Goal: Information Seeking & Learning: Learn about a topic

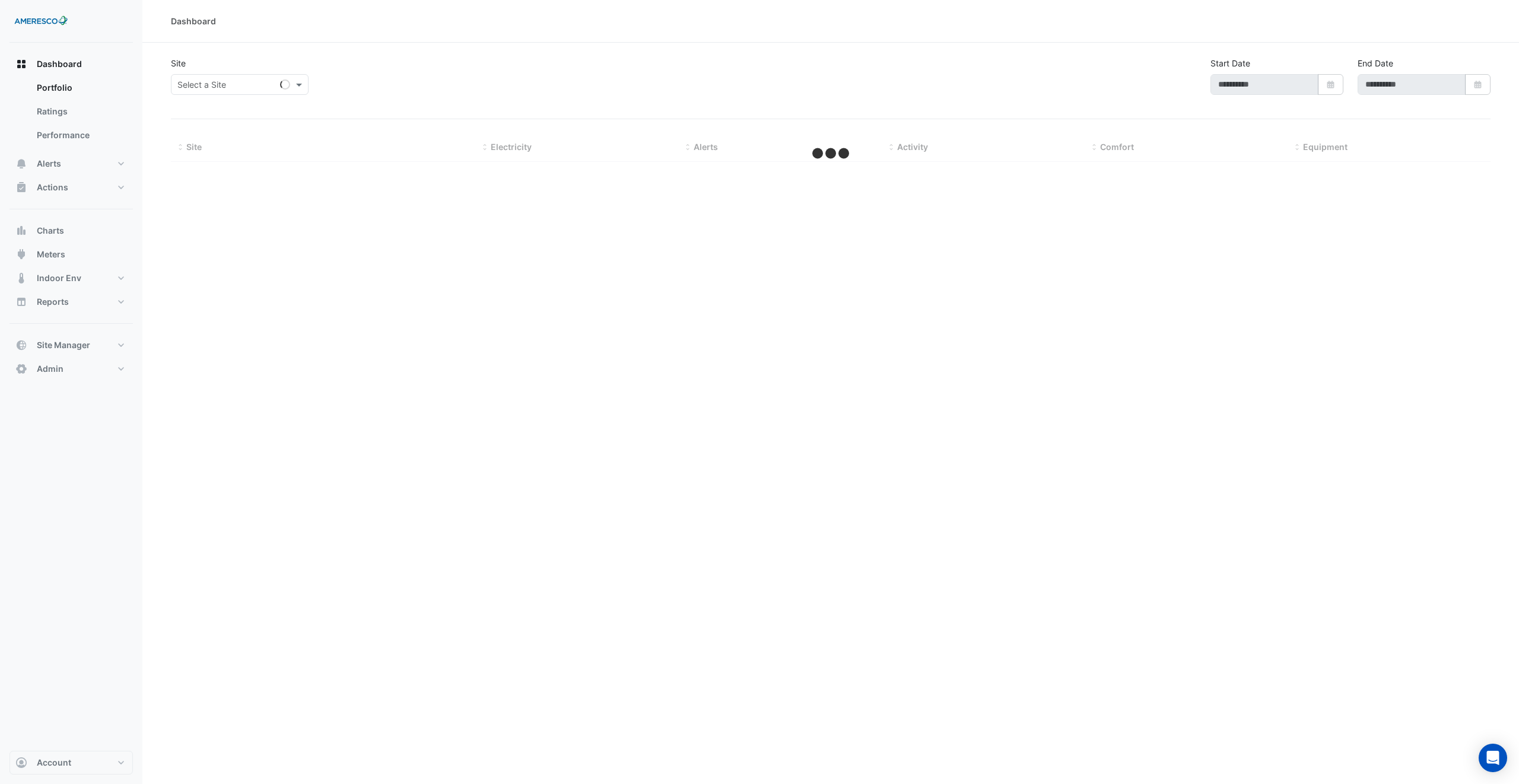
type input "**********"
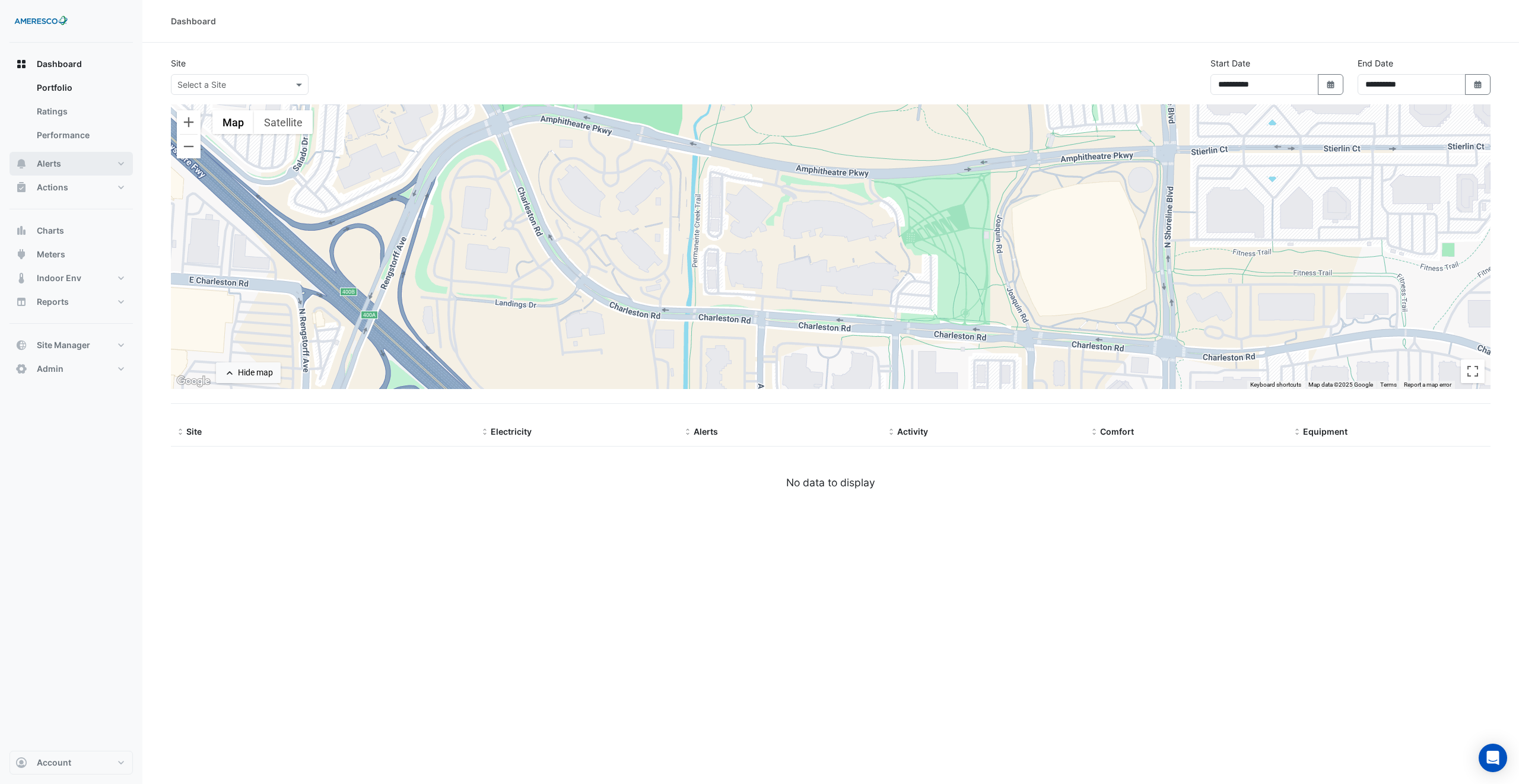
click at [105, 157] on button "Alerts" at bounding box center [71, 163] width 123 height 24
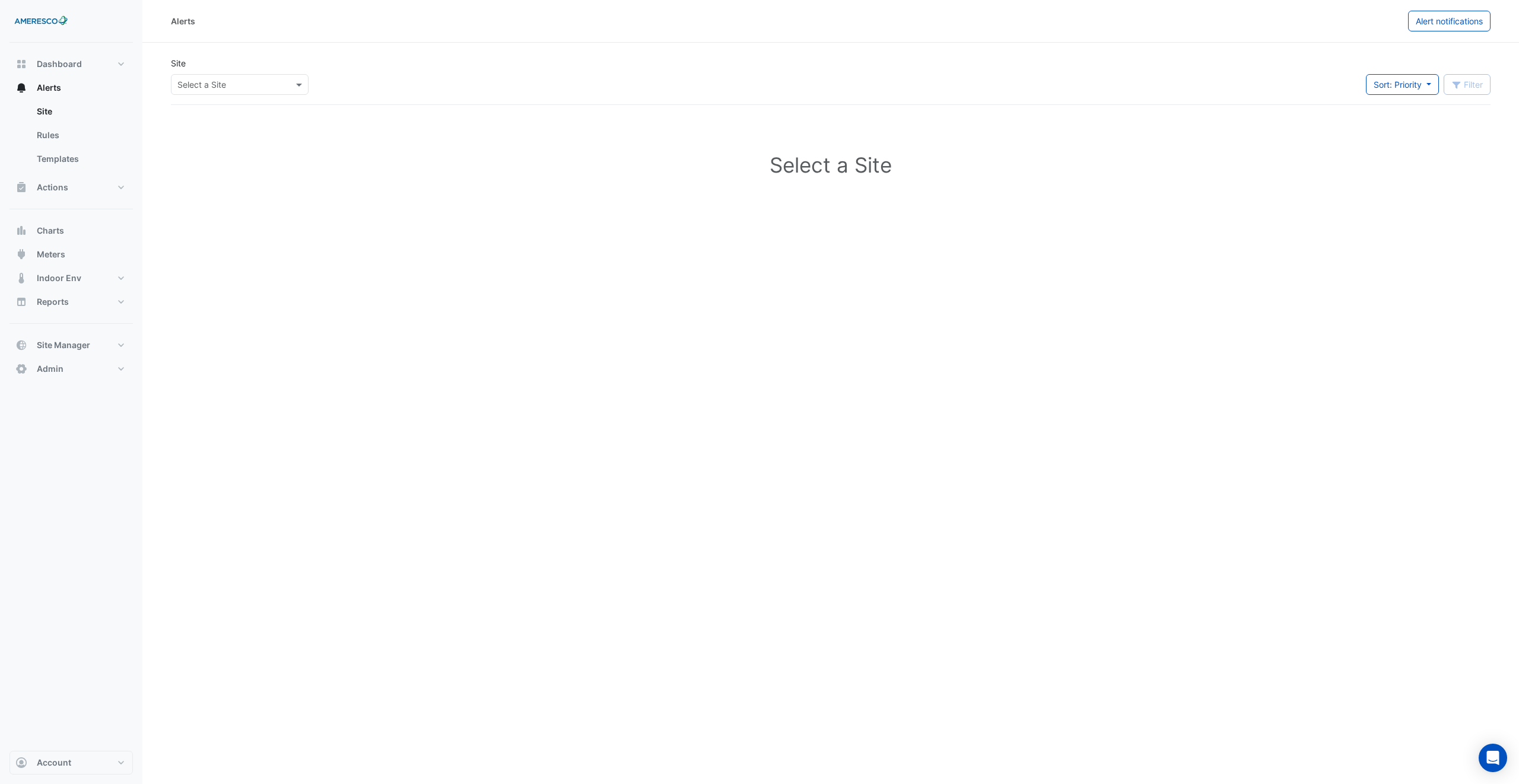
click at [231, 88] on input "text" at bounding box center [228, 85] width 101 height 12
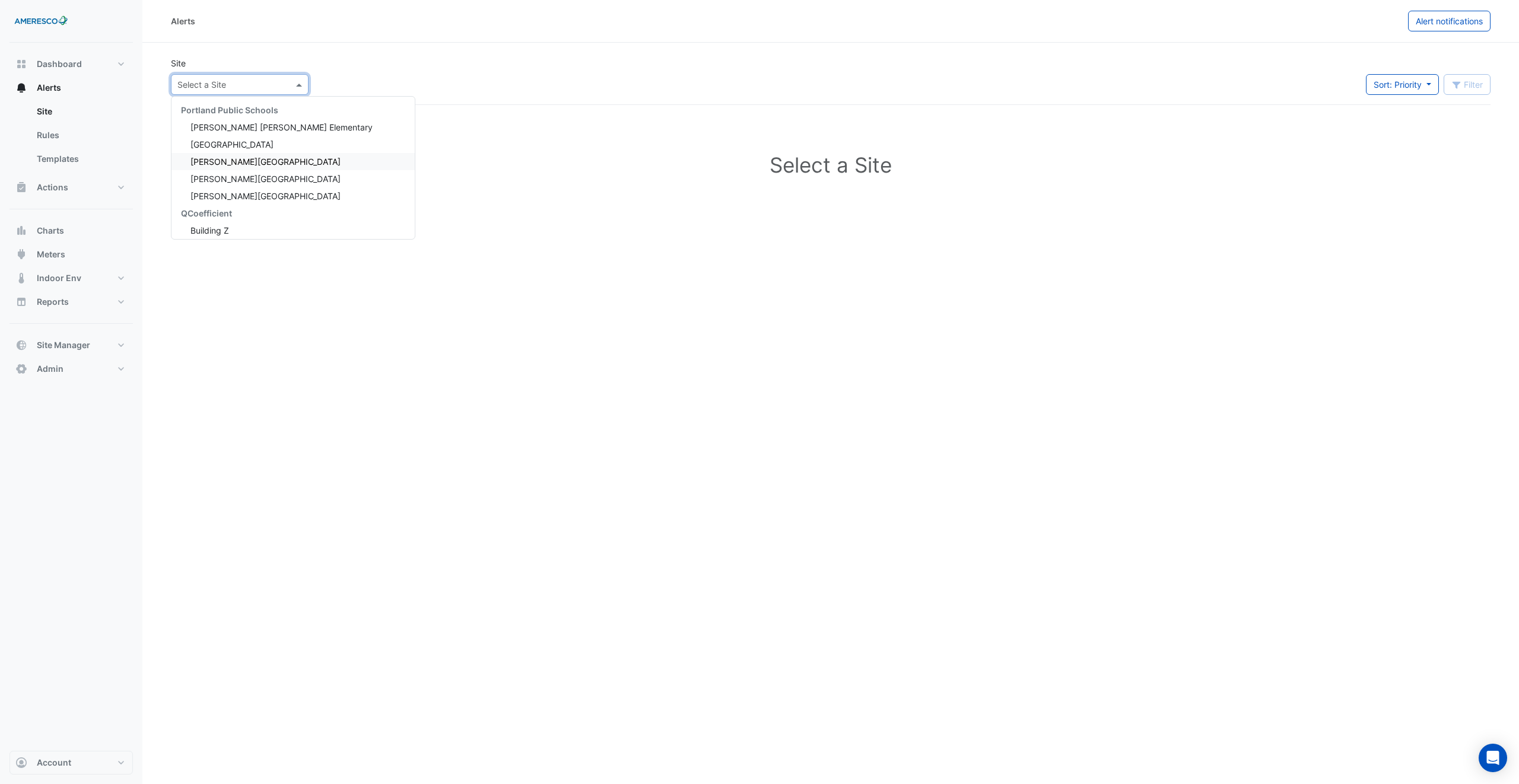
click at [262, 167] on div "[PERSON_NAME][GEOGRAPHIC_DATA]" at bounding box center [293, 161] width 243 height 17
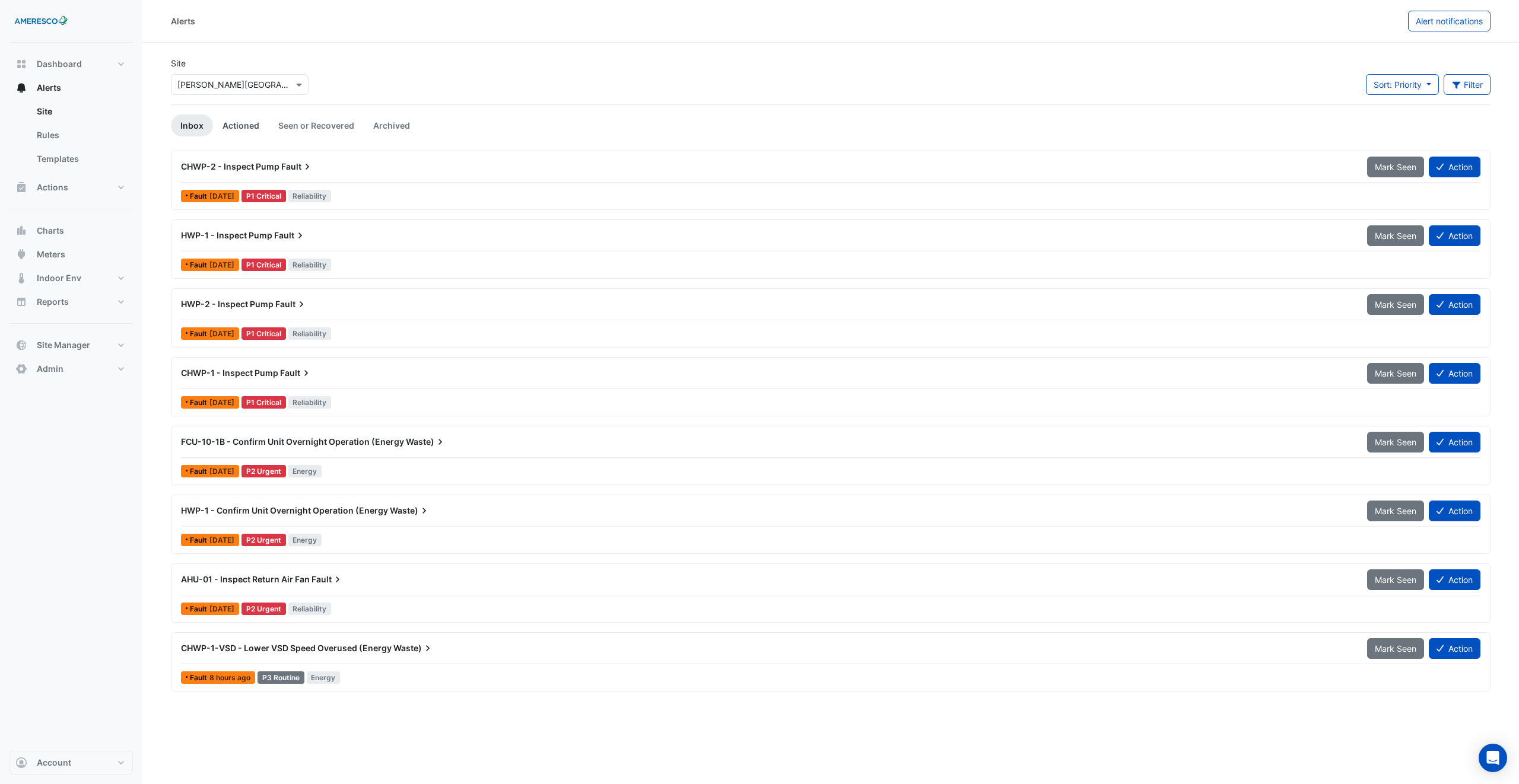
click at [243, 114] on link "Actioned" at bounding box center [241, 125] width 56 height 22
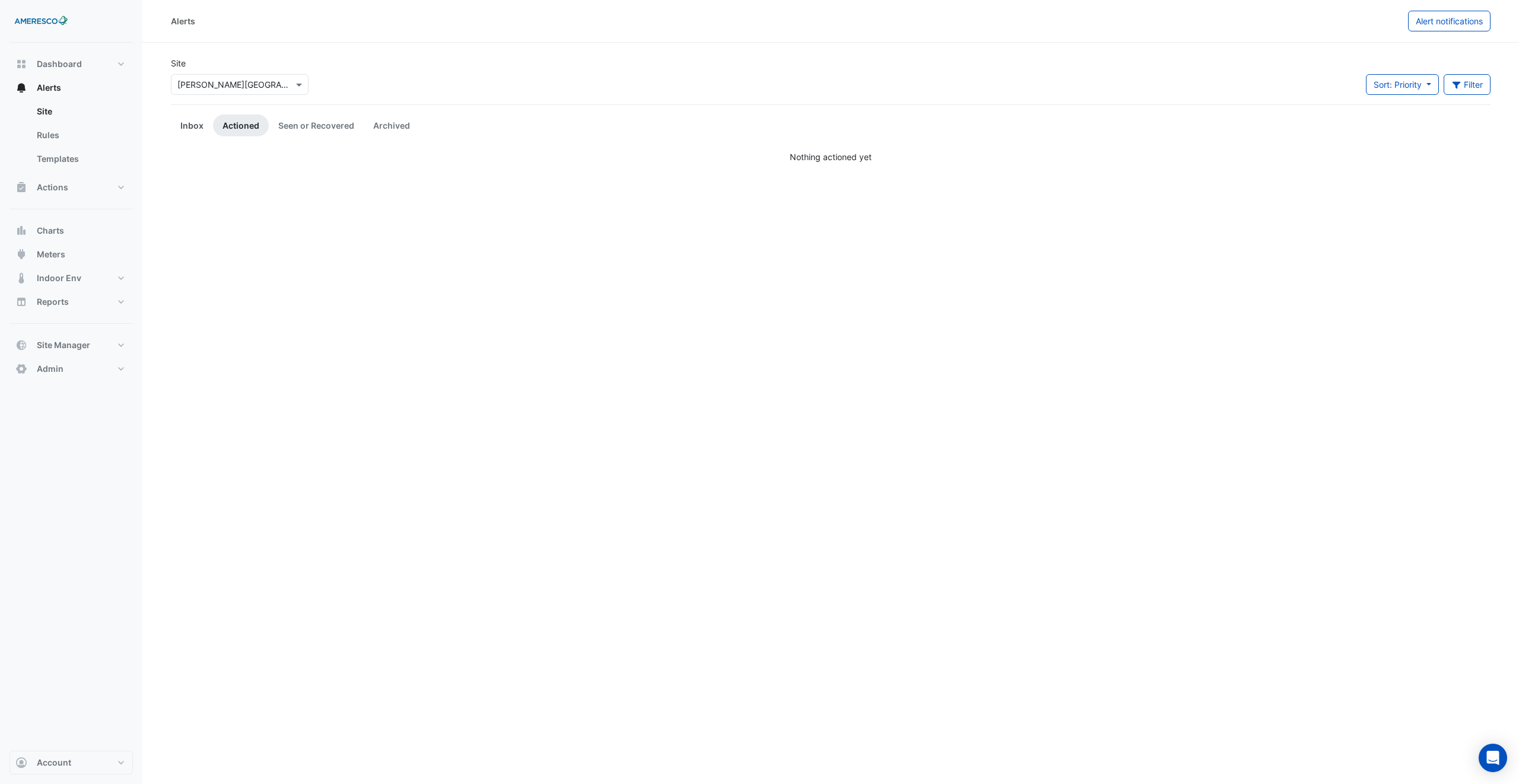
click at [206, 128] on link "Inbox" at bounding box center [192, 125] width 42 height 22
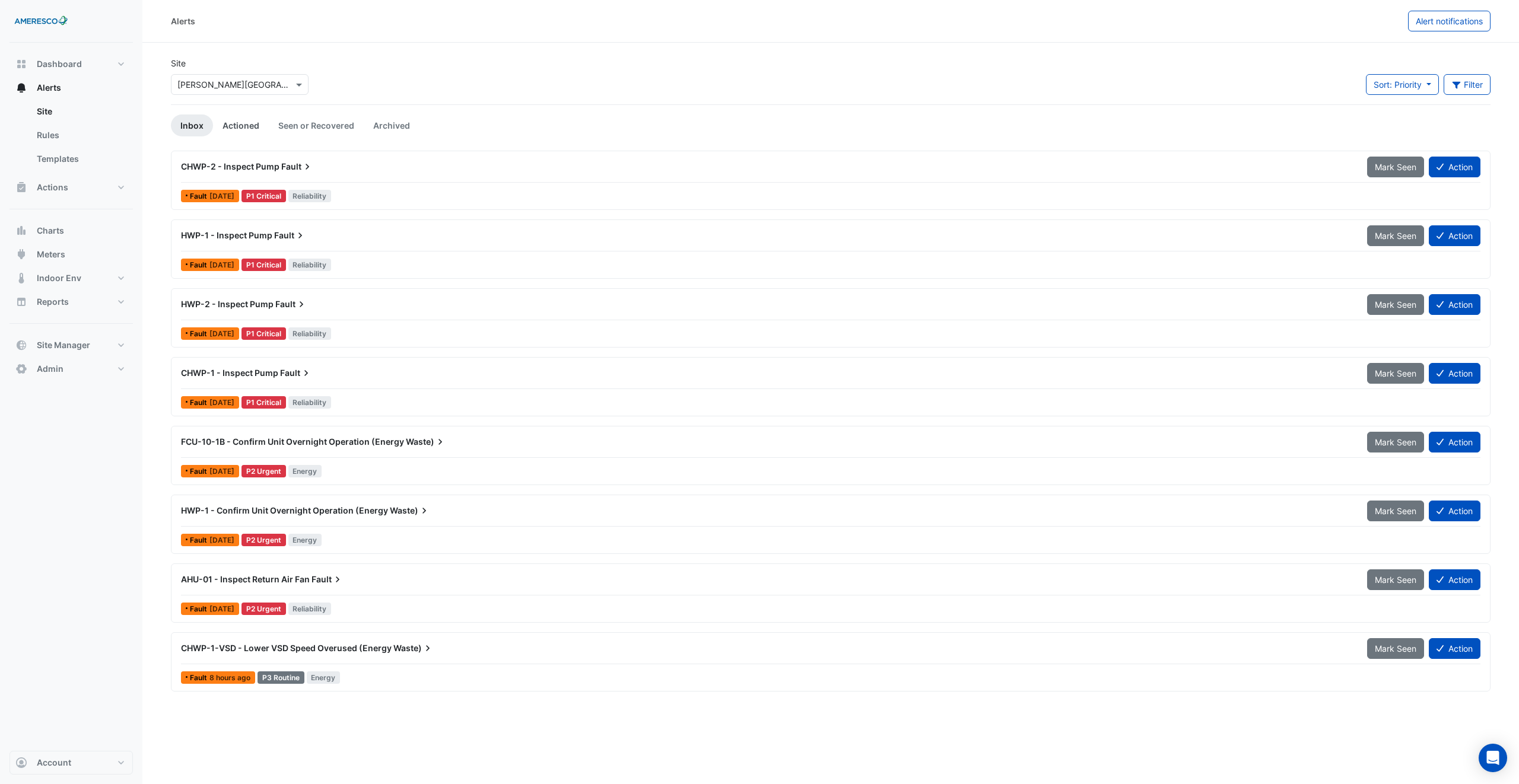
click at [243, 125] on link "Actioned" at bounding box center [241, 125] width 56 height 22
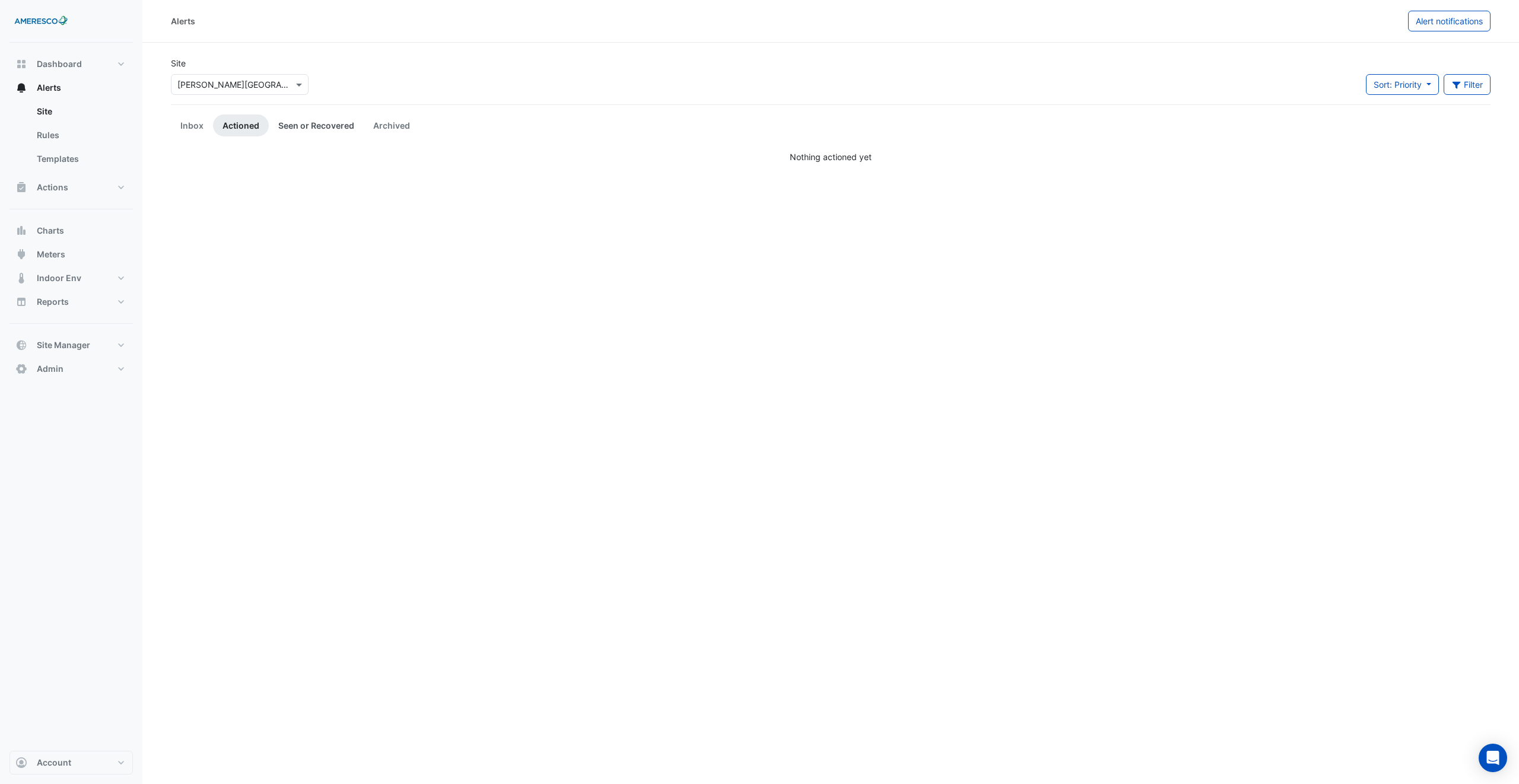
click at [315, 122] on link "Seen or Recovered" at bounding box center [316, 125] width 95 height 22
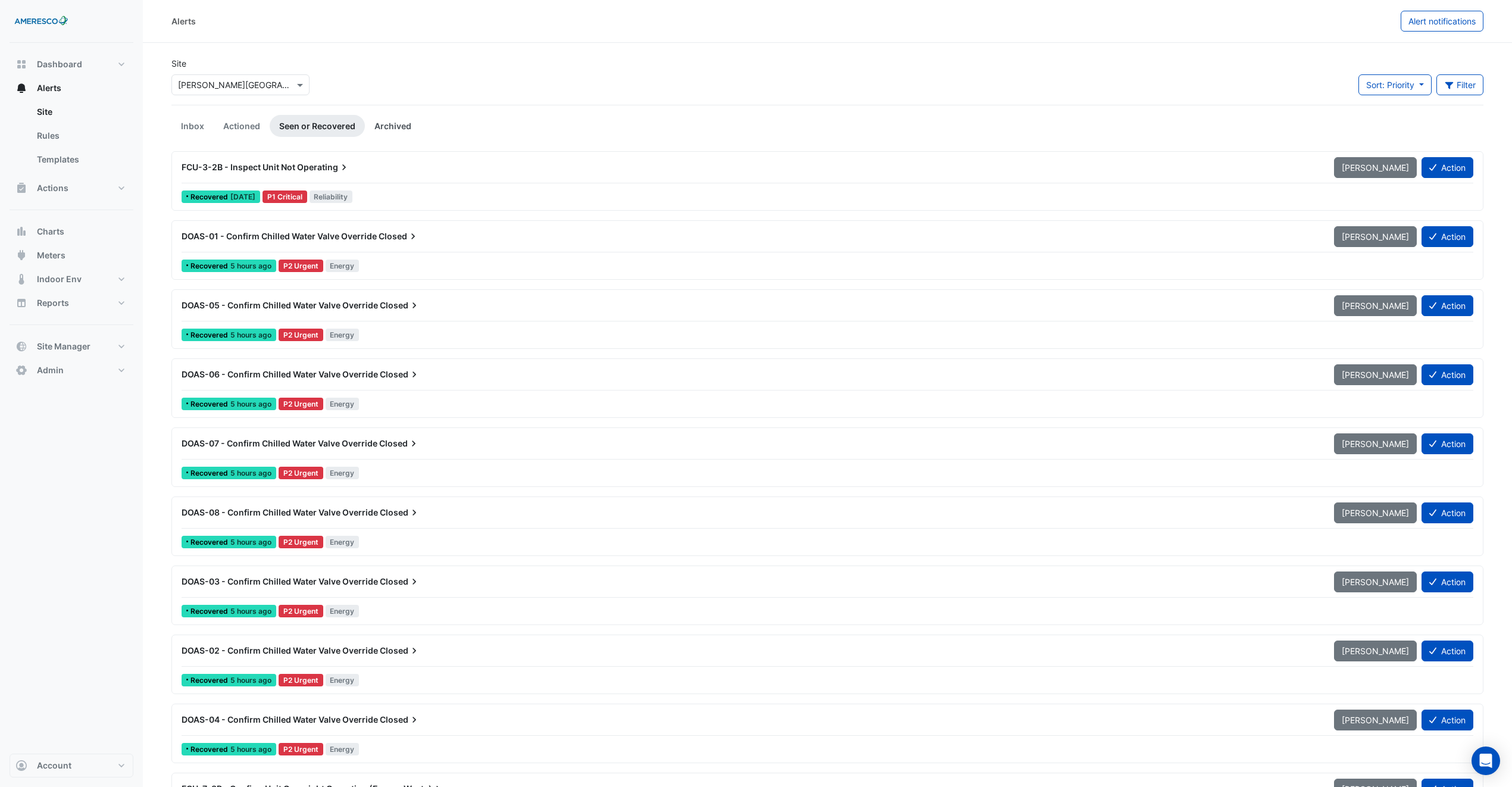
click at [396, 126] on link "Archived" at bounding box center [392, 126] width 56 height 22
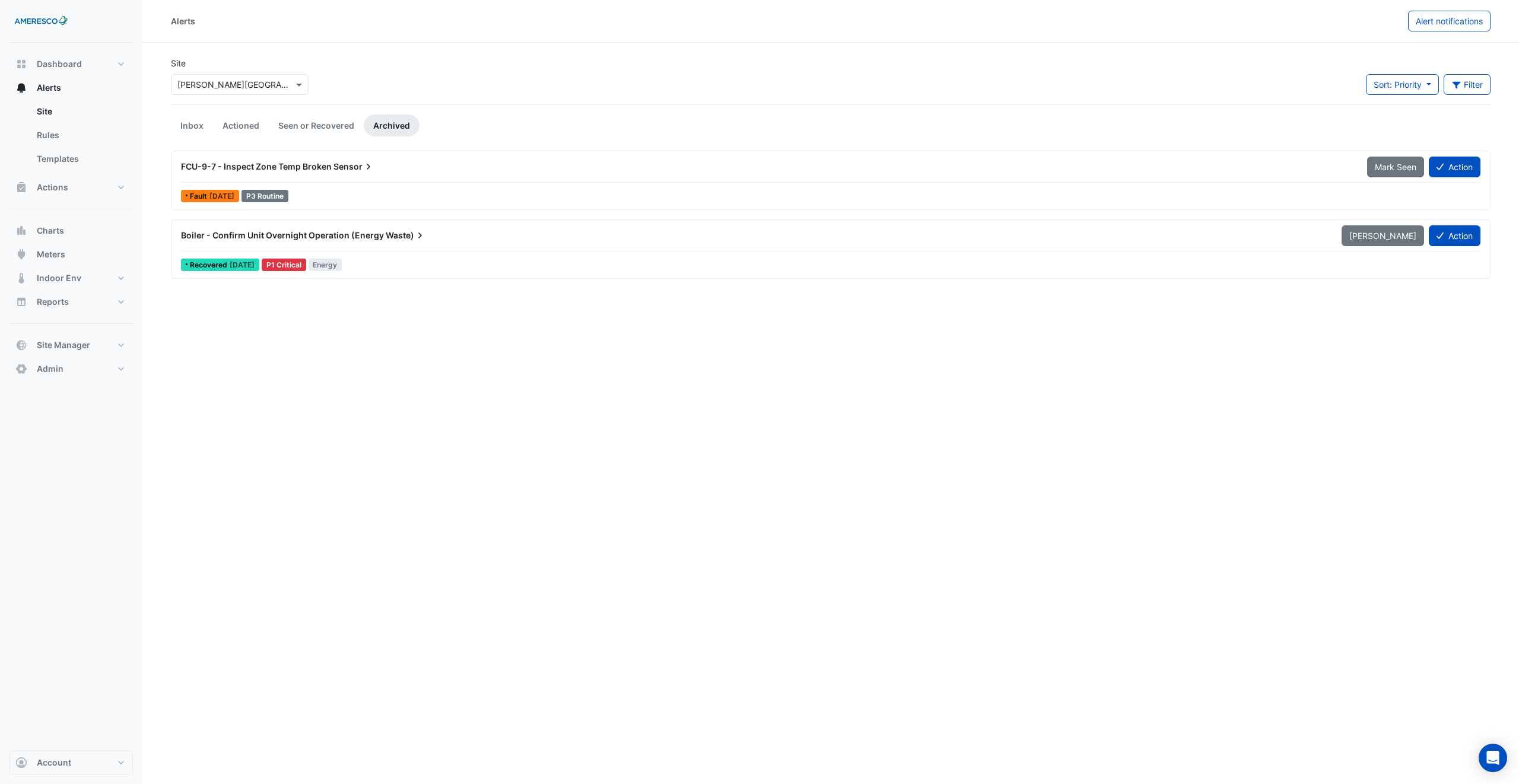
click at [318, 168] on span "FCU-9-7 - Inspect Zone Temp Broken" at bounding box center [256, 166] width 150 height 10
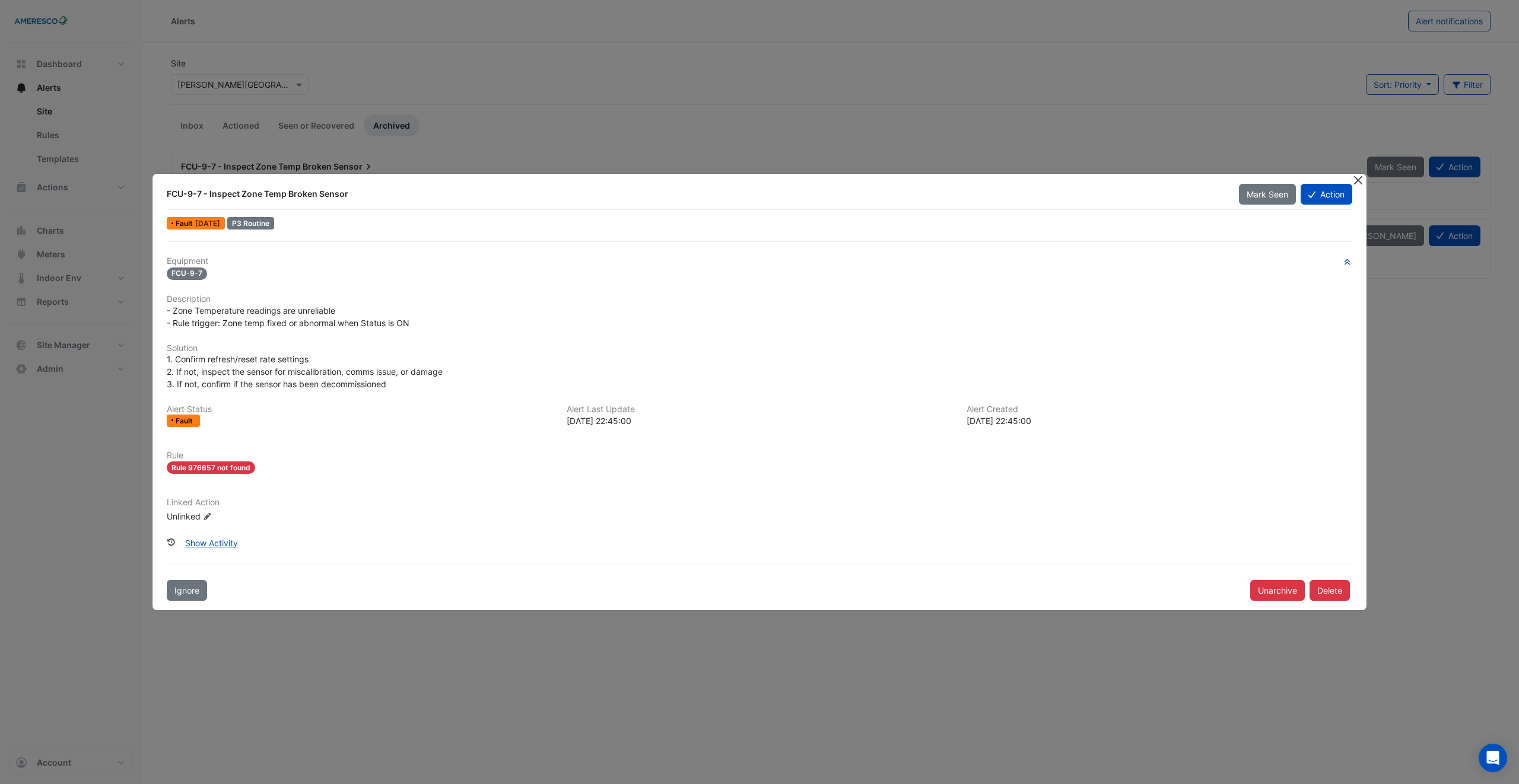
click at [1353, 183] on button "Close" at bounding box center [1358, 180] width 12 height 12
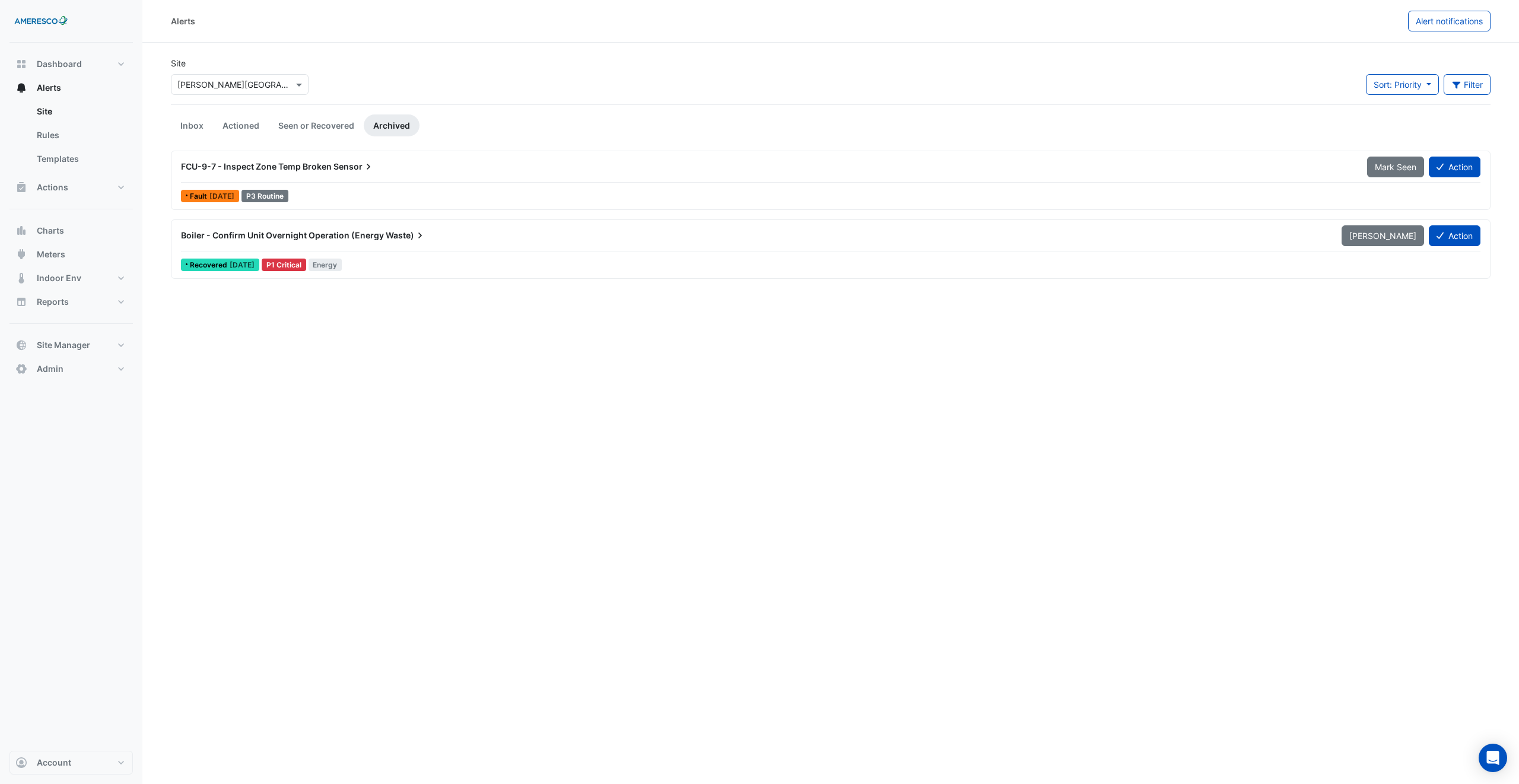
click at [343, 240] on span "Boiler - Confirm Unit Overnight Operation (Energy" at bounding box center [282, 235] width 203 height 10
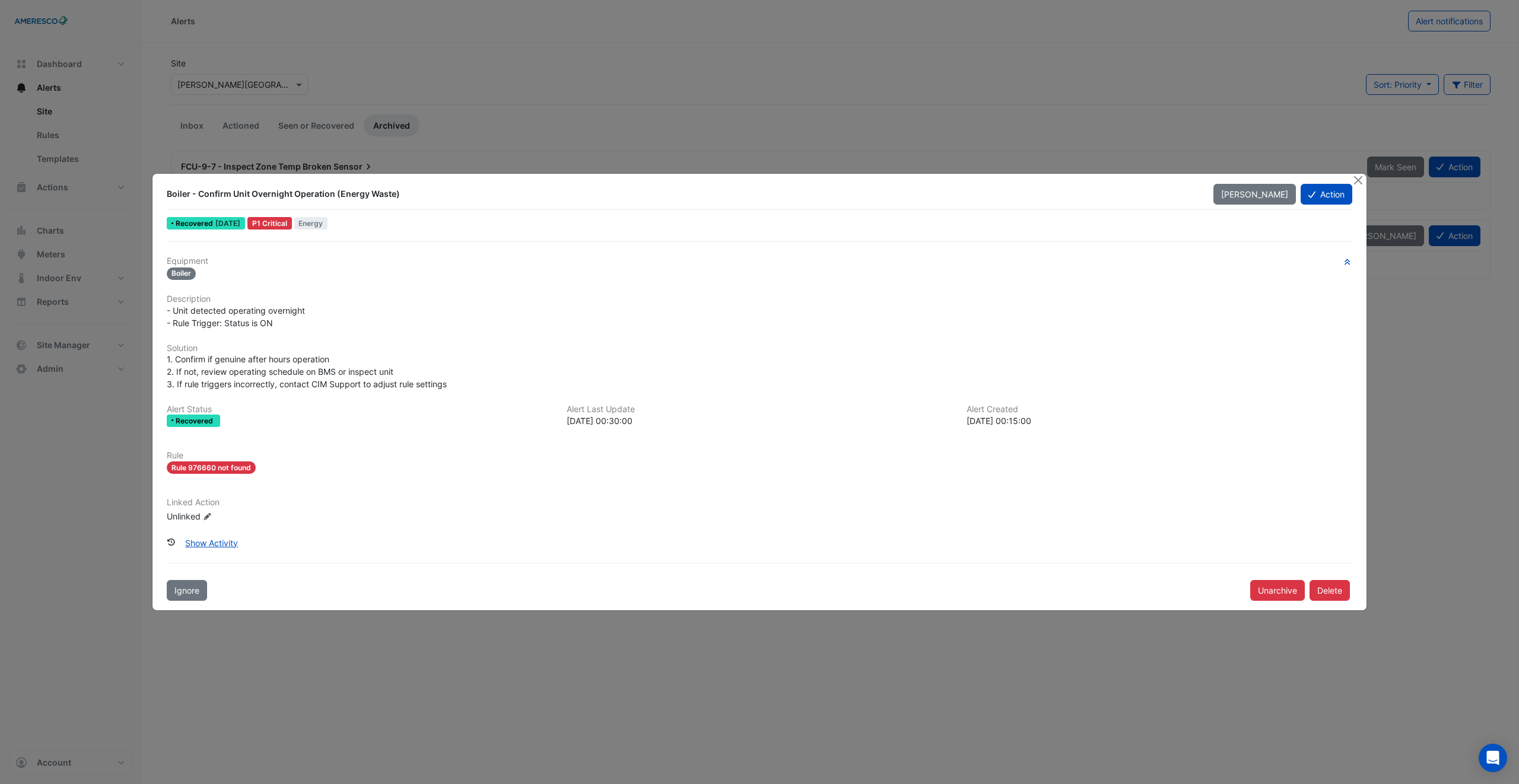
click at [1368, 177] on ngb-modal-window "Boiler - Confirm Unit Overnight Operation (Energy Waste) Mark Unseen Action Rec…" at bounding box center [760, 392] width 1519 height 784
click at [1362, 179] on div at bounding box center [1359, 180] width 15 height 14
click at [1362, 179] on button "Close" at bounding box center [1358, 180] width 12 height 12
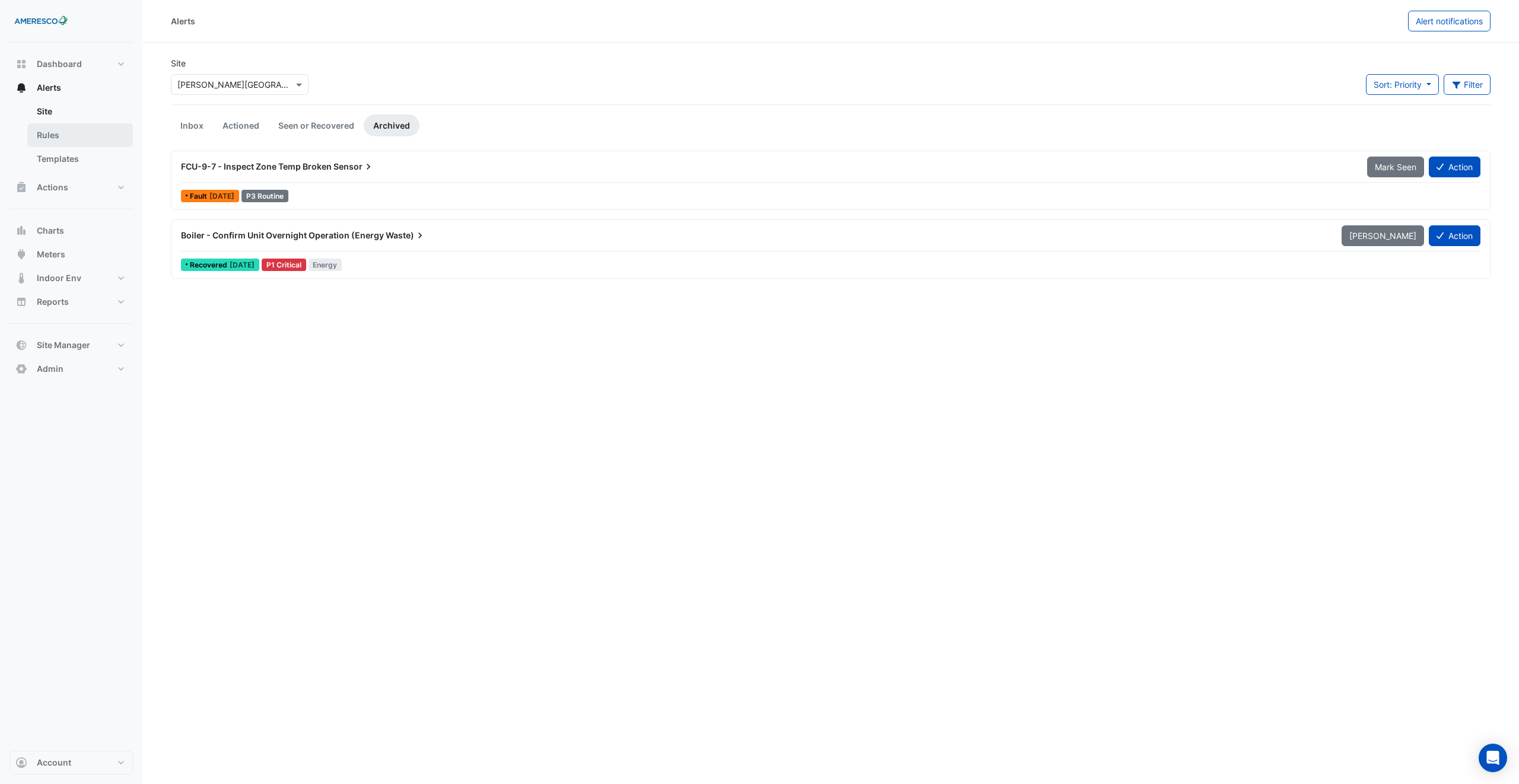
click at [39, 123] on link "Rules" at bounding box center [80, 135] width 106 height 24
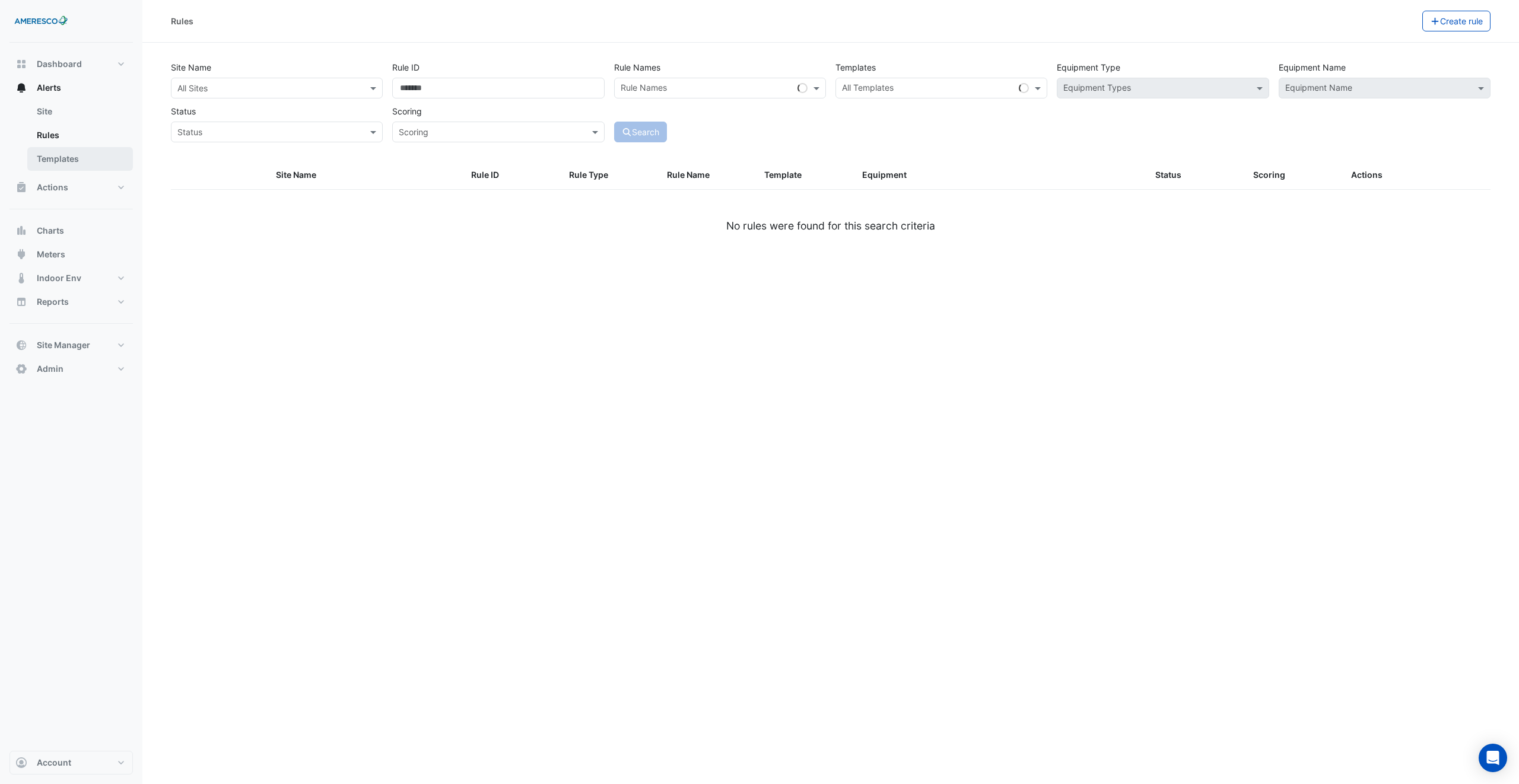
click at [49, 160] on link "Templates" at bounding box center [80, 159] width 106 height 24
select select
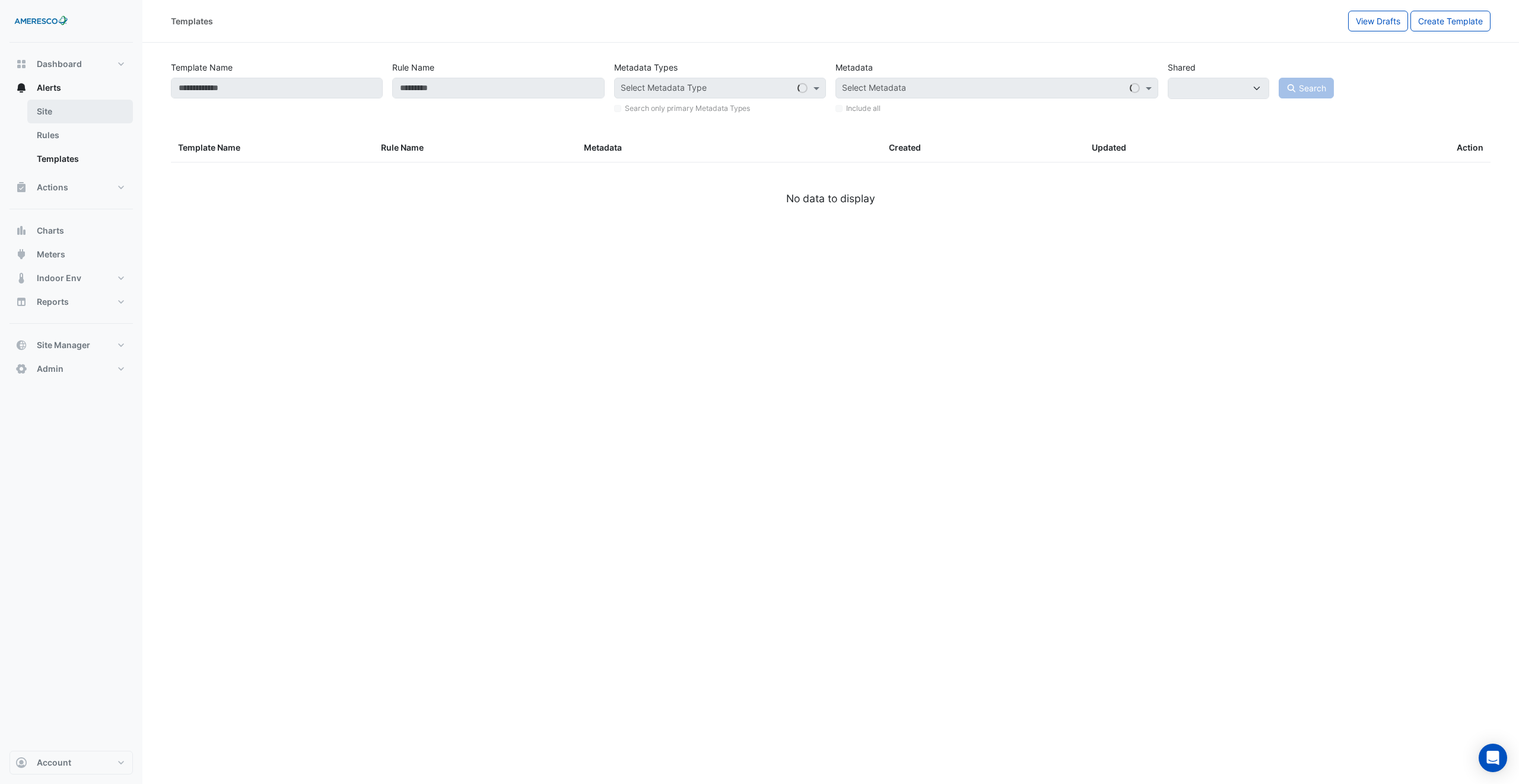
click at [73, 101] on link "Site" at bounding box center [80, 111] width 106 height 24
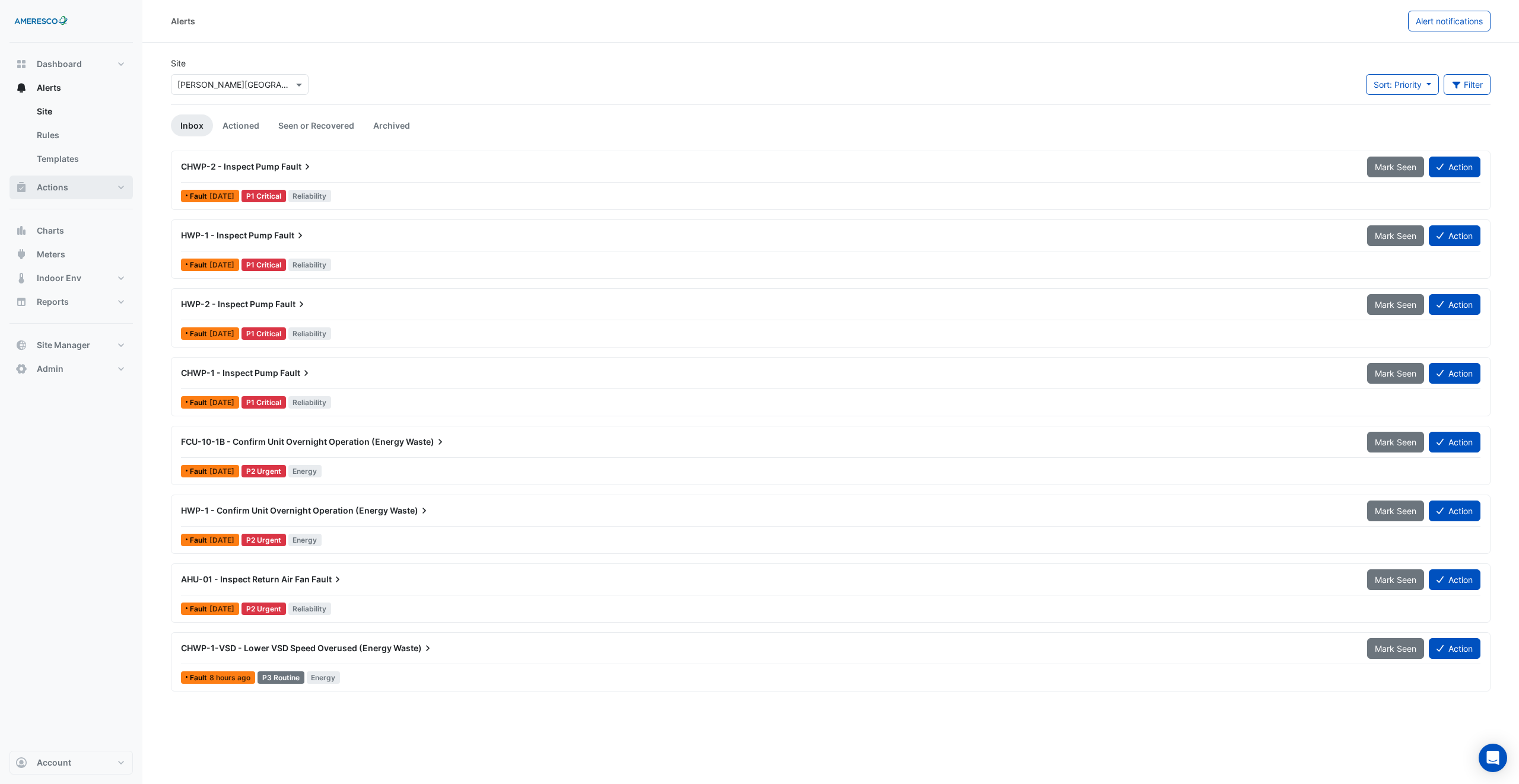
click at [80, 197] on button "Actions" at bounding box center [71, 187] width 123 height 24
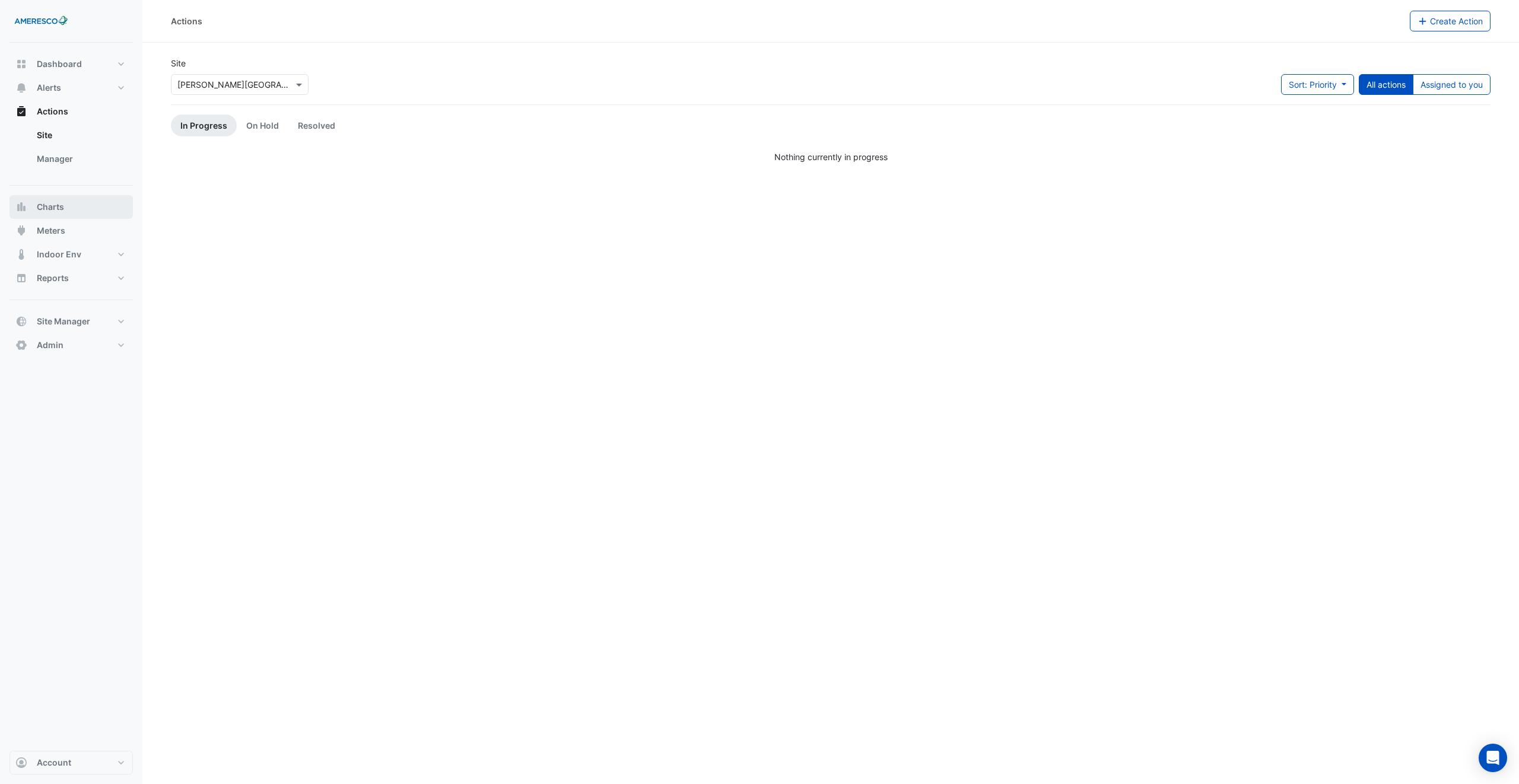
click at [86, 201] on button "Charts" at bounding box center [71, 207] width 123 height 24
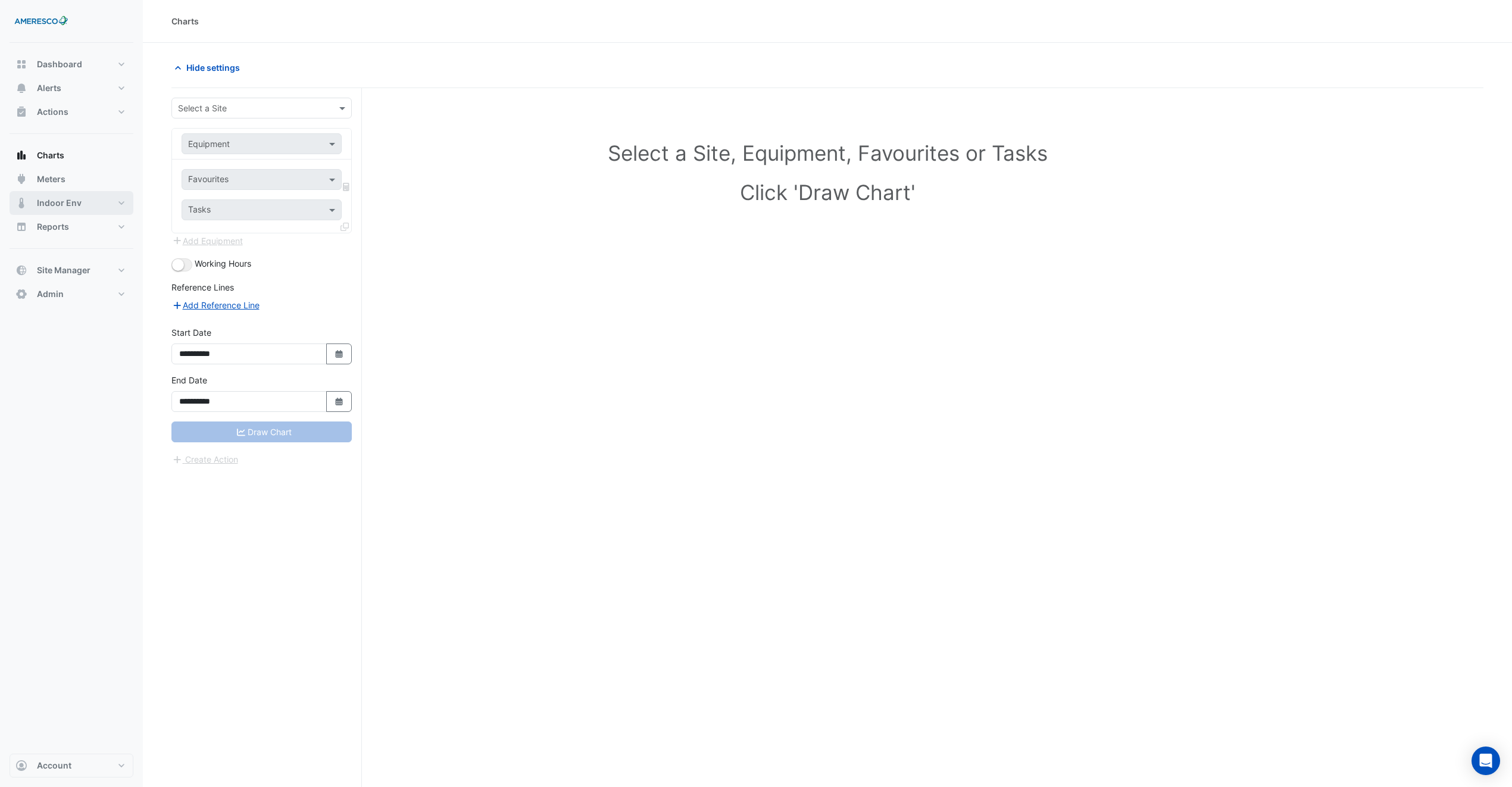
click at [81, 192] on button "Indoor Env" at bounding box center [71, 203] width 124 height 24
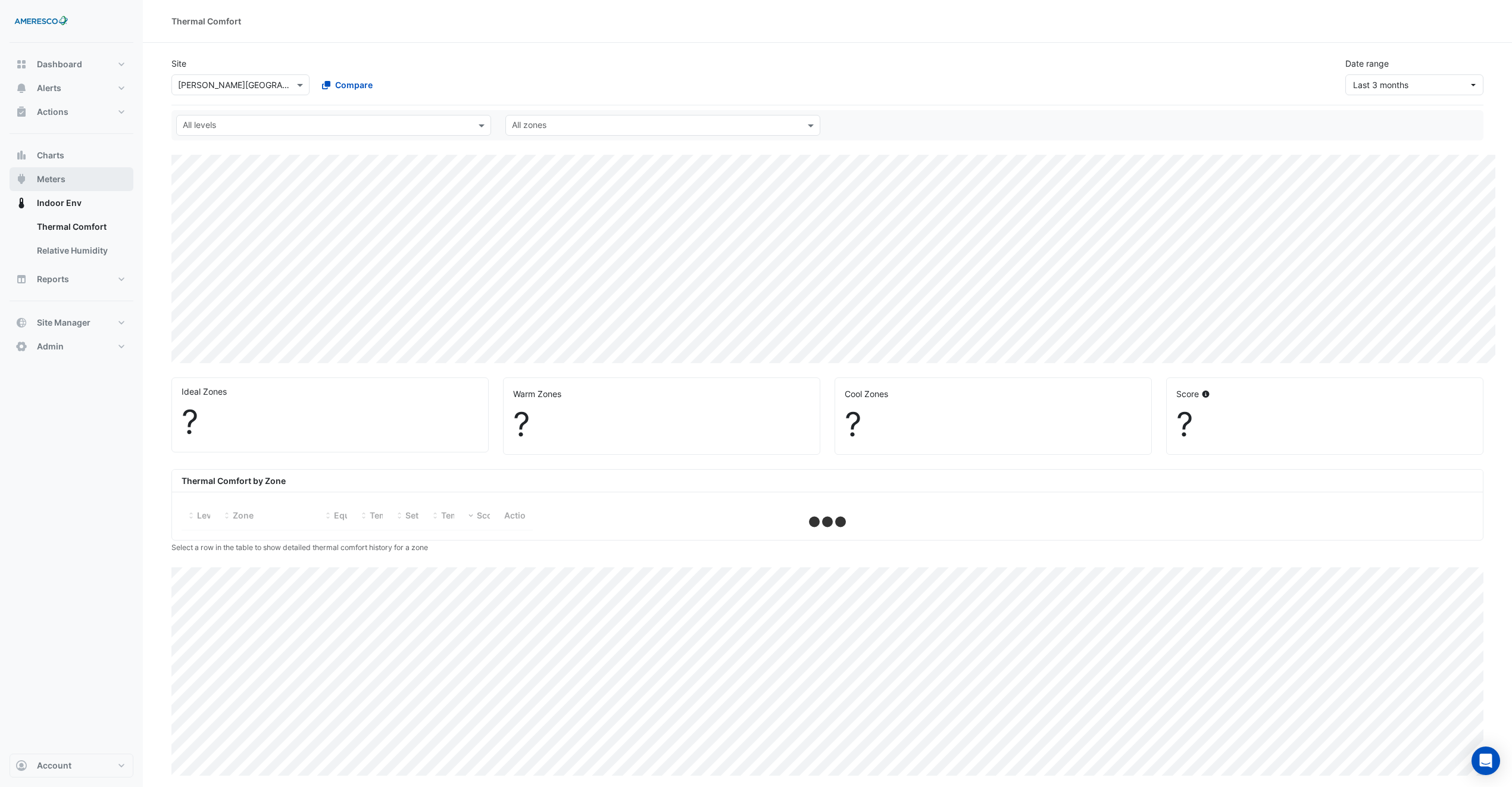
select select "***"
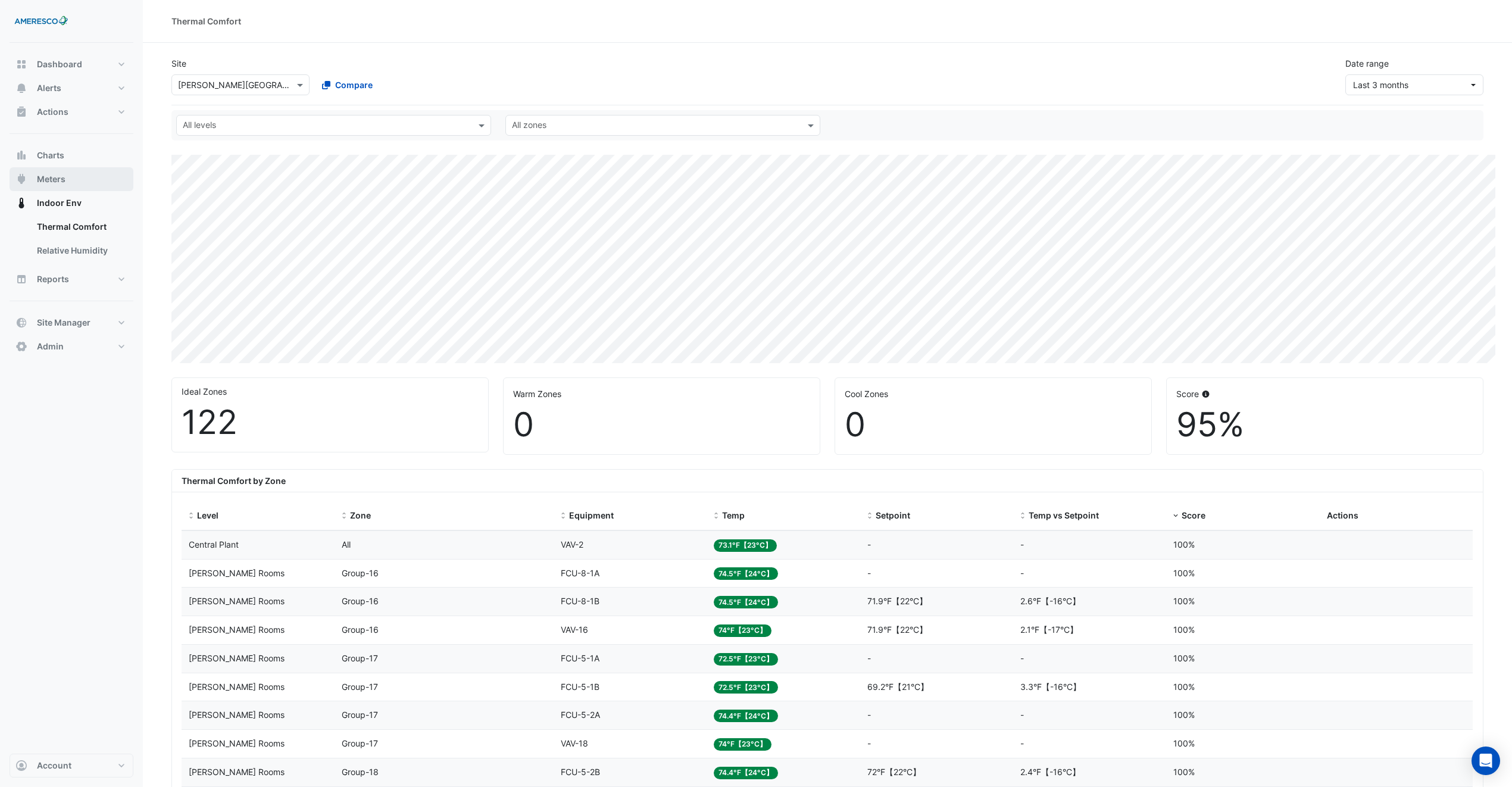
click at [75, 174] on button "Meters" at bounding box center [71, 179] width 124 height 24
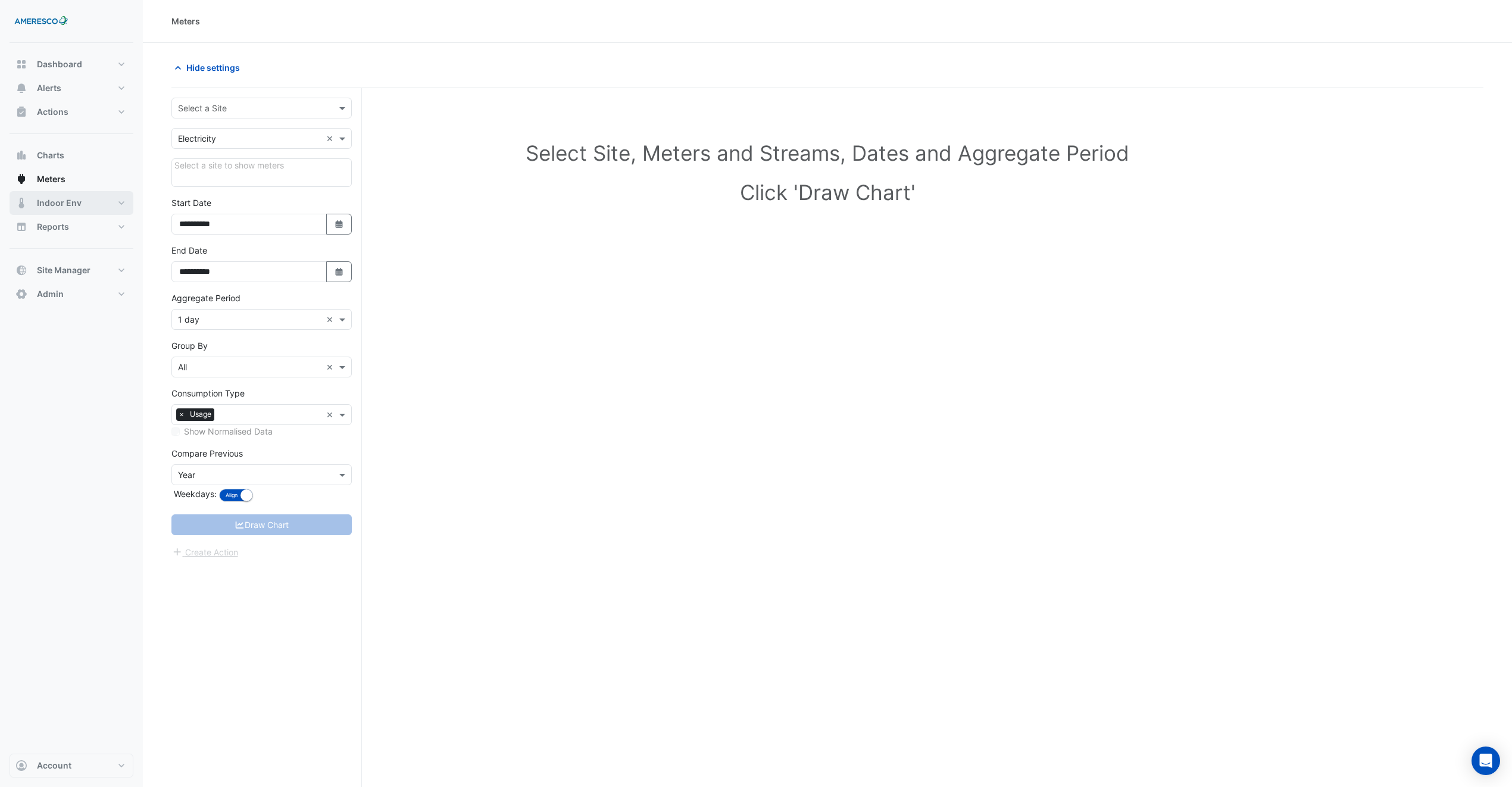
click at [81, 200] on button "Indoor Env" at bounding box center [71, 203] width 124 height 24
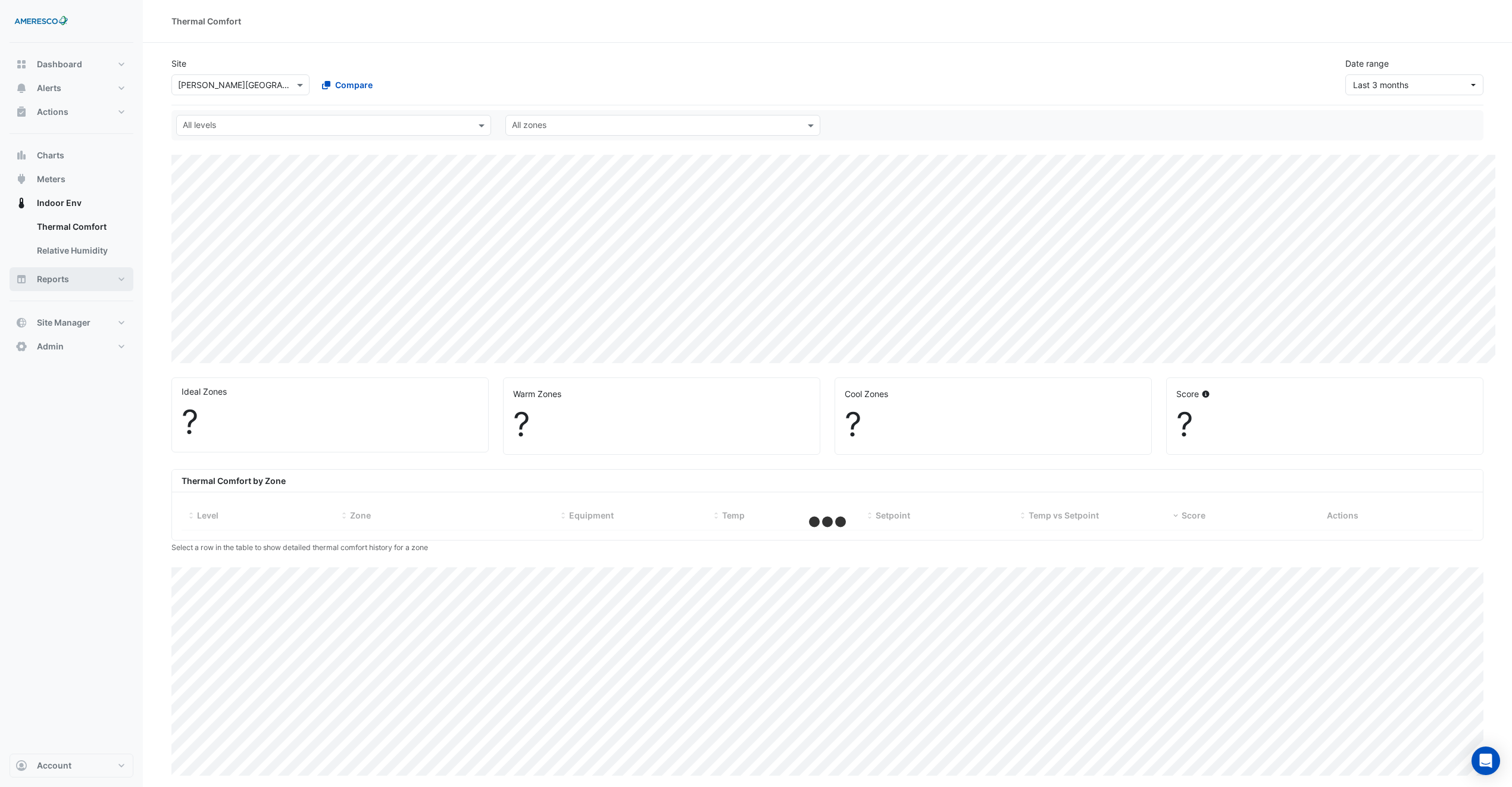
select select "***"
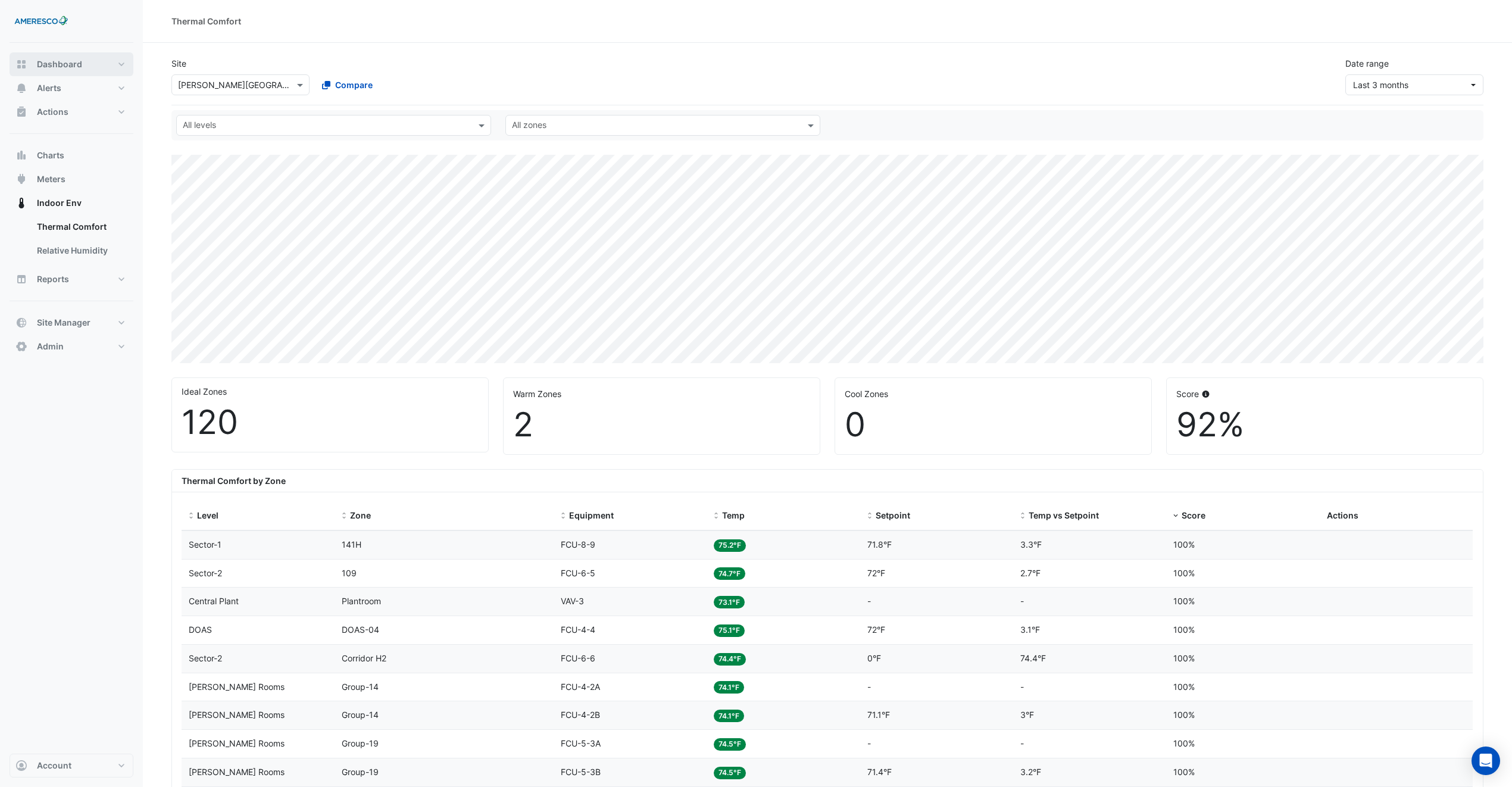
click at [91, 65] on button "Dashboard" at bounding box center [71, 64] width 124 height 24
select select "***"
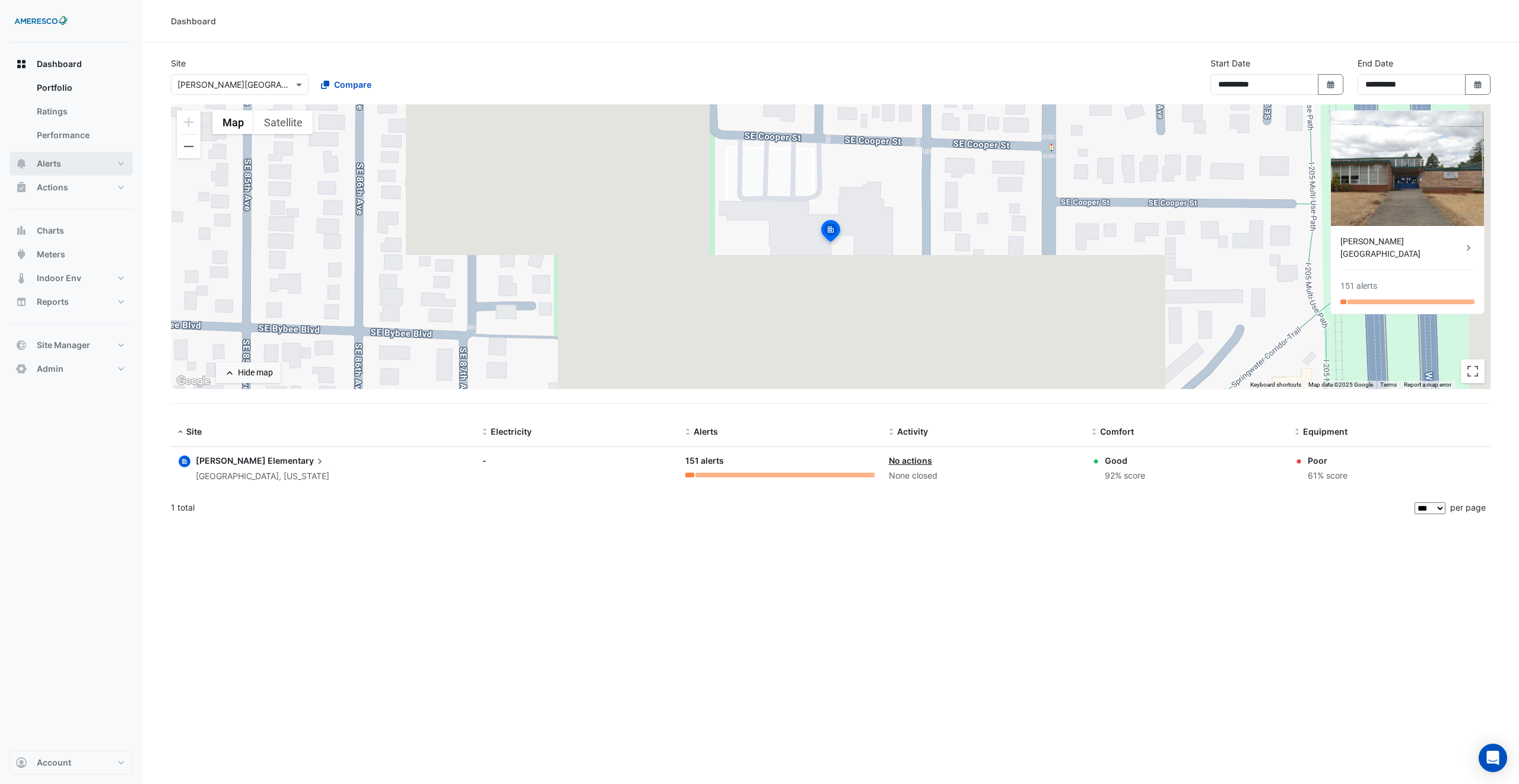
click at [88, 169] on button "Alerts" at bounding box center [71, 163] width 123 height 24
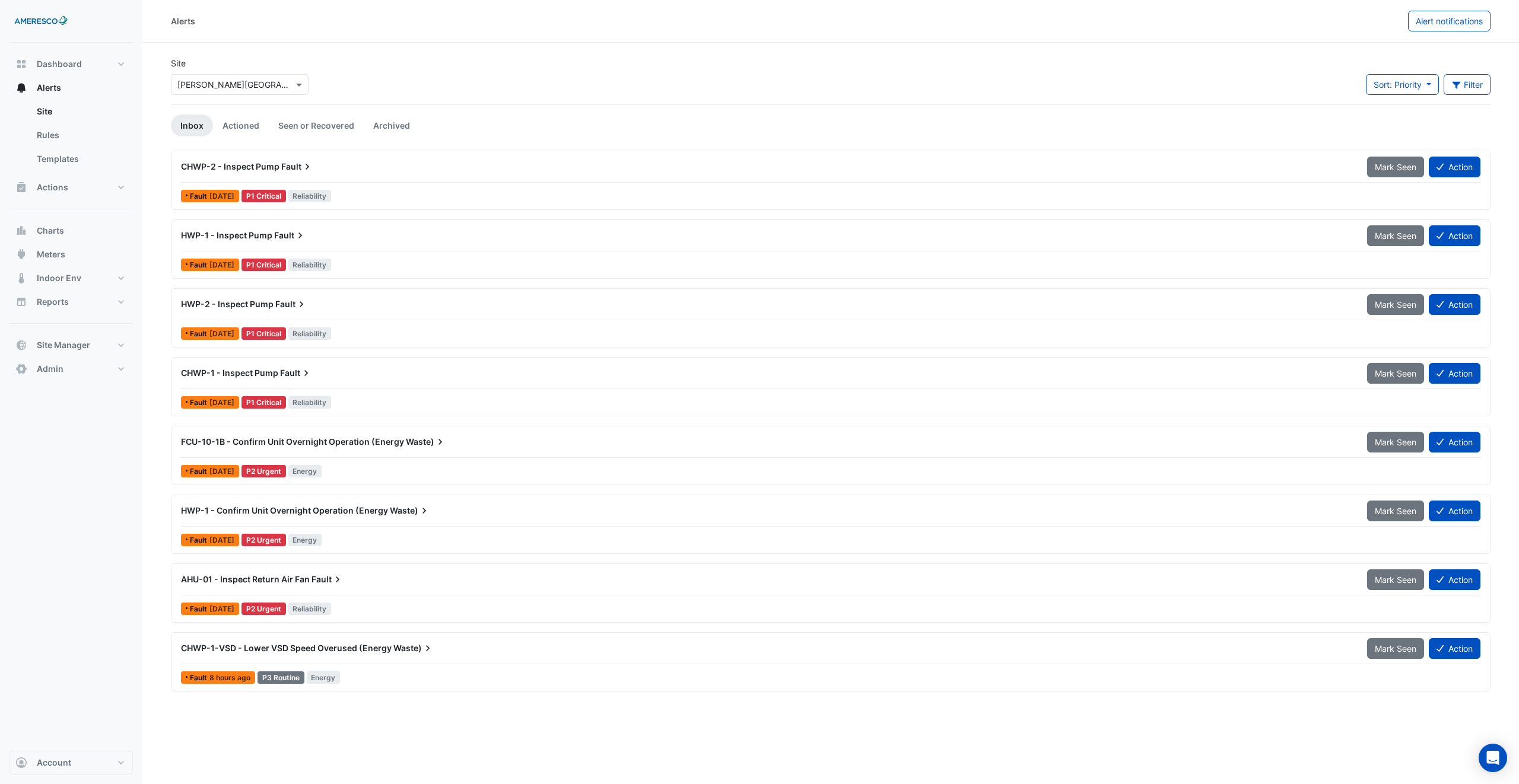
click at [270, 446] on span "FCU-10-1B - Confirm Unit Overnight Operation (Energy" at bounding box center [292, 441] width 223 height 10
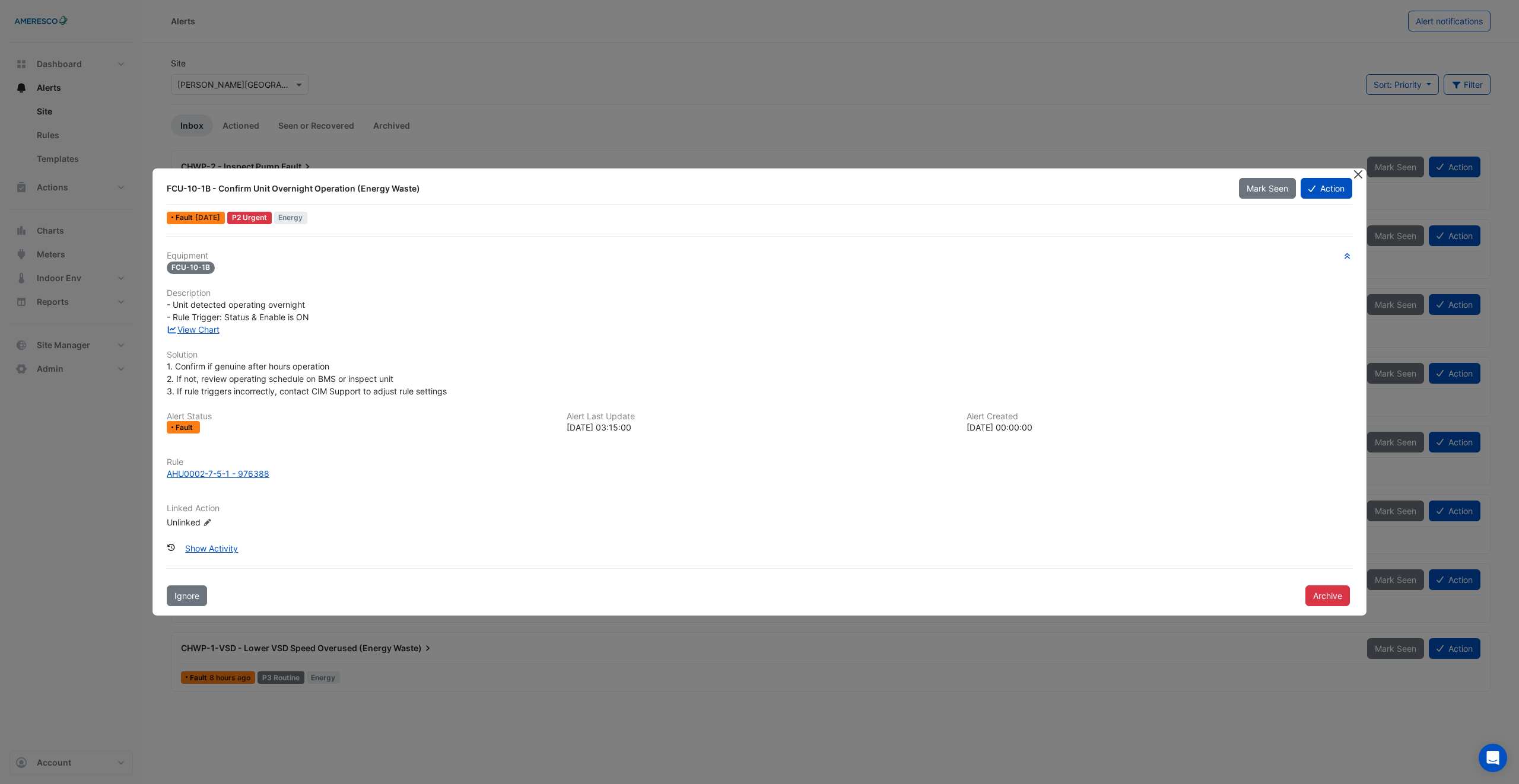
click at [1361, 178] on button "Close" at bounding box center [1358, 174] width 12 height 12
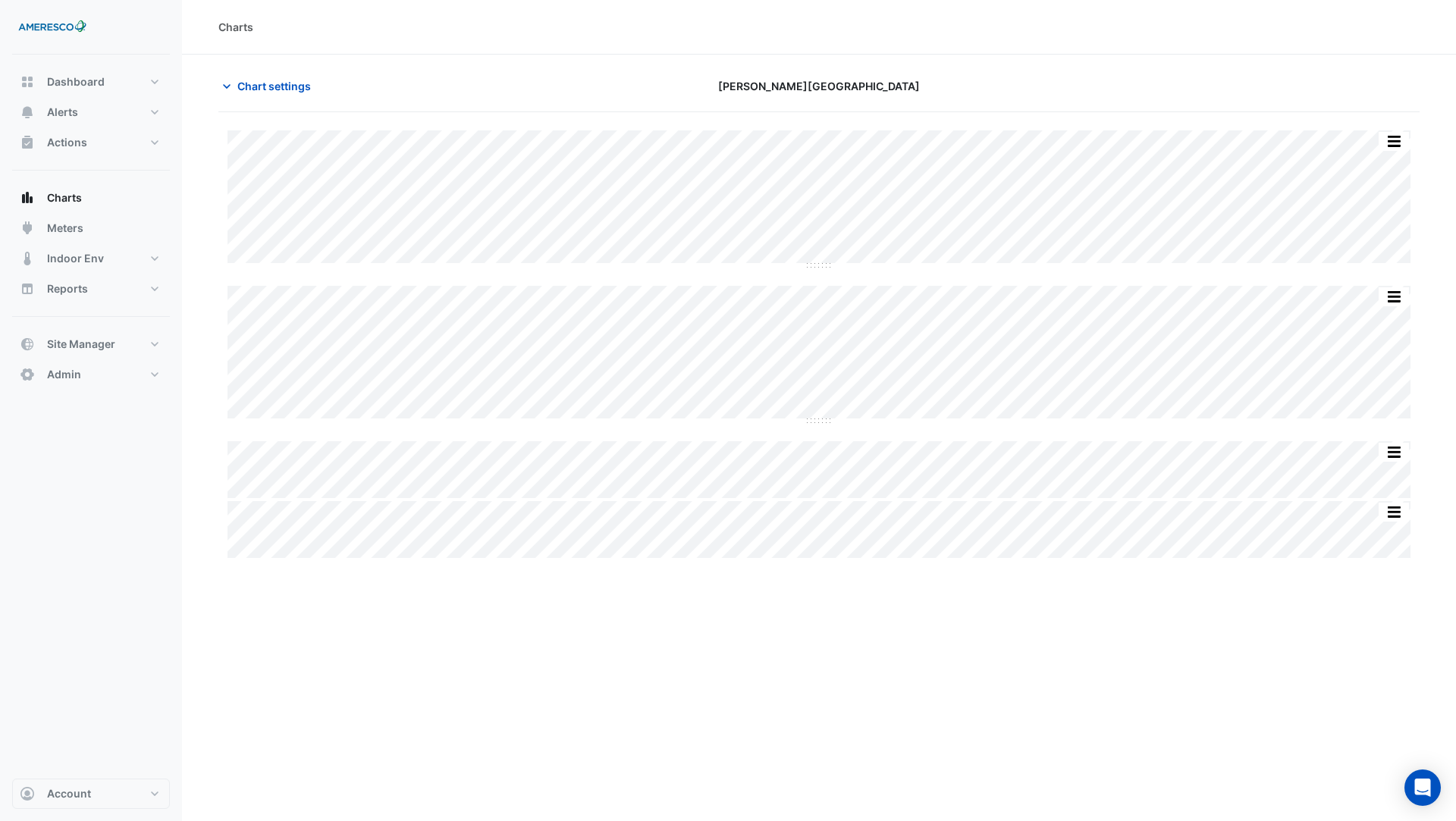
type input "**********"
click at [276, 86] on span "Chart settings" at bounding box center [274, 86] width 74 height 16
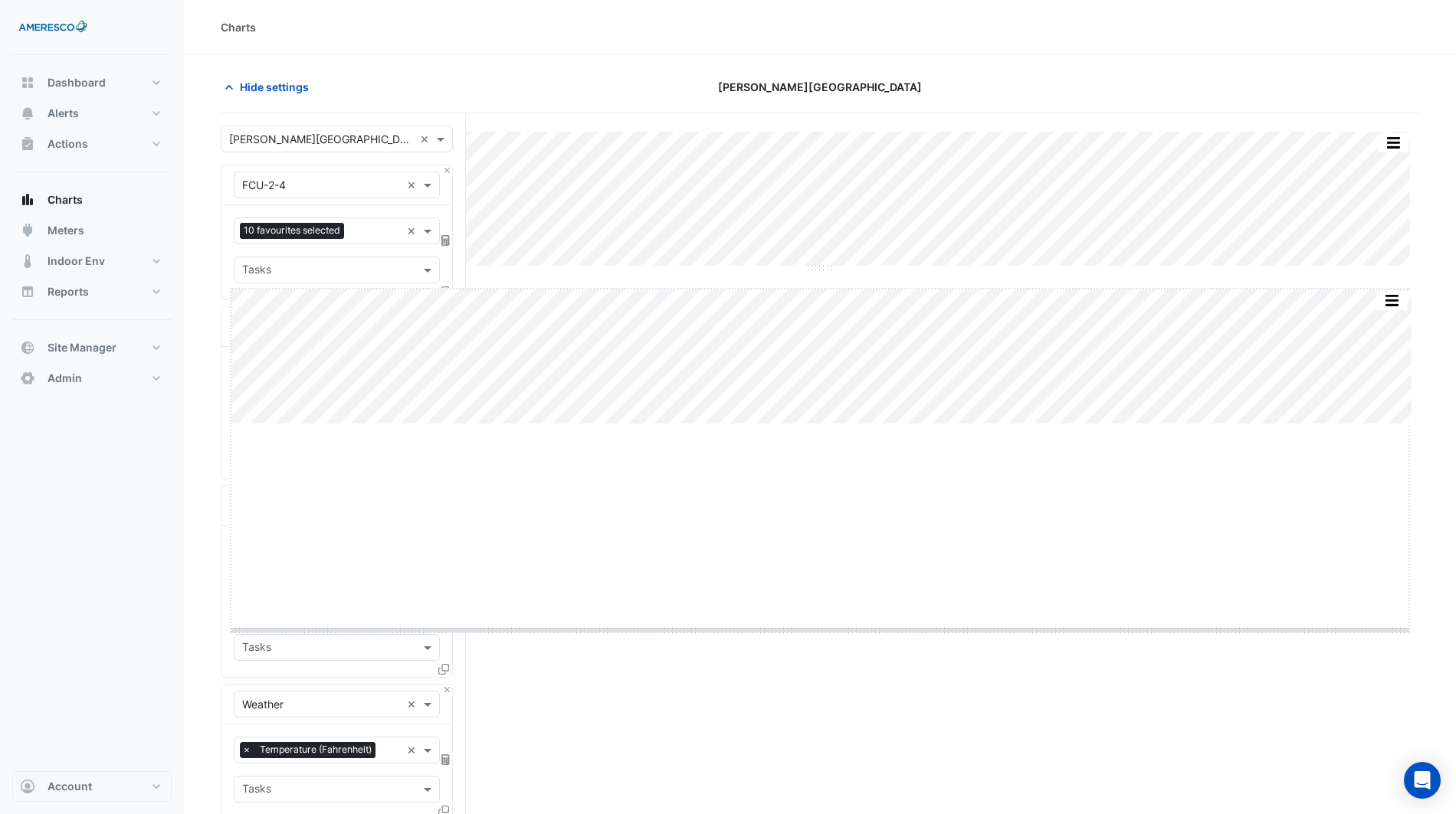
drag, startPoint x: 819, startPoint y: 426, endPoint x: 844, endPoint y: 793, distance: 367.9
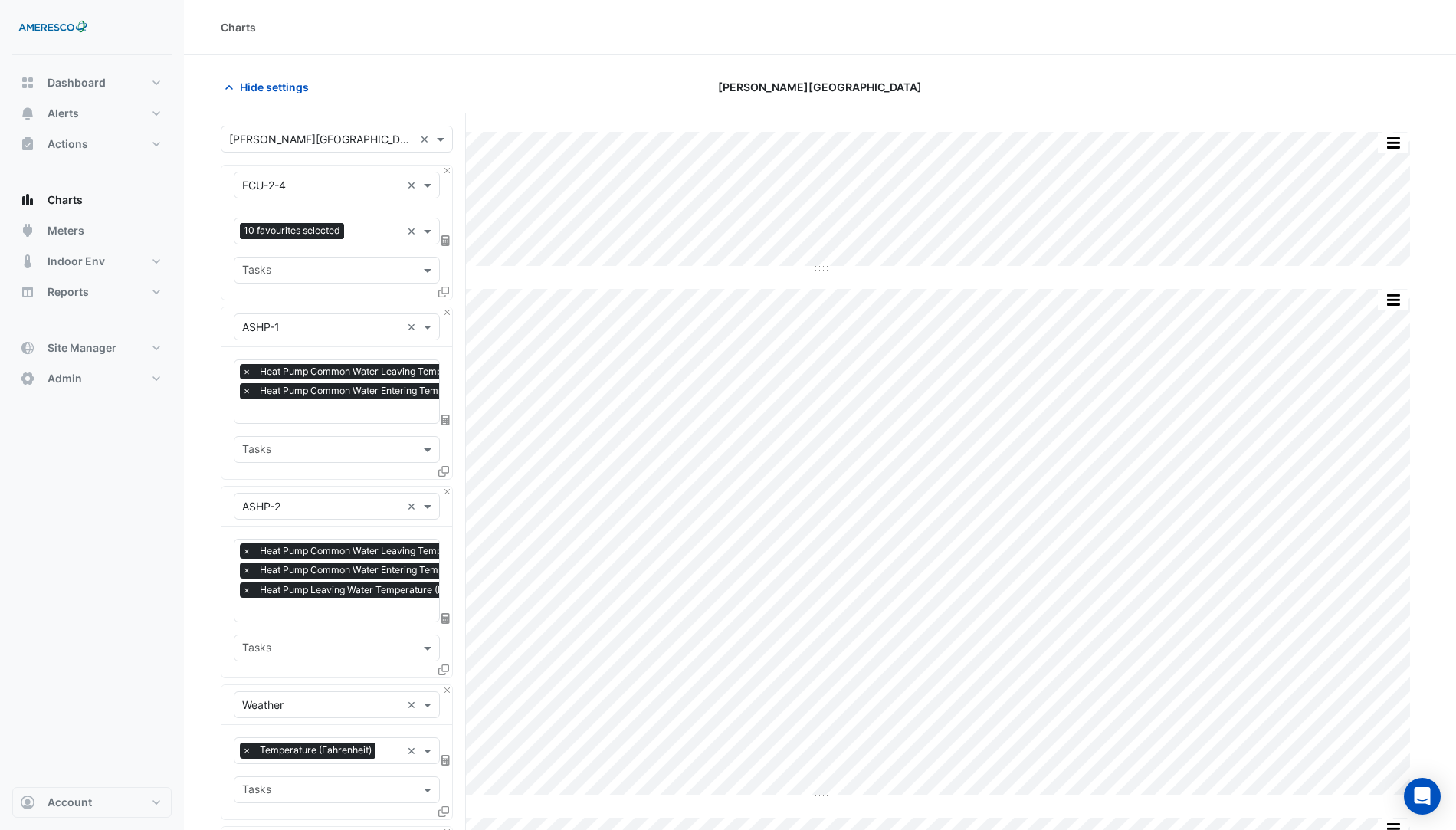
click at [827, 409] on div "Split by Equip Split All Split None Print Save as JPEG Save as PNG Pivot Data T…" at bounding box center [819, 534] width 1198 height 805
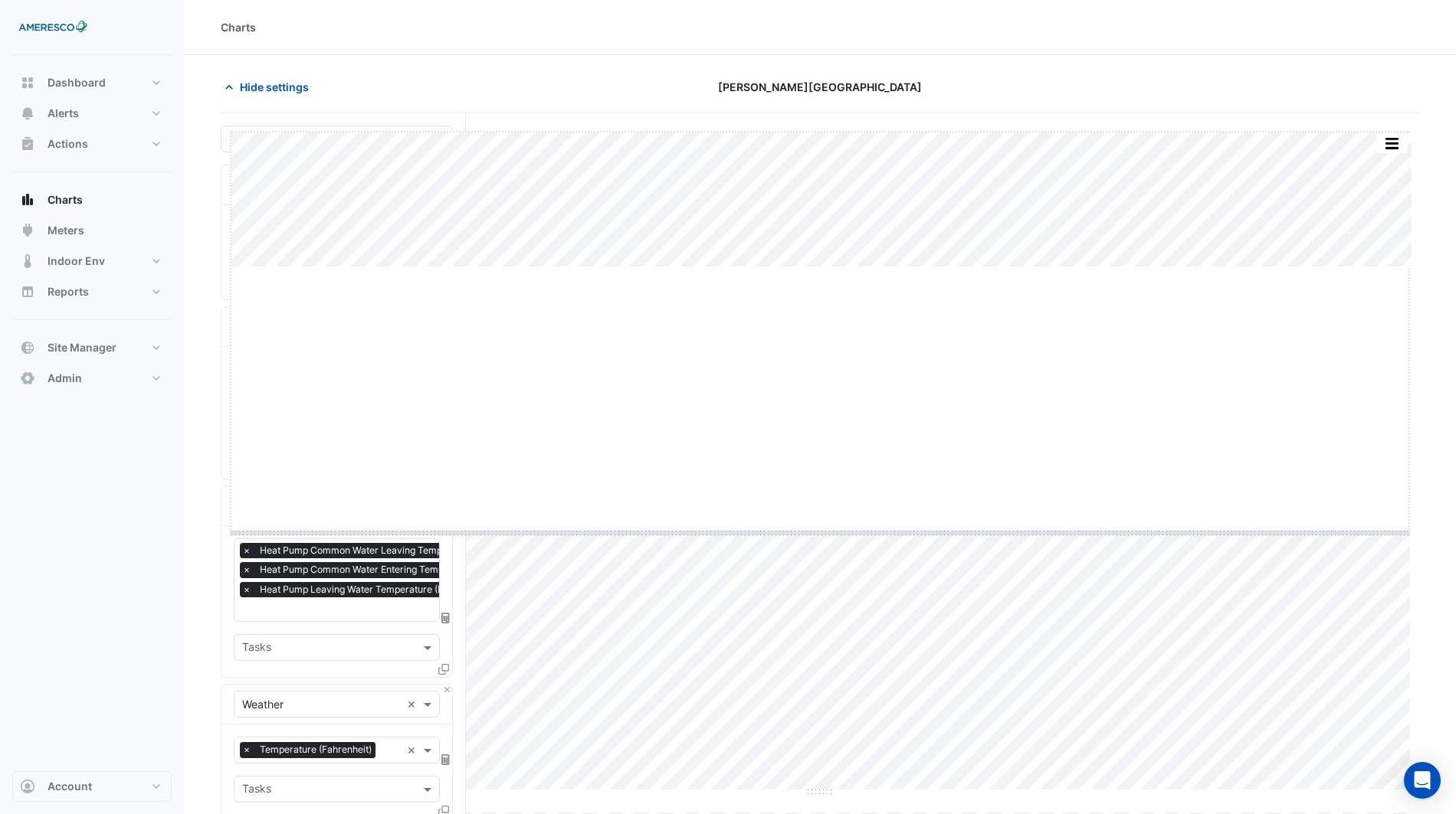
drag, startPoint x: 823, startPoint y: 266, endPoint x: 833, endPoint y: 532, distance: 266.2
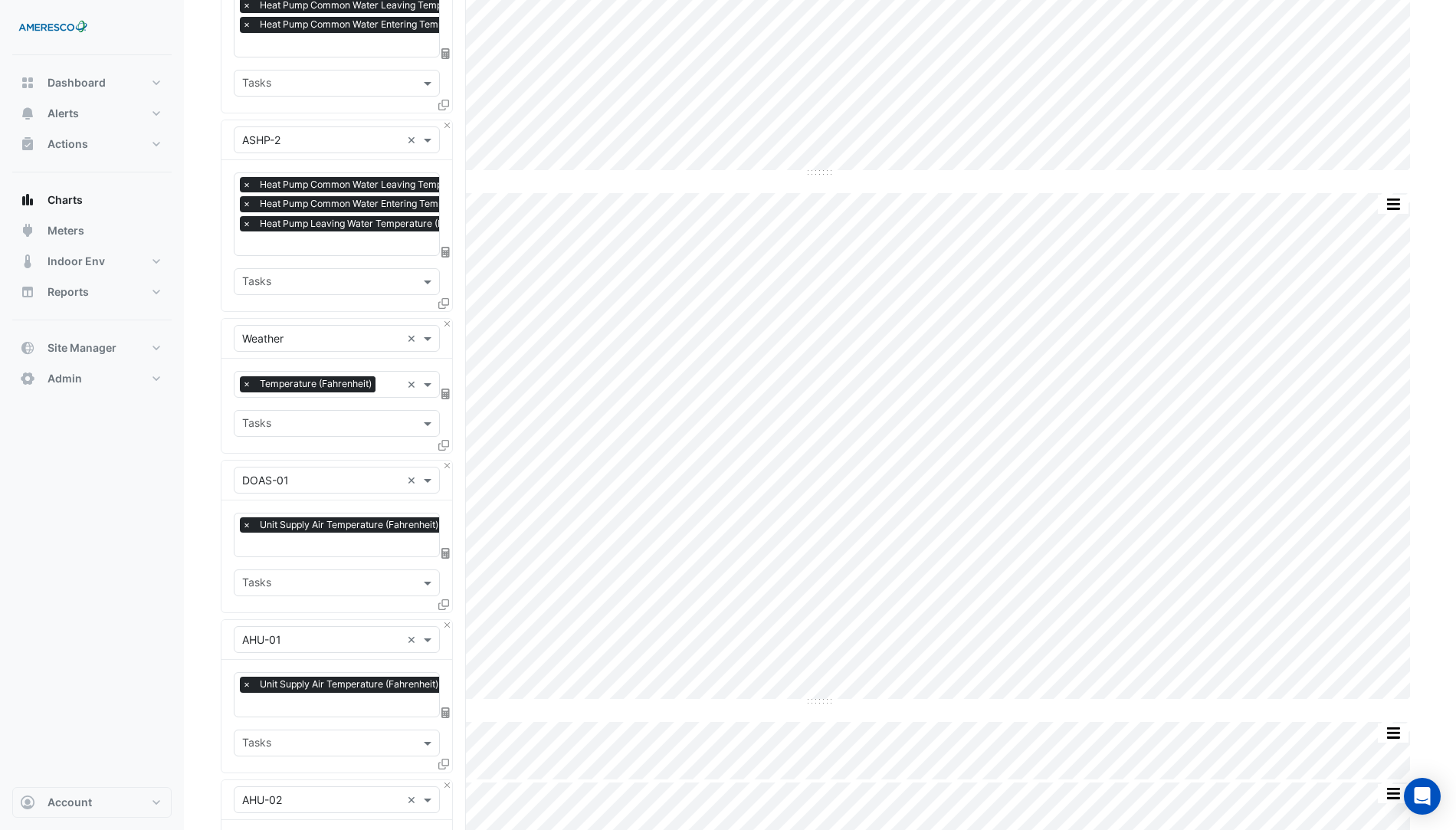
scroll to position [352, 0]
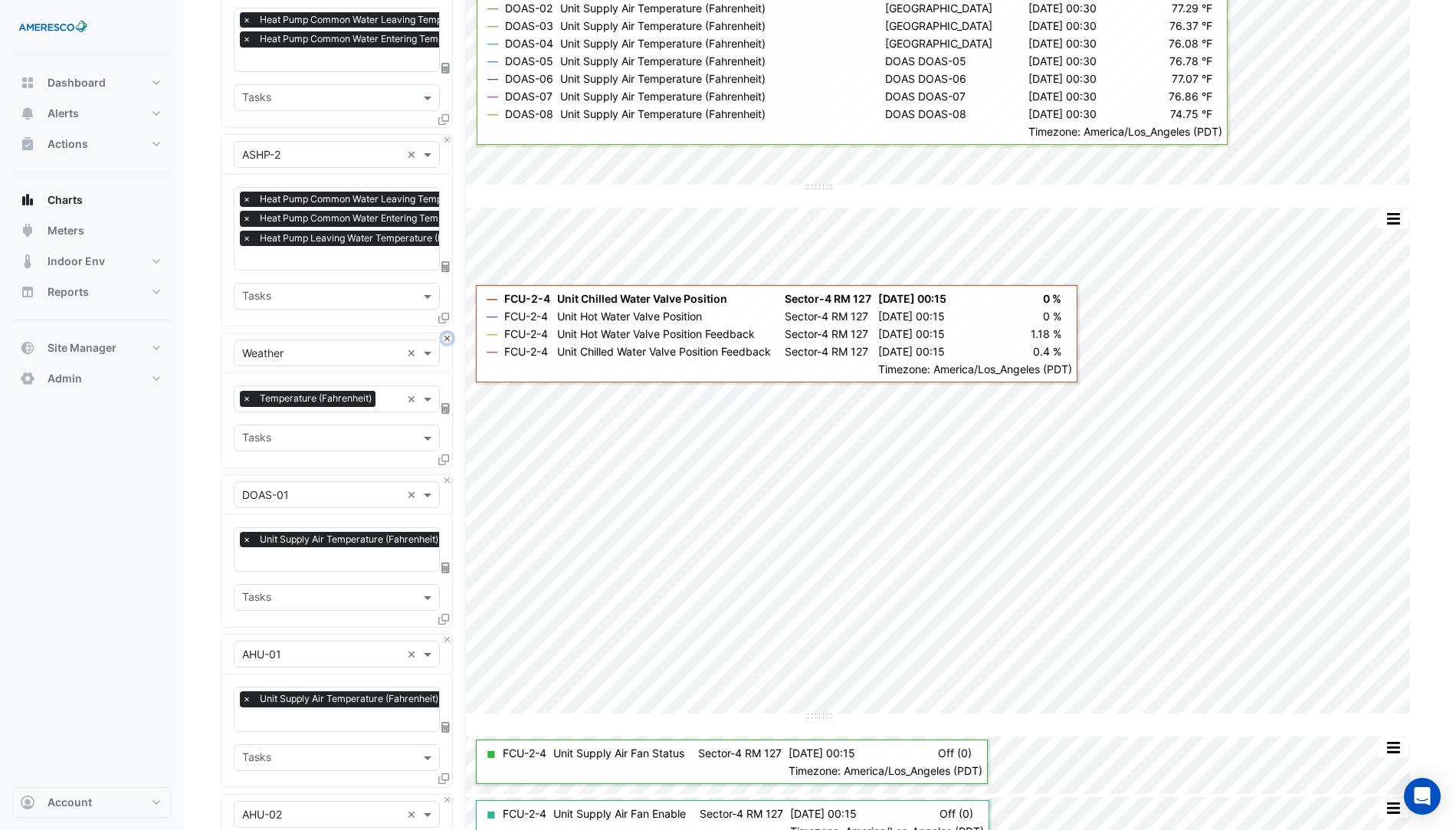
click at [444, 333] on button "Close" at bounding box center [447, 338] width 10 height 10
click at [445, 475] on button "Close" at bounding box center [447, 480] width 10 height 10
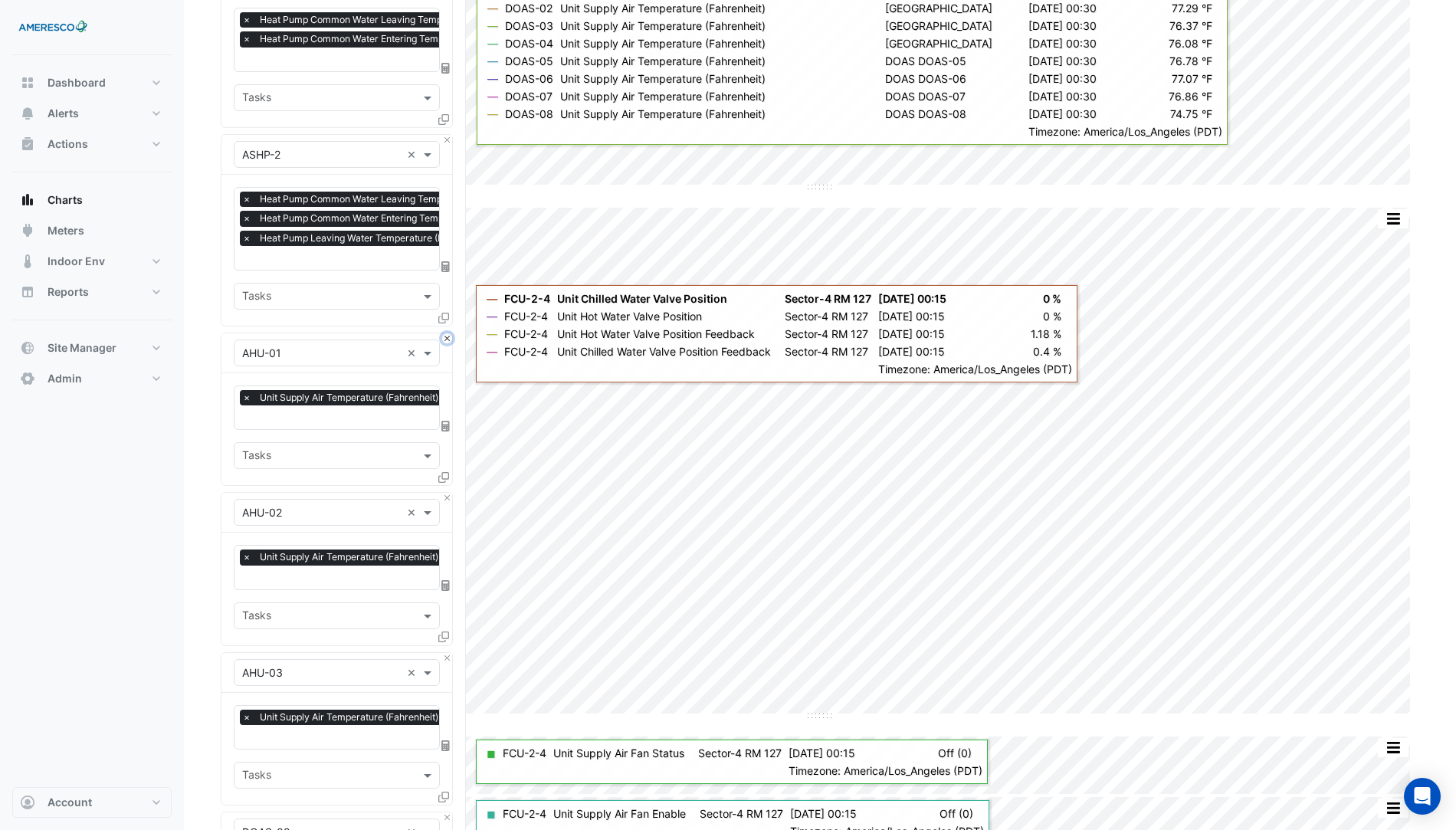
click at [445, 333] on button "Close" at bounding box center [447, 338] width 10 height 10
click at [446, 333] on button "Close" at bounding box center [447, 338] width 10 height 10
click at [446, 493] on button "Close" at bounding box center [447, 498] width 10 height 10
click at [446, 333] on button "Close" at bounding box center [447, 338] width 10 height 10
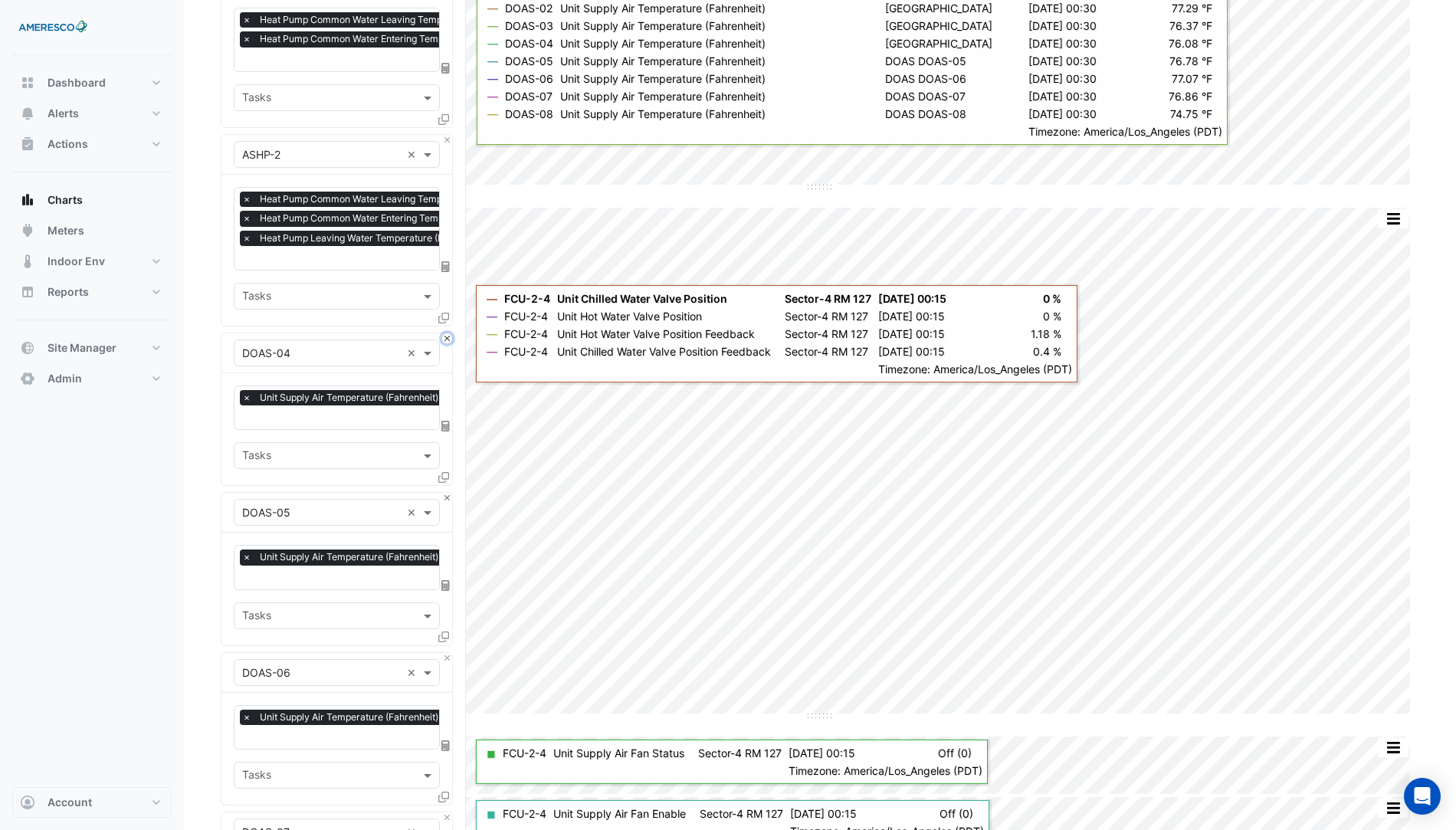
click at [449, 333] on button "Close" at bounding box center [447, 338] width 10 height 10
click at [450, 333] on button "Close" at bounding box center [447, 338] width 10 height 10
click at [450, 493] on button "Close" at bounding box center [447, 498] width 10 height 10
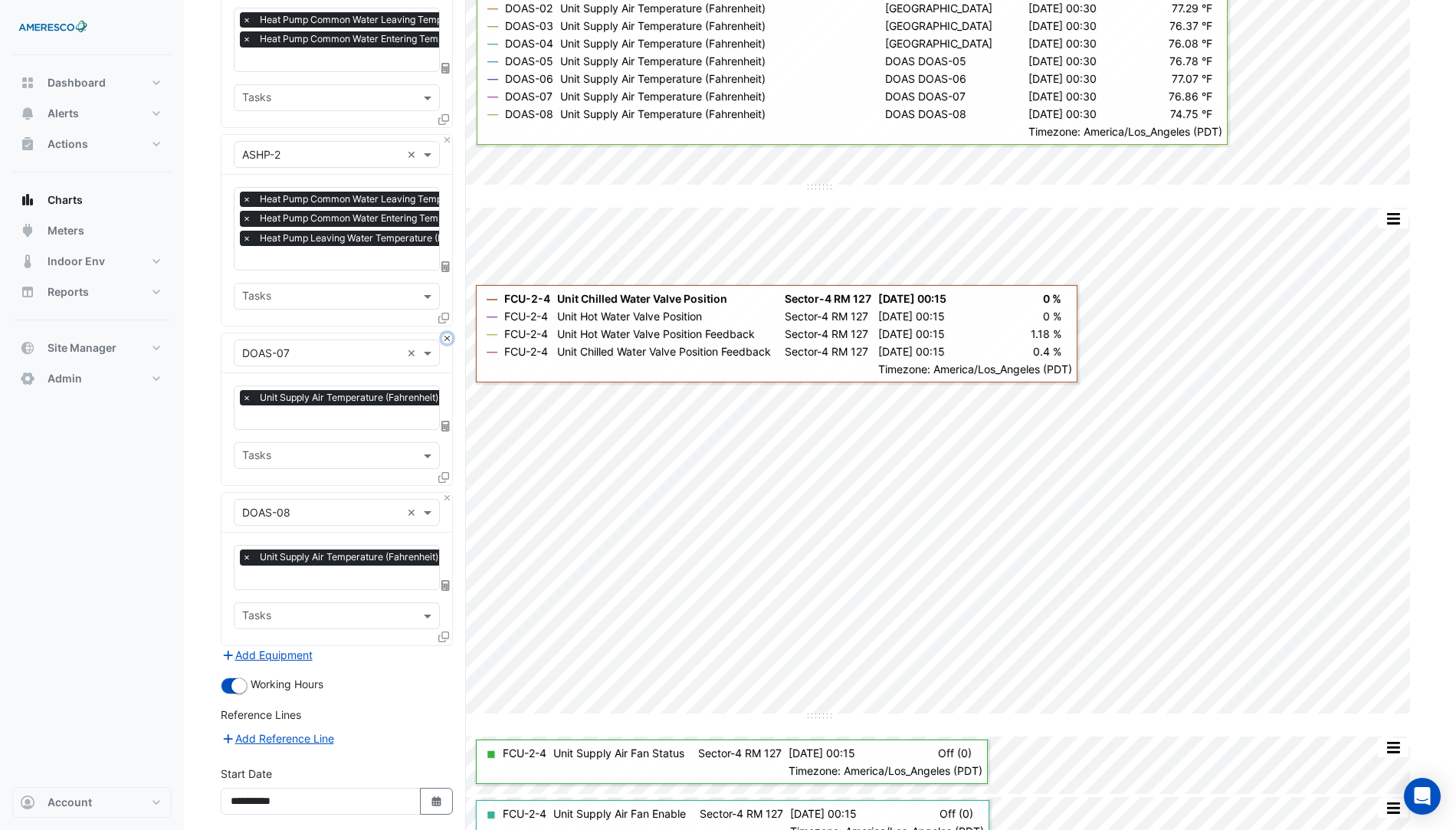
click at [450, 333] on button "Close" at bounding box center [447, 338] width 10 height 10
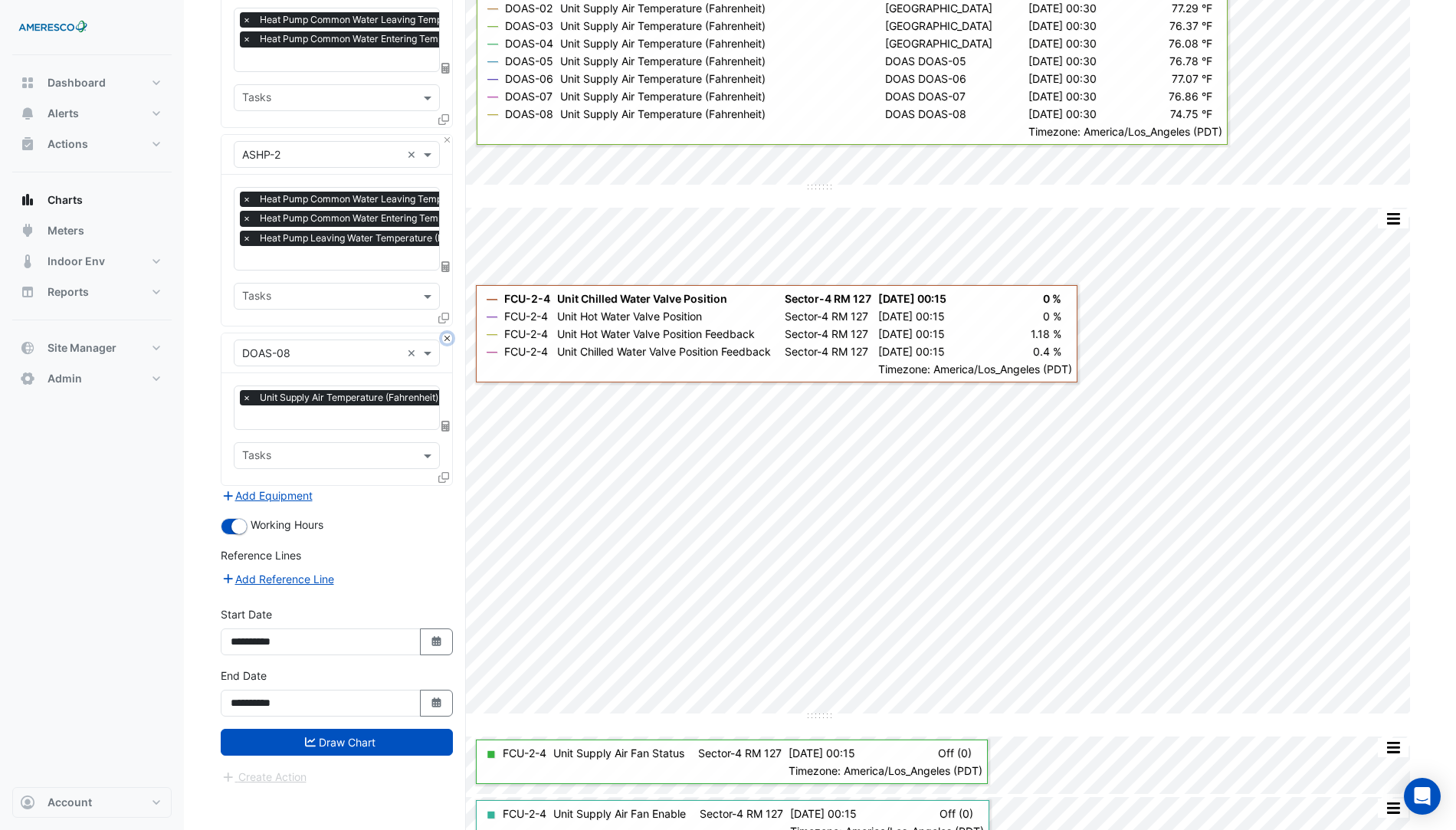
click at [450, 333] on button "Close" at bounding box center [447, 338] width 10 height 10
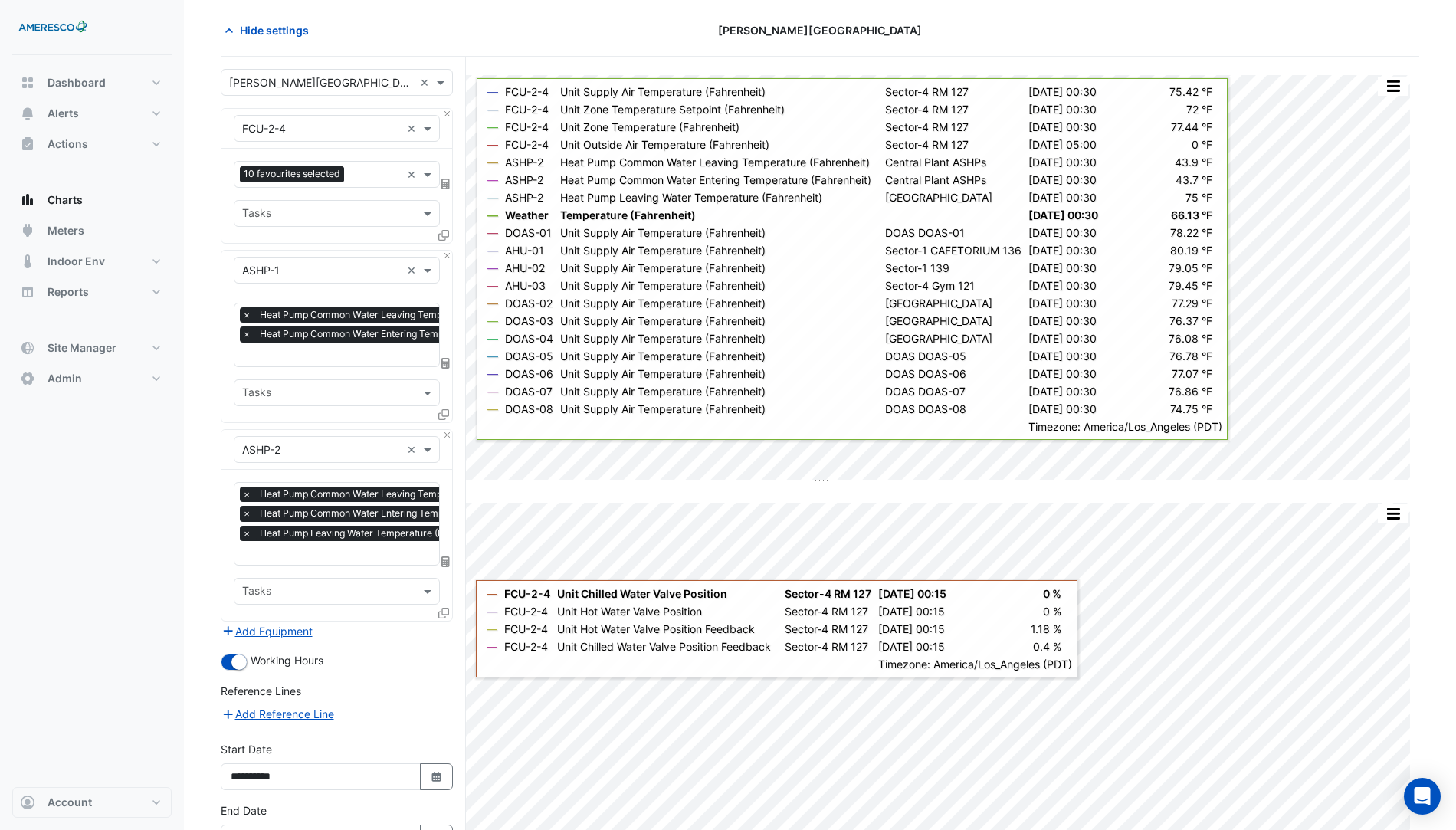
scroll to position [0, 0]
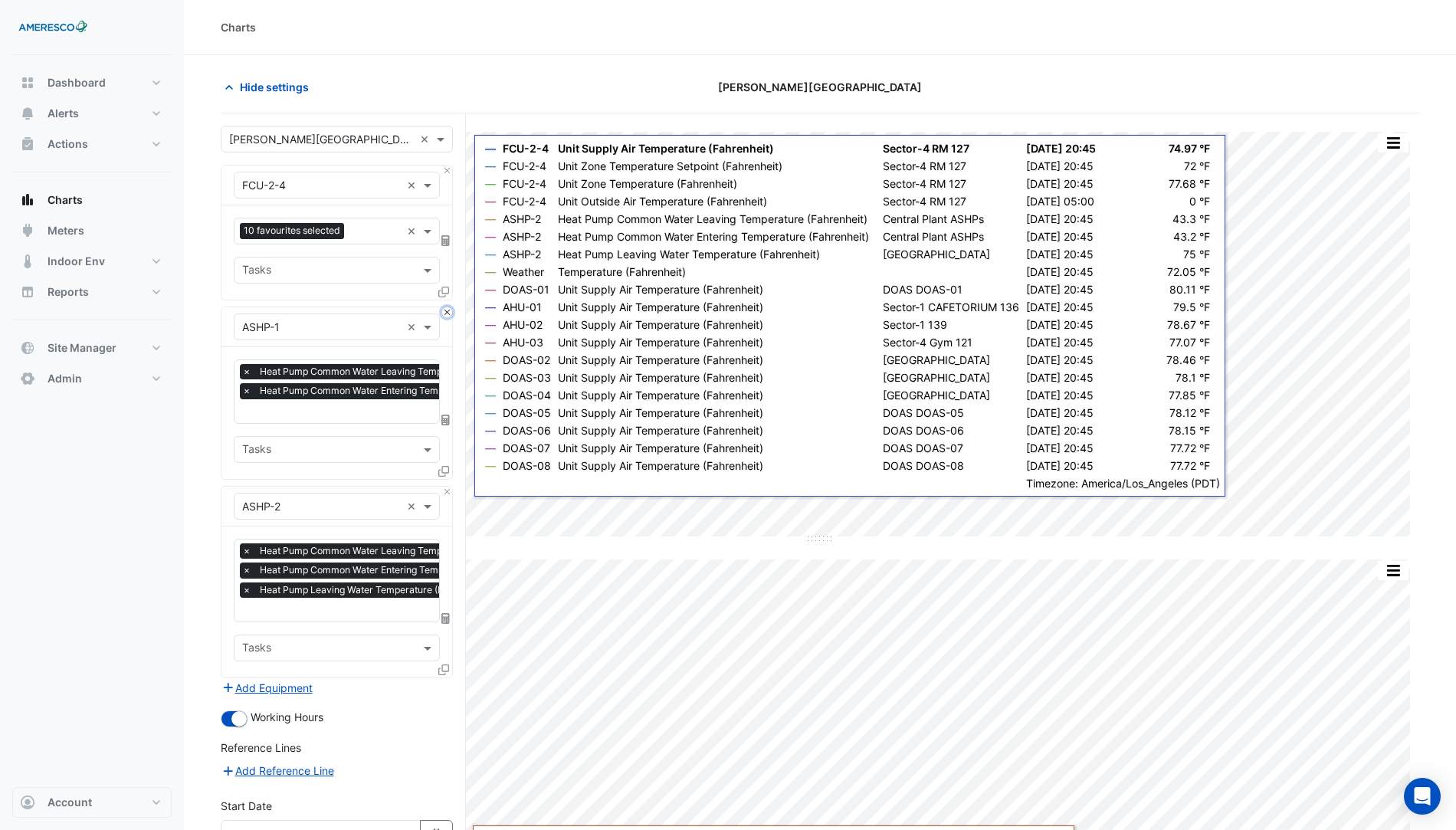
click at [447, 312] on button "Close" at bounding box center [447, 312] width 10 height 10
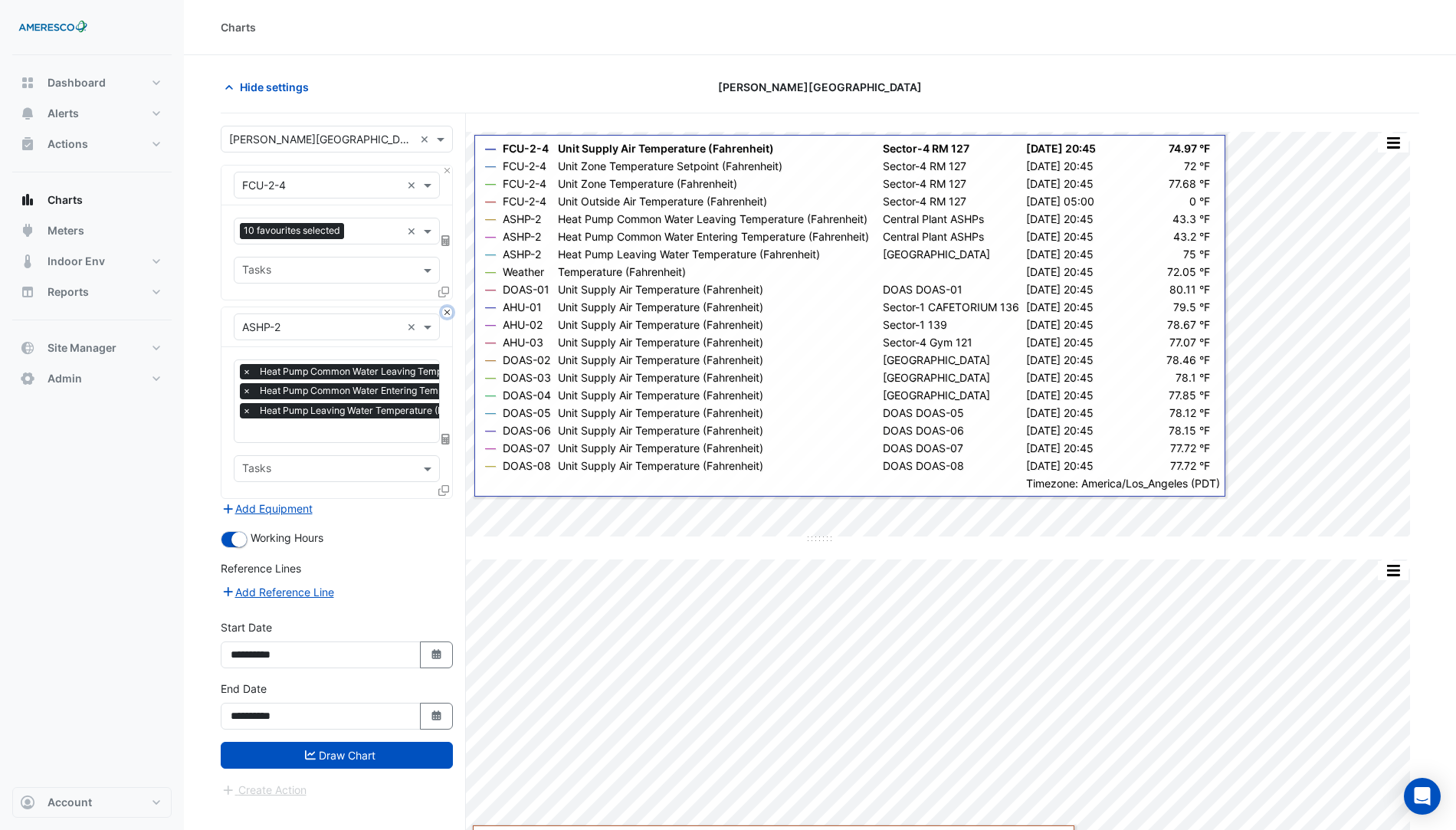
click at [448, 312] on button "Close" at bounding box center [447, 312] width 10 height 10
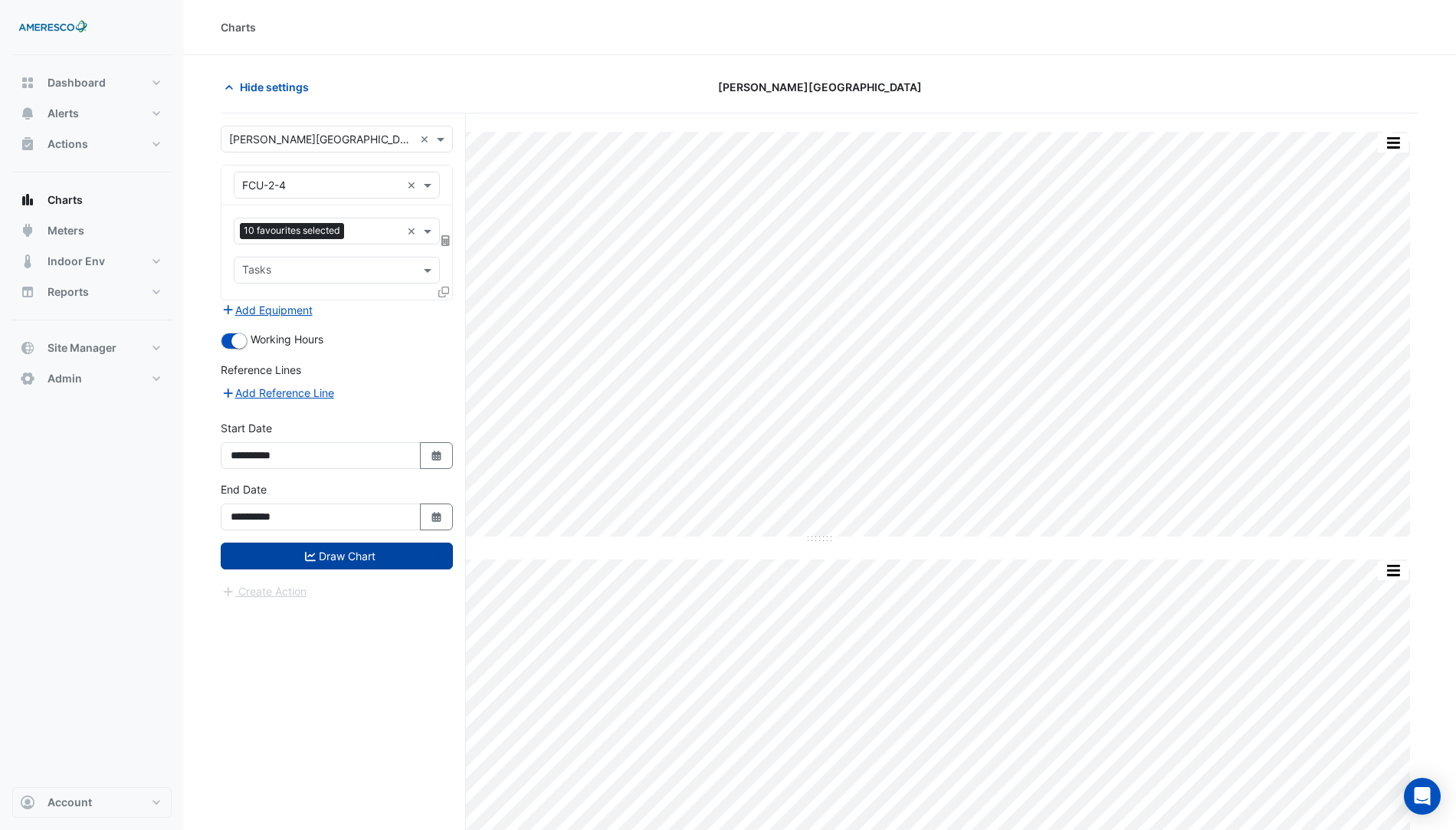
click at [351, 550] on button "Draw Chart" at bounding box center [336, 556] width 232 height 27
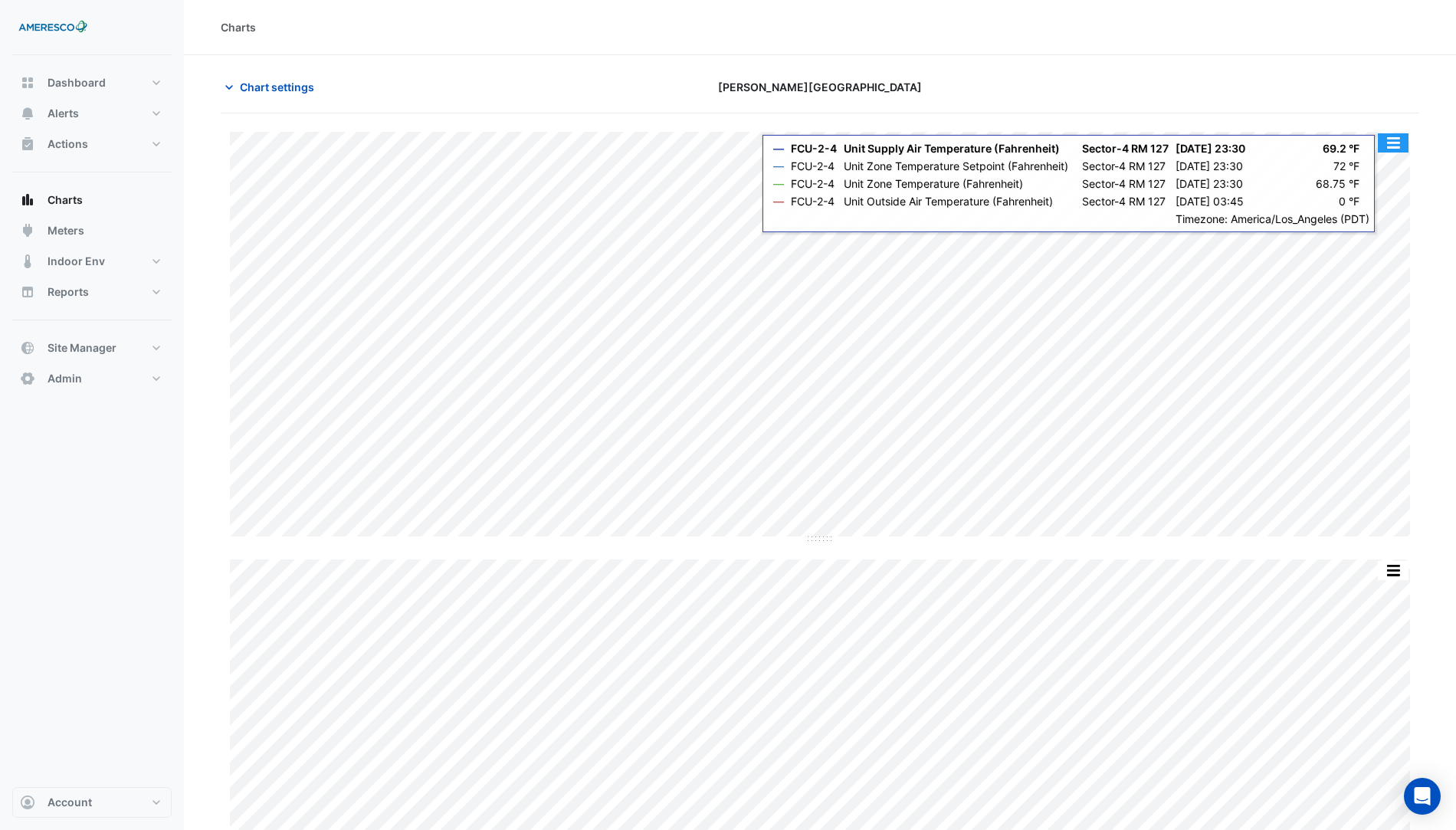
click at [1395, 146] on button "button" at bounding box center [1393, 143] width 31 height 19
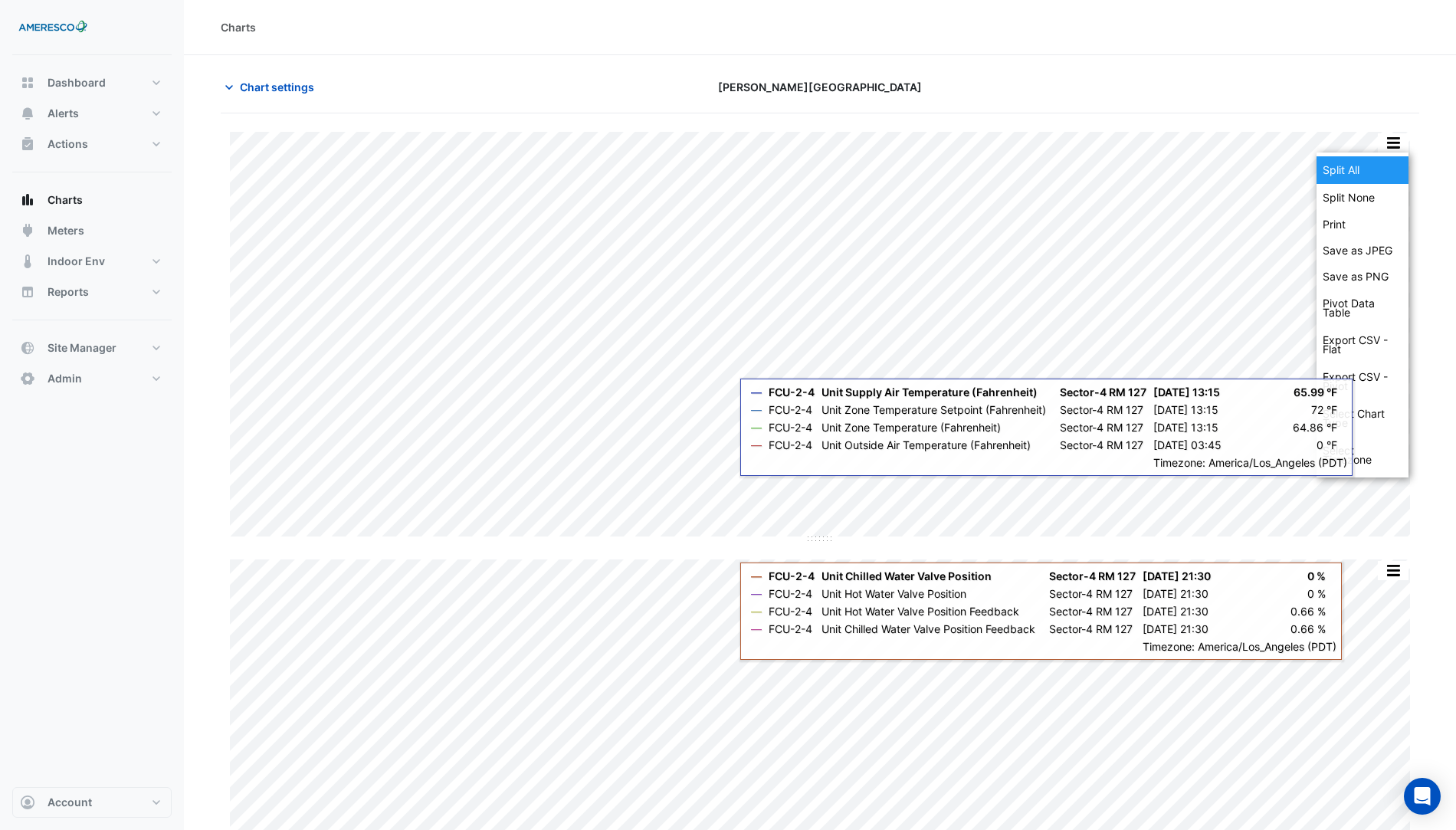
click at [1354, 164] on div "Split All" at bounding box center [1362, 170] width 92 height 28
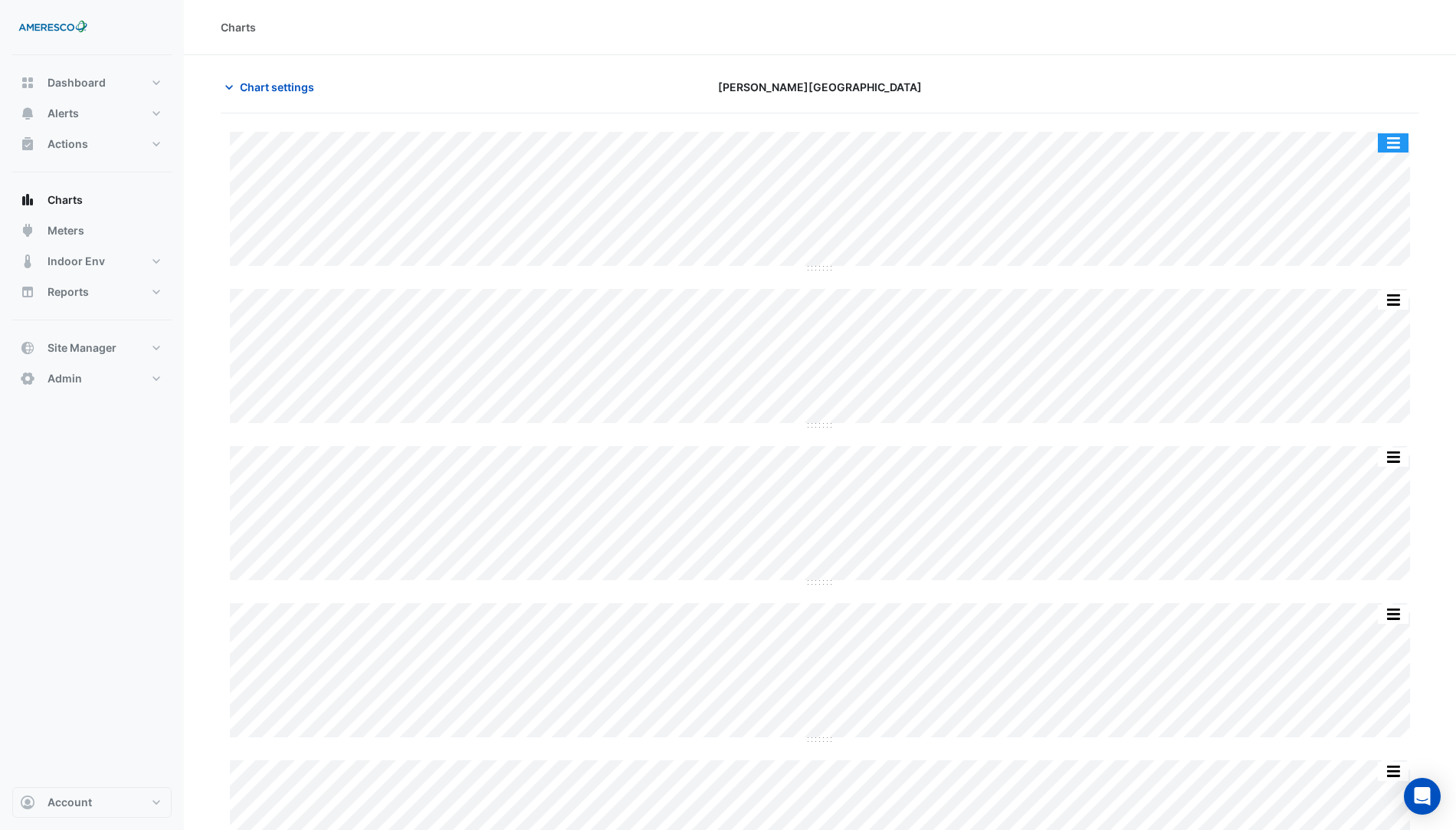
click at [1393, 139] on button "button" at bounding box center [1393, 143] width 31 height 19
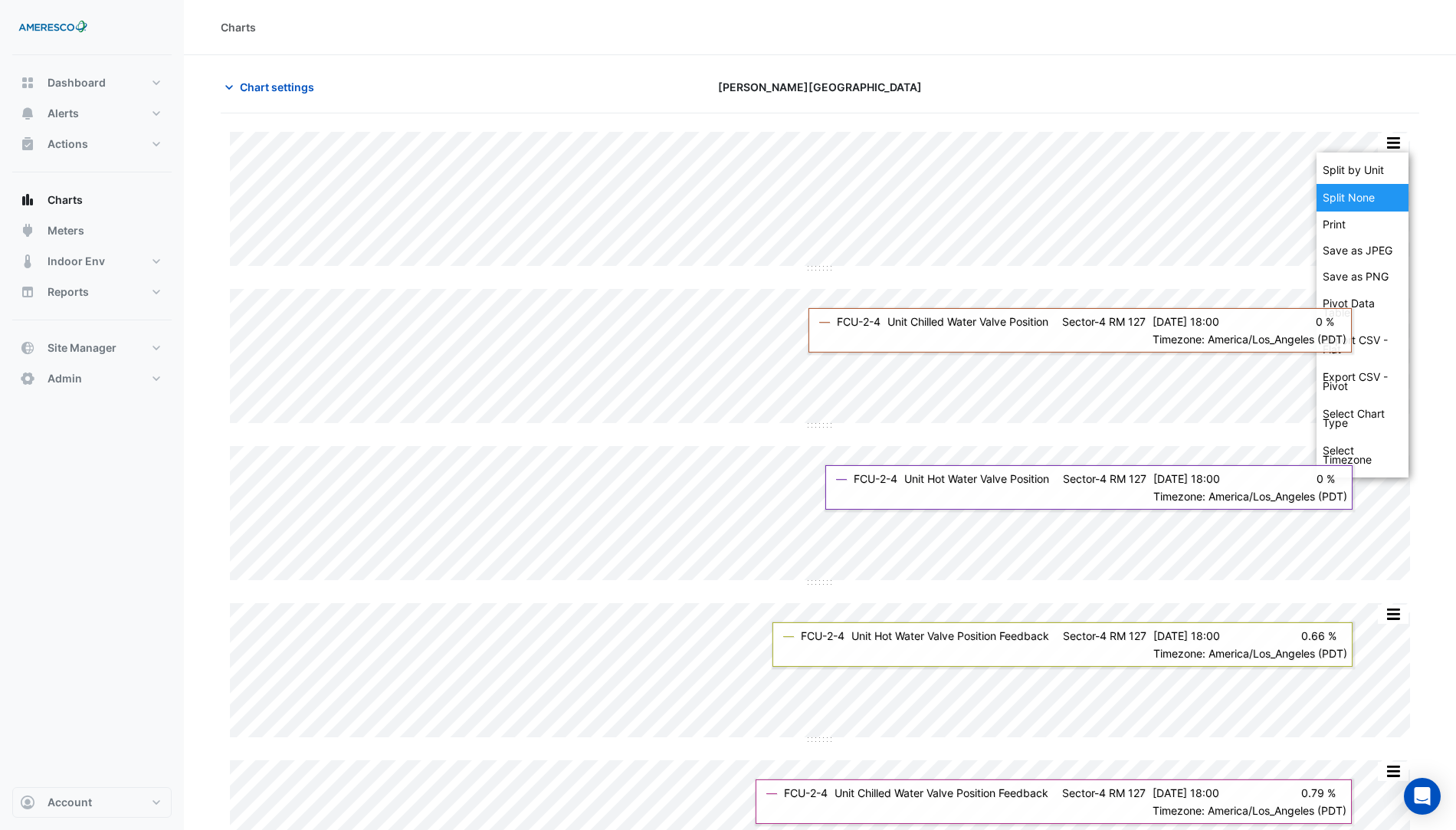
click at [1369, 202] on div "Split None" at bounding box center [1362, 198] width 92 height 28
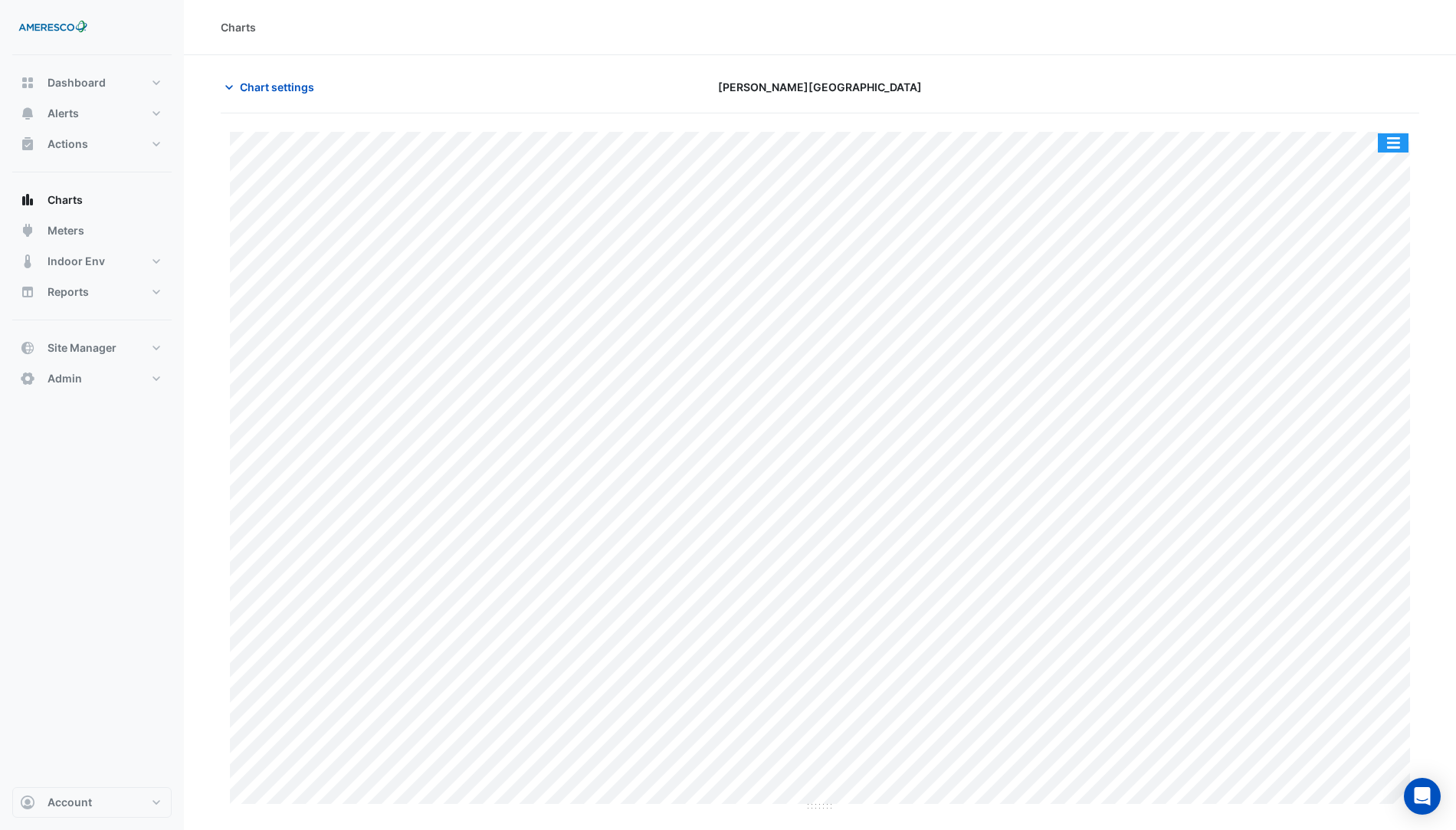
click at [1391, 140] on button "button" at bounding box center [1393, 143] width 31 height 19
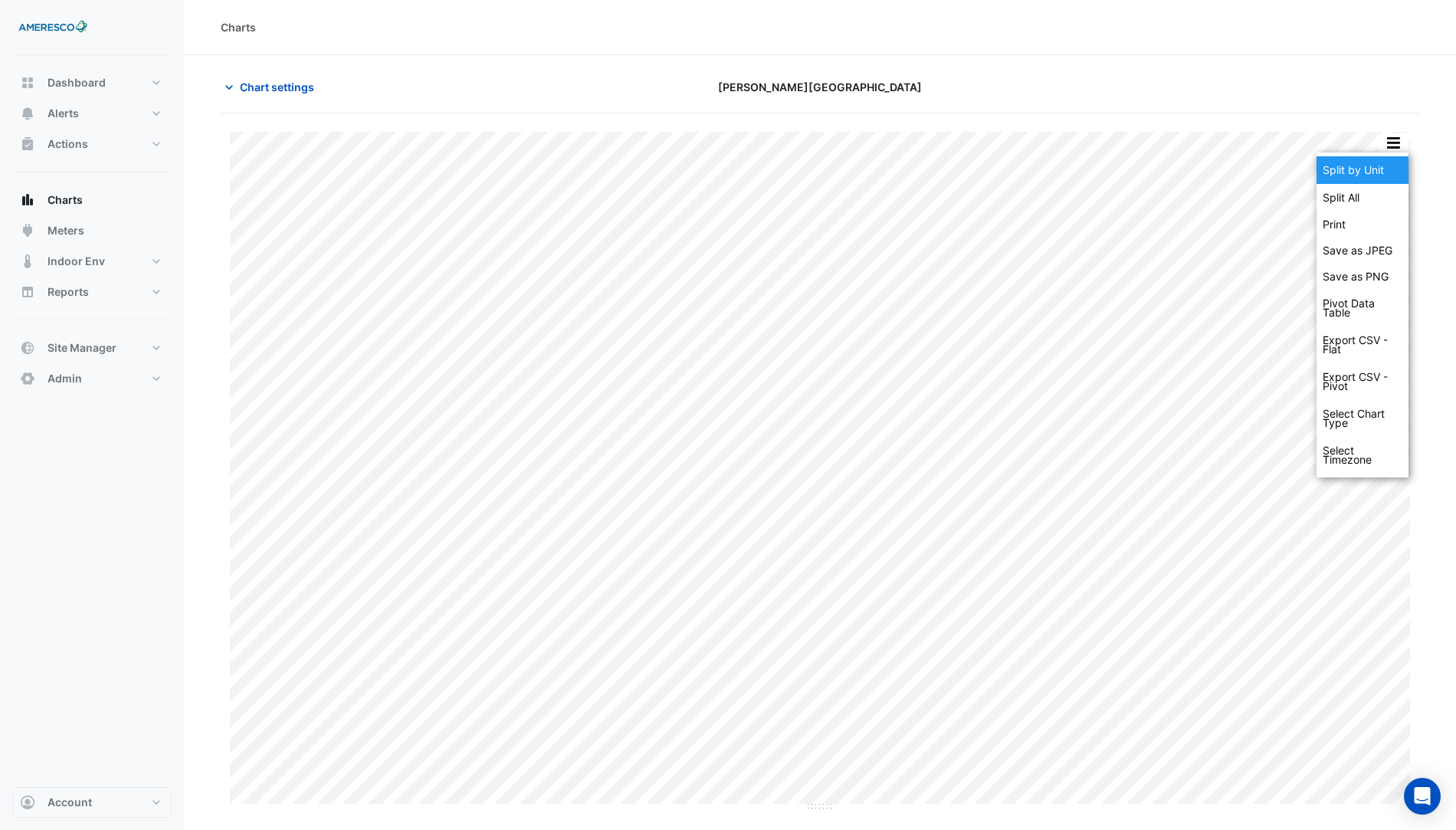
click at [1384, 171] on div "Split by Unit" at bounding box center [1362, 170] width 92 height 28
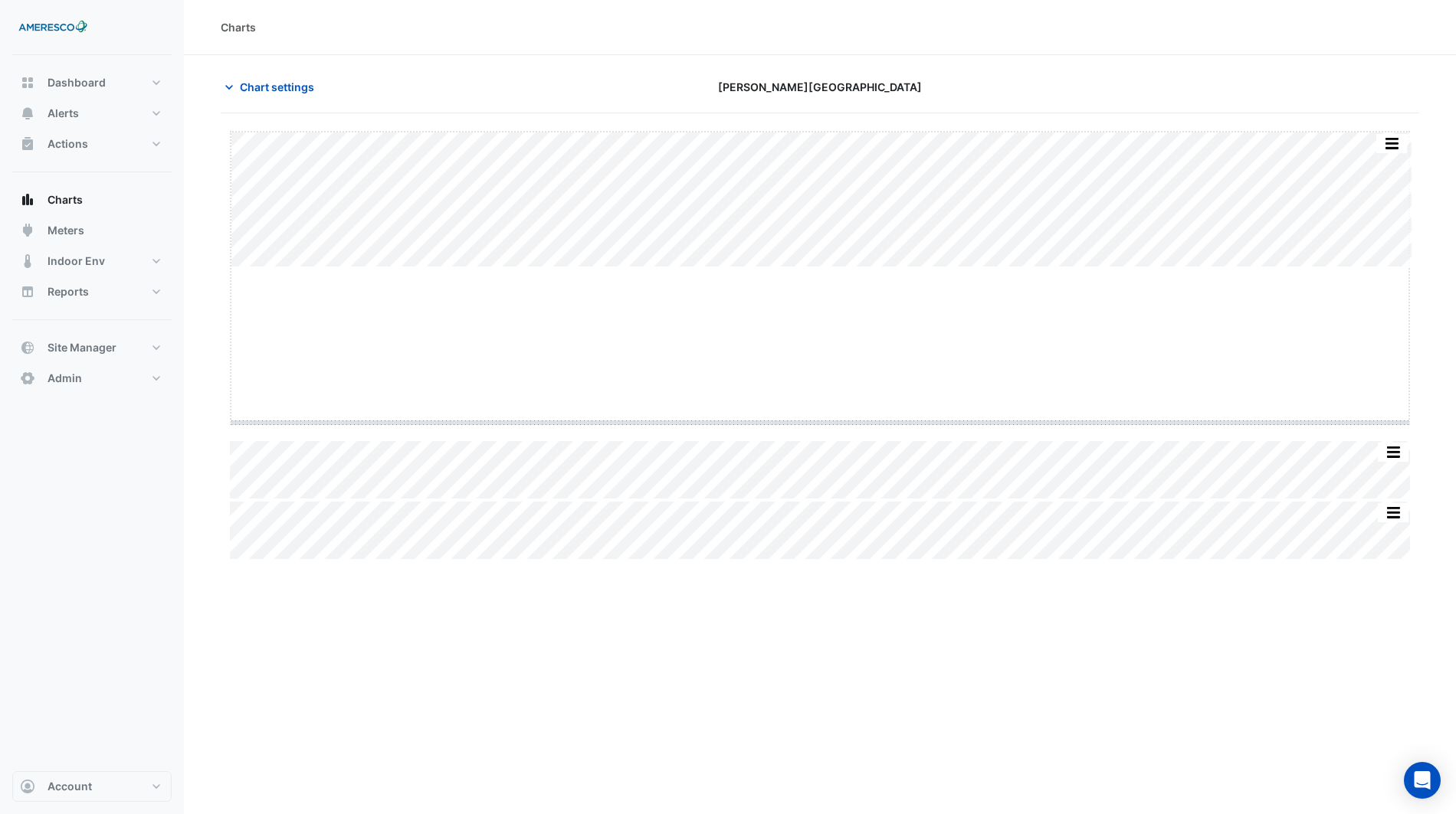
drag, startPoint x: 816, startPoint y: 268, endPoint x: 818, endPoint y: 422, distance: 154.0
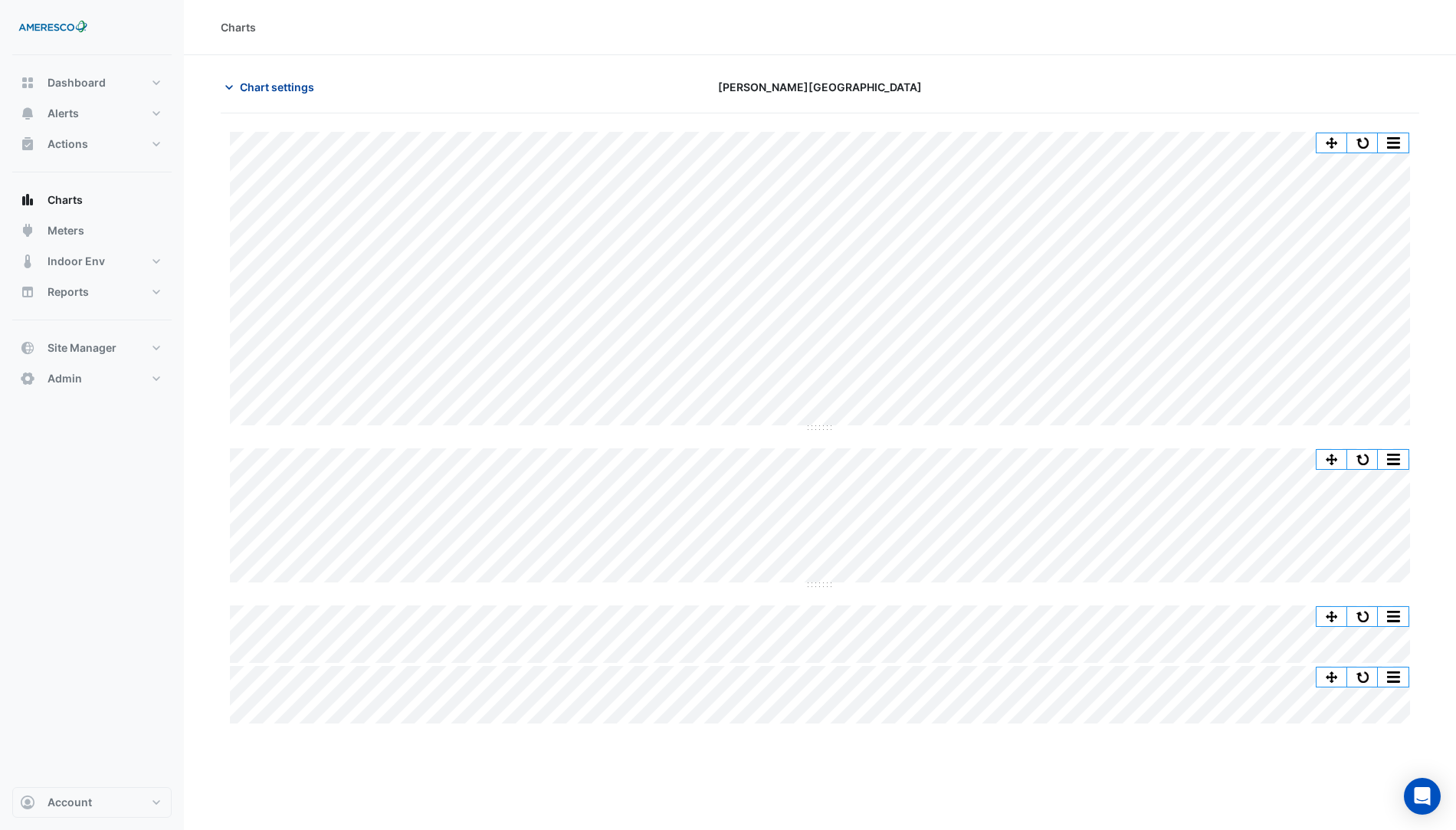
click at [284, 92] on span "Chart settings" at bounding box center [277, 87] width 75 height 16
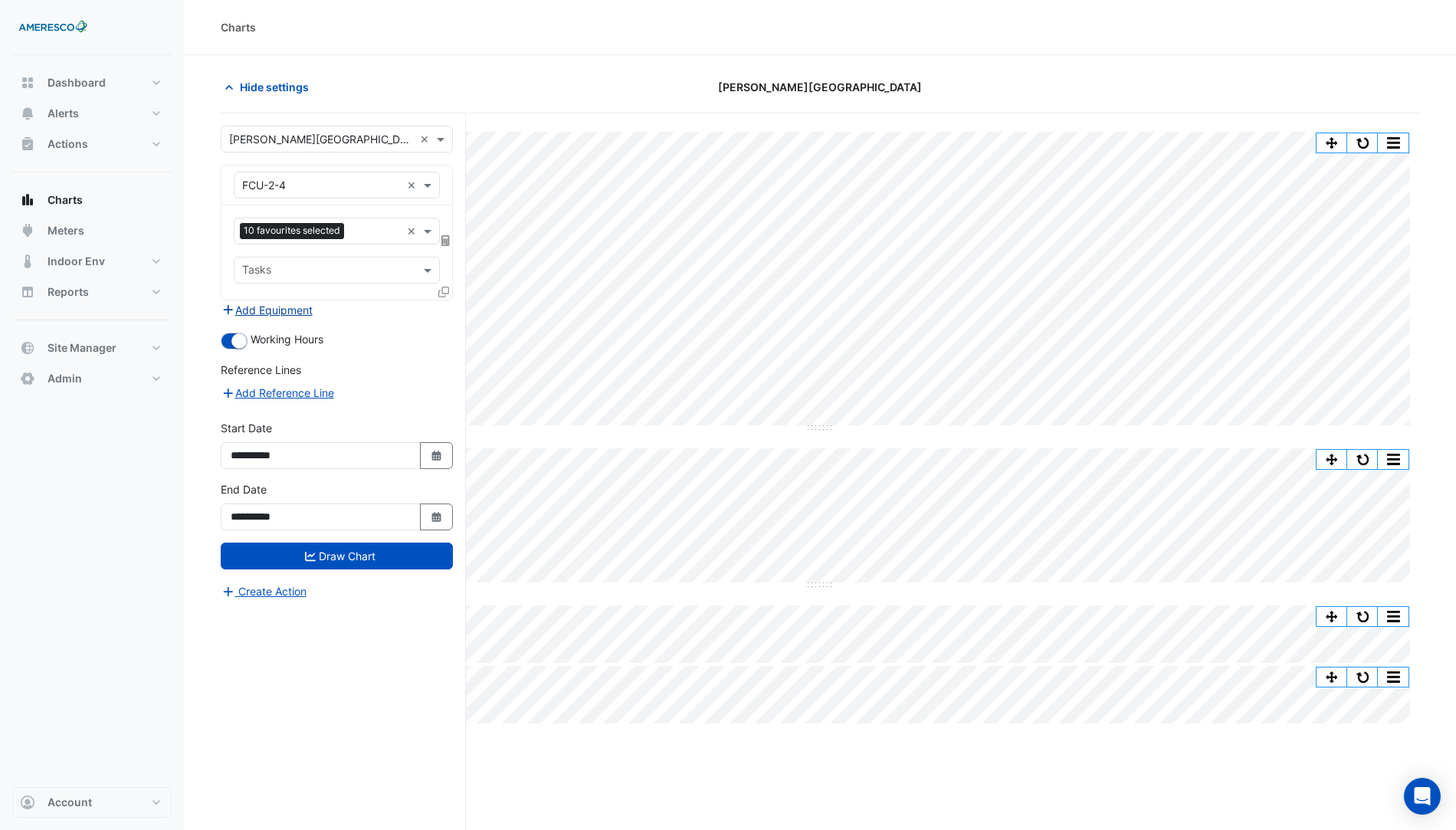
click at [285, 305] on button "Add Equipment" at bounding box center [266, 310] width 93 height 17
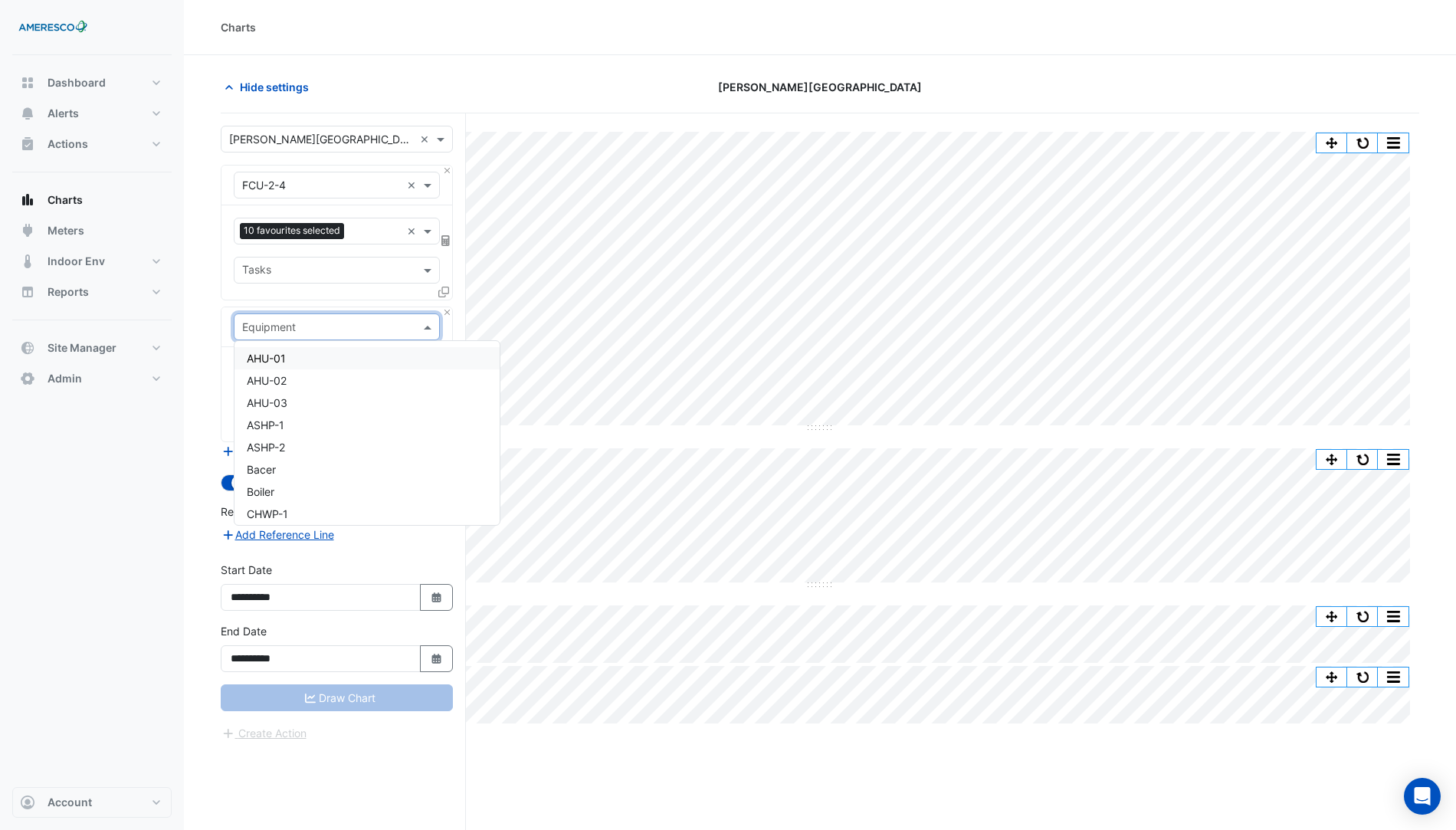
click at [278, 314] on div "Equipment" at bounding box center [337, 327] width 206 height 27
type input "***"
click at [318, 352] on div "ASHP-1" at bounding box center [337, 359] width 205 height 22
click at [295, 375] on input "text" at bounding box center [328, 375] width 171 height 16
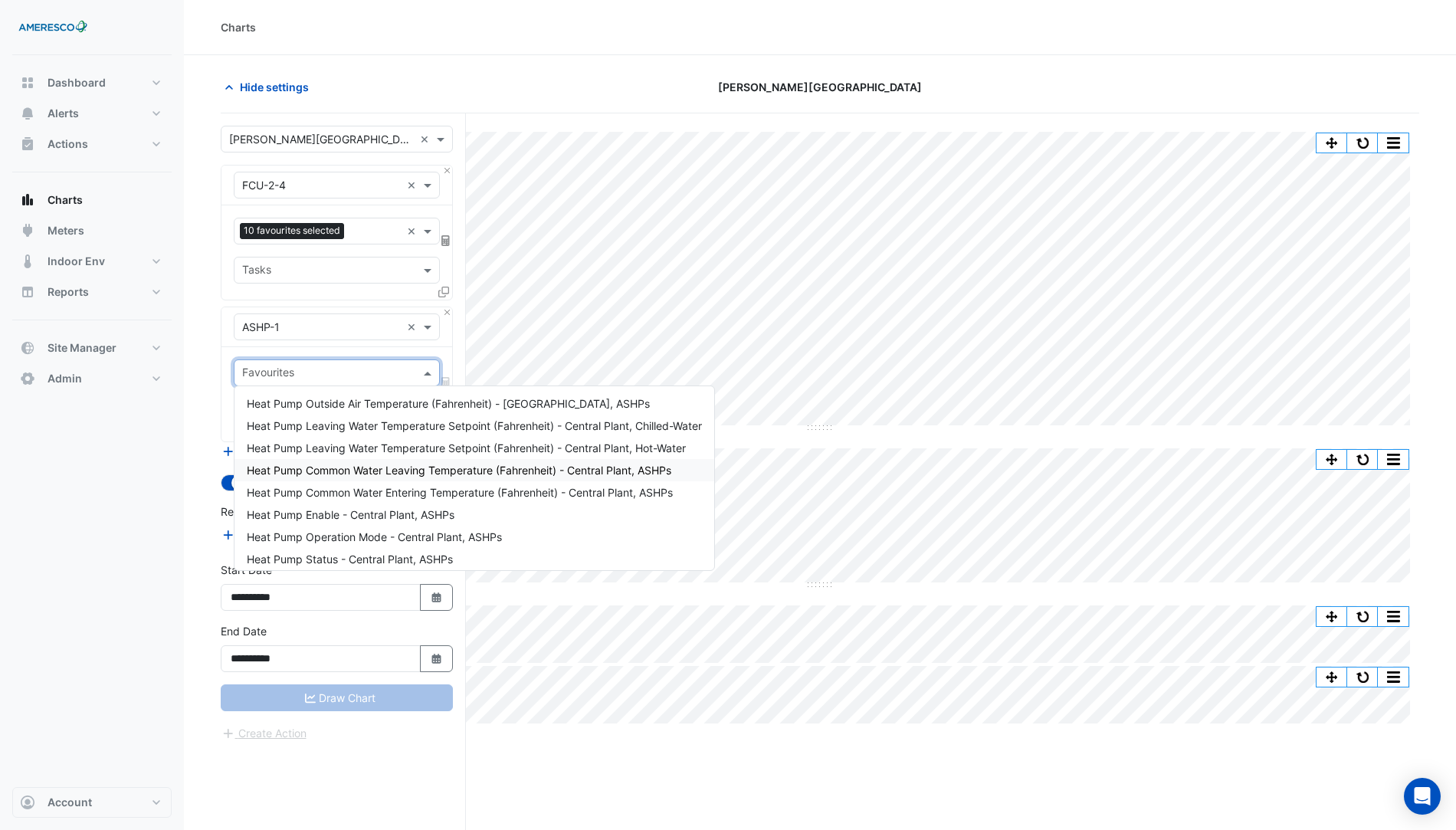
click at [456, 467] on span "Heat Pump Common Water Leaving Temperature (Fahrenheit) - Central Plant, ASHPs" at bounding box center [458, 471] width 424 height 13
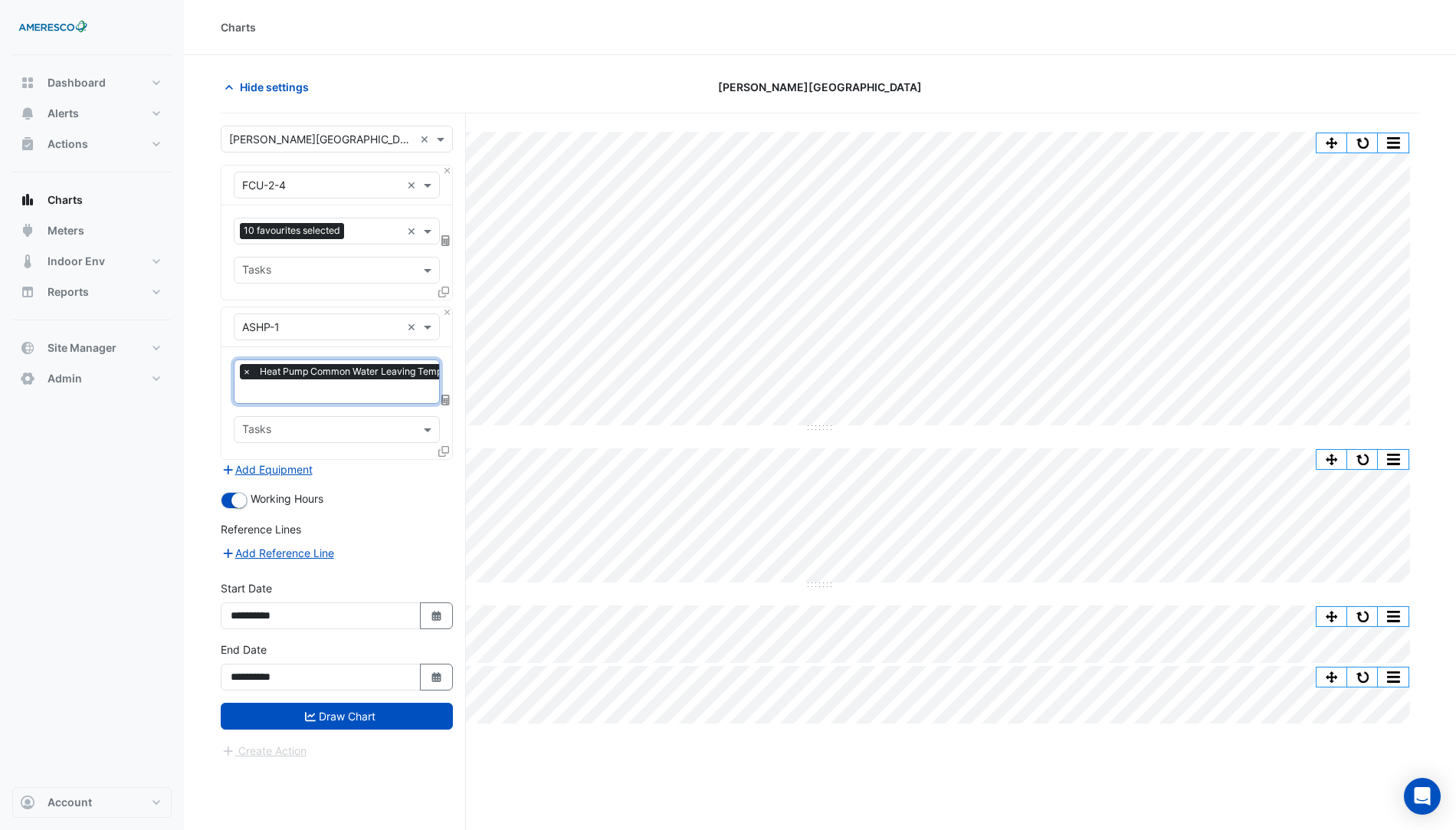
click at [353, 385] on input "text" at bounding box center [439, 393] width 396 height 16
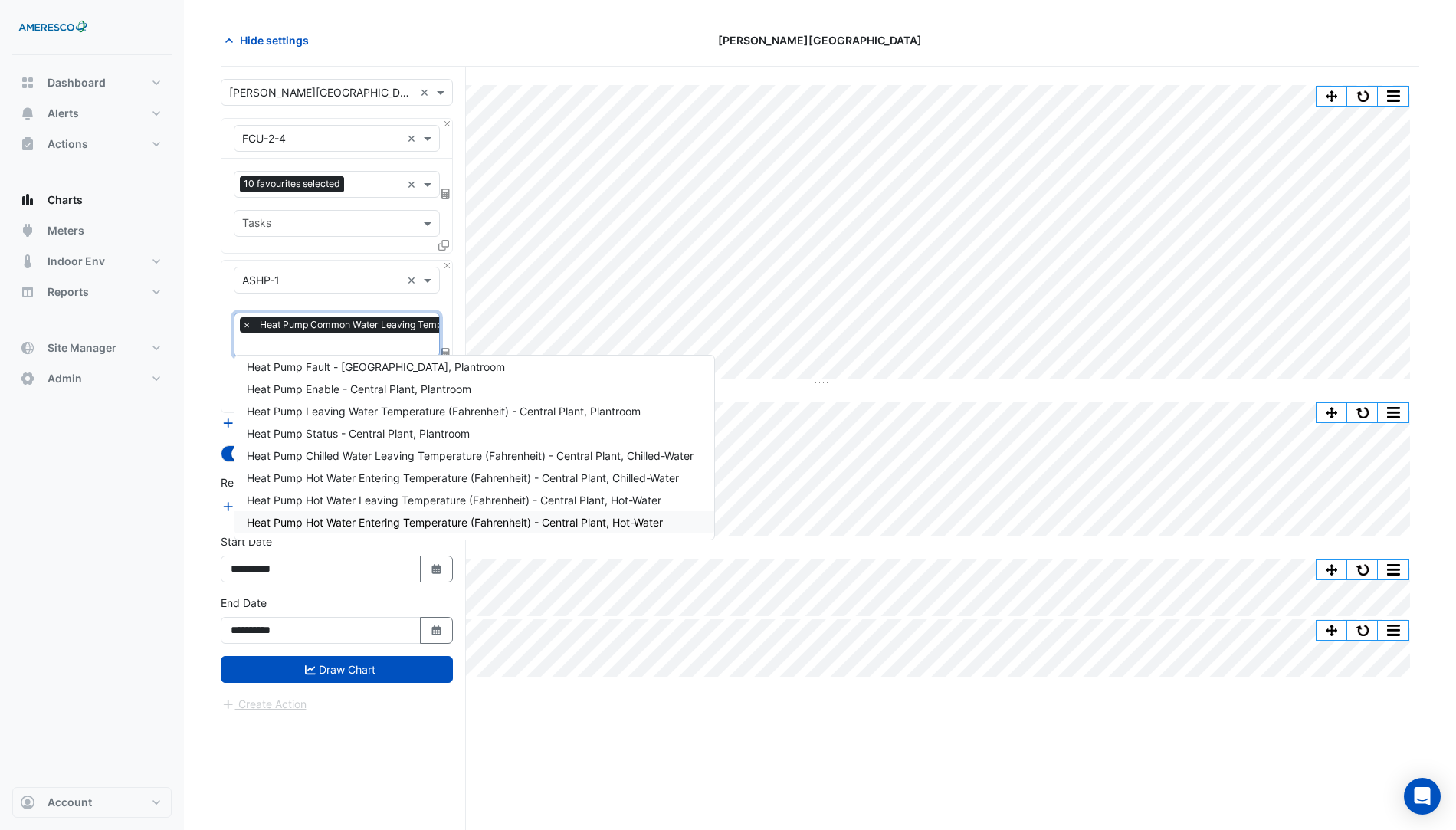
scroll to position [57, 0]
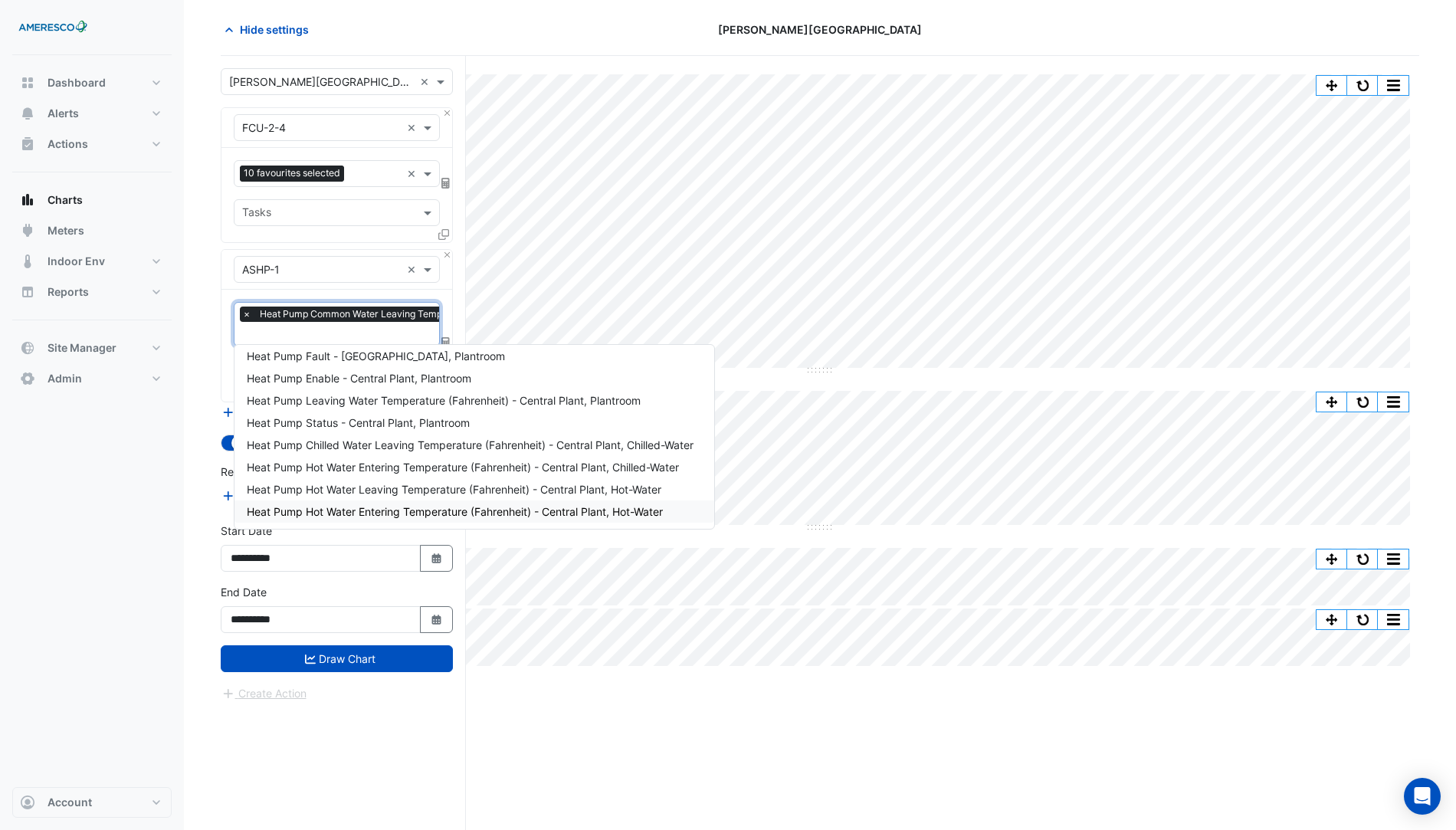
click at [381, 767] on div "× Kelly Elementary × × FCU-2-4 × 10 favourites selected × Tasks × ASHP-1 × × He…" at bounding box center [343, 444] width 245 height 775
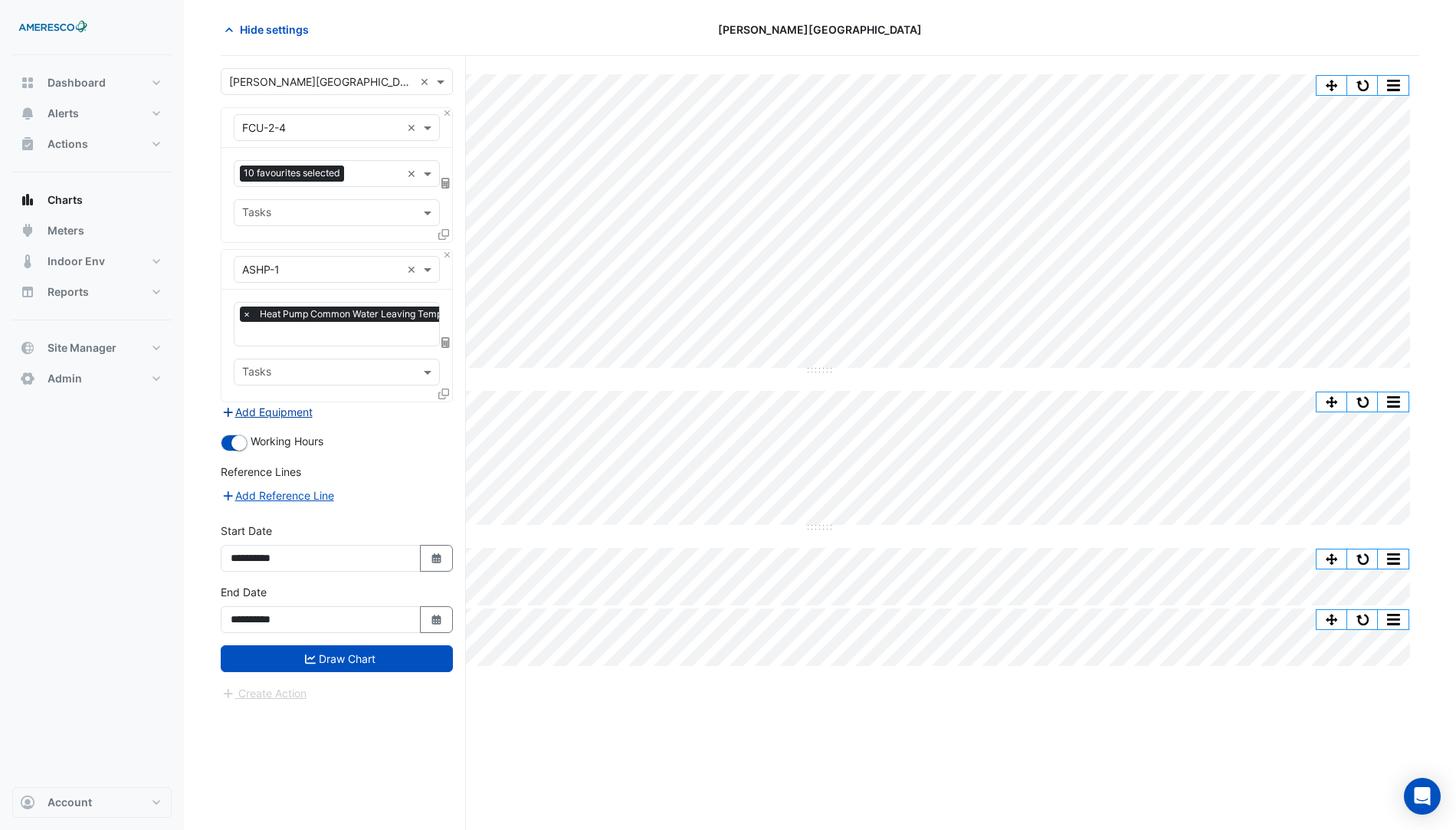
click at [275, 411] on button "Add Equipment" at bounding box center [266, 412] width 93 height 17
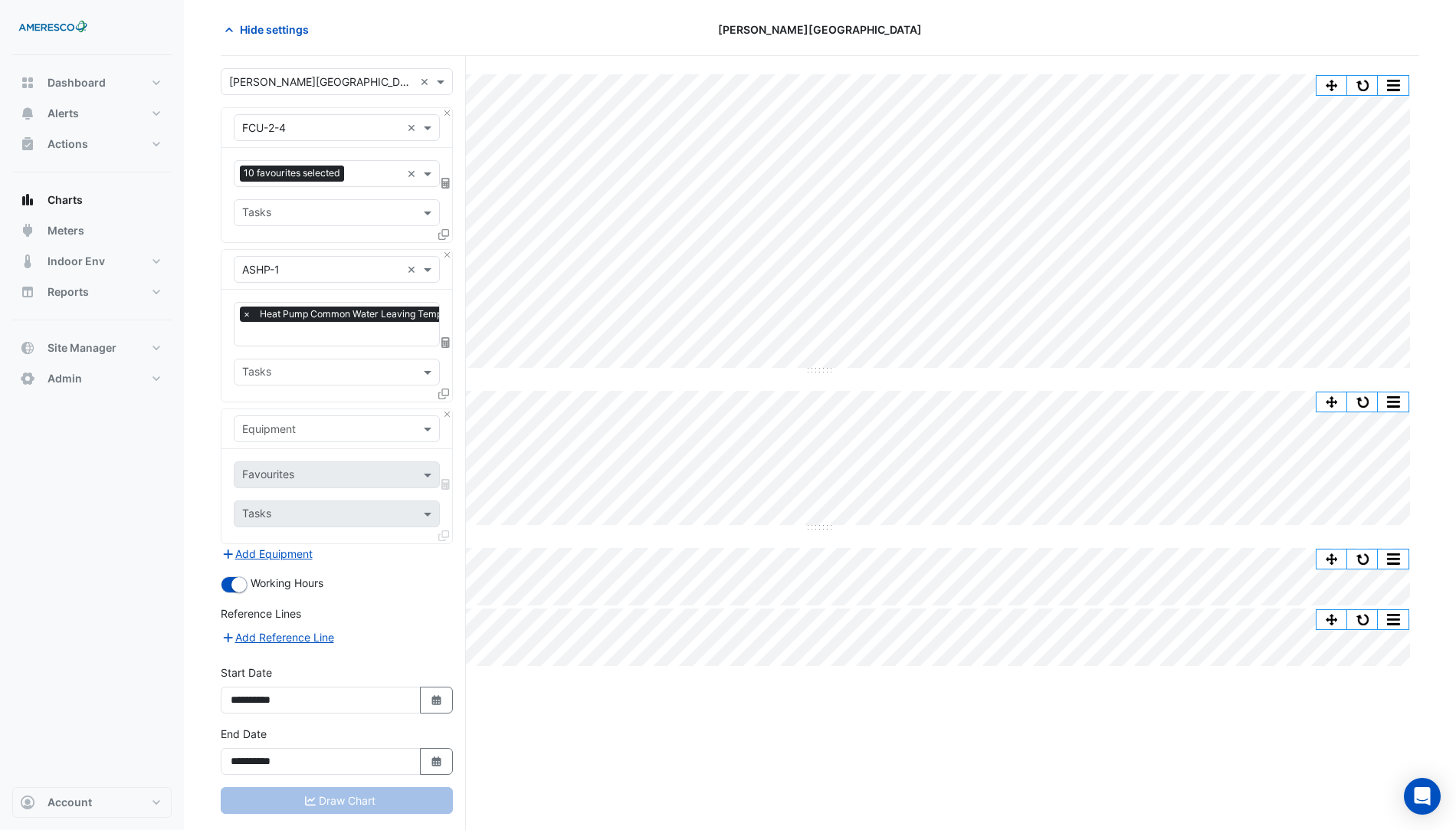
click at [308, 421] on input "text" at bounding box center [321, 429] width 159 height 16
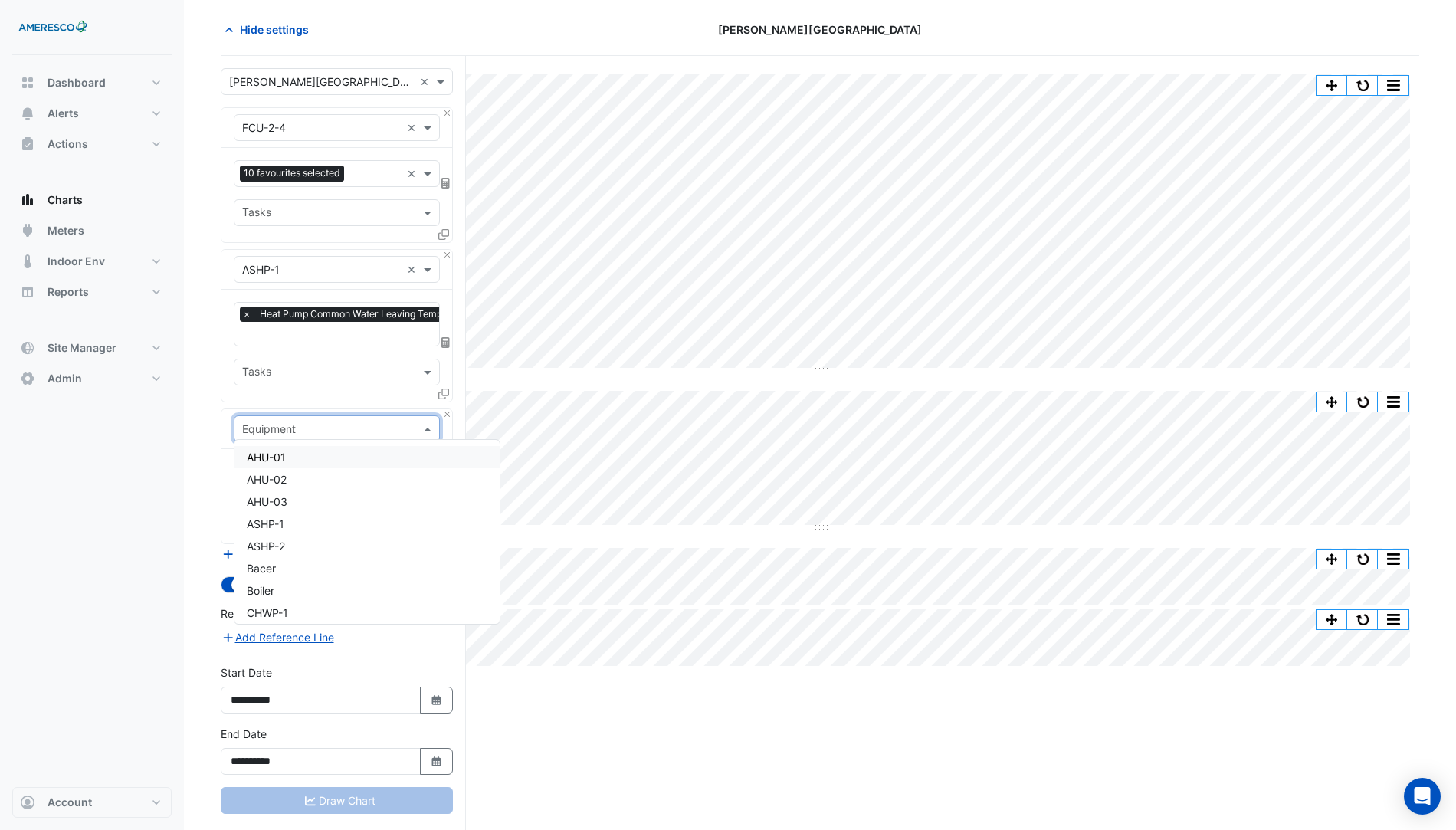
click at [441, 394] on icon at bounding box center [444, 394] width 11 height 11
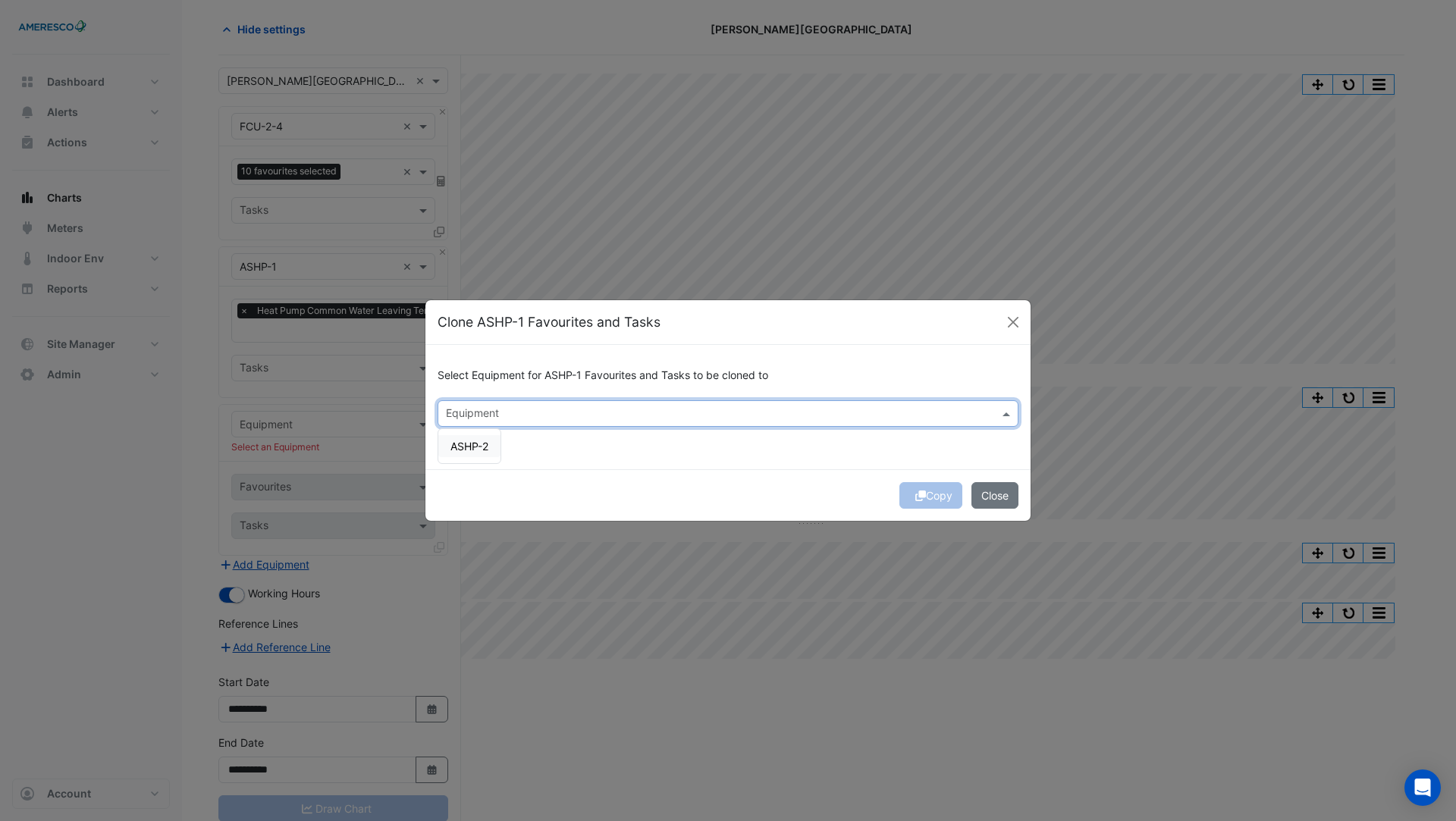
click at [467, 413] on input "text" at bounding box center [719, 415] width 547 height 16
click at [480, 455] on div "ASHP-2" at bounding box center [469, 447] width 62 height 22
click at [617, 461] on div "Select Equipment for ASHP-1 Favourites and Tasks to be cloned to × ASHP-2 × ASH…" at bounding box center [728, 407] width 605 height 123
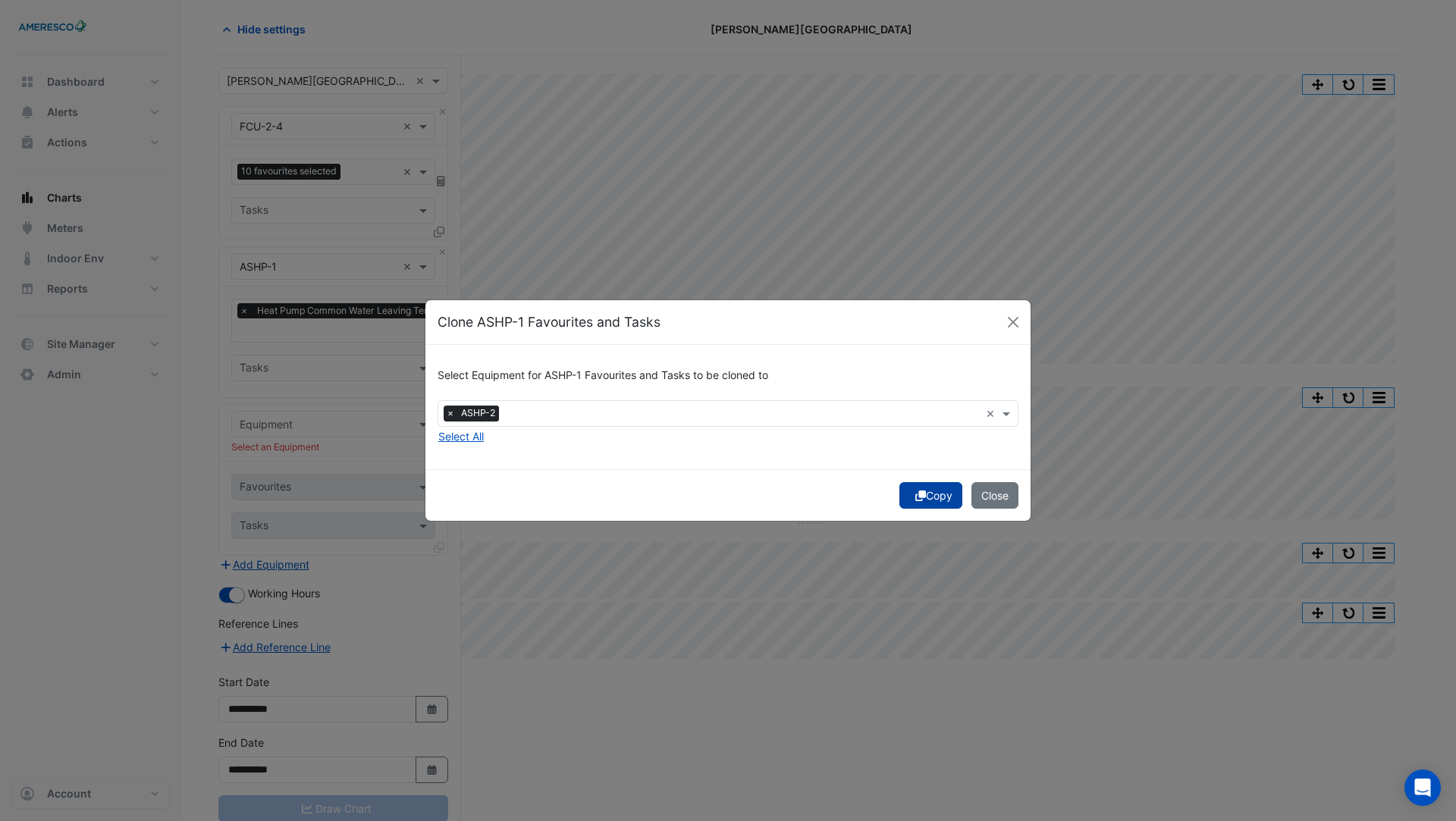
click at [923, 492] on button "Copy" at bounding box center [931, 496] width 63 height 27
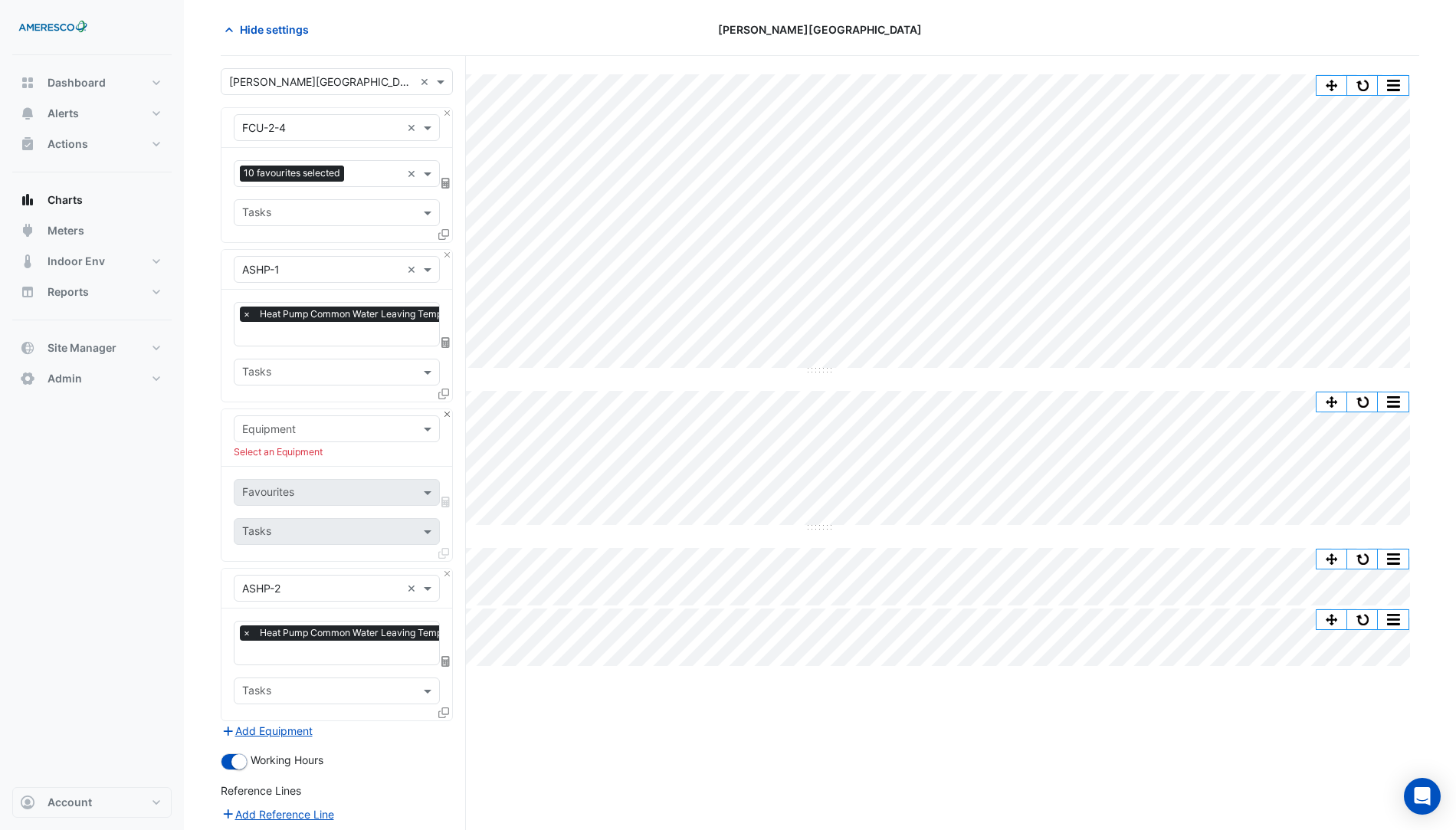
click at [451, 406] on div "× Kelly Elementary × × FCU-2-4 × 10 favourites selected × Tasks × ASHP-1 × × He…" at bounding box center [343, 545] width 245 height 978
click at [443, 412] on button "Close" at bounding box center [447, 414] width 10 height 10
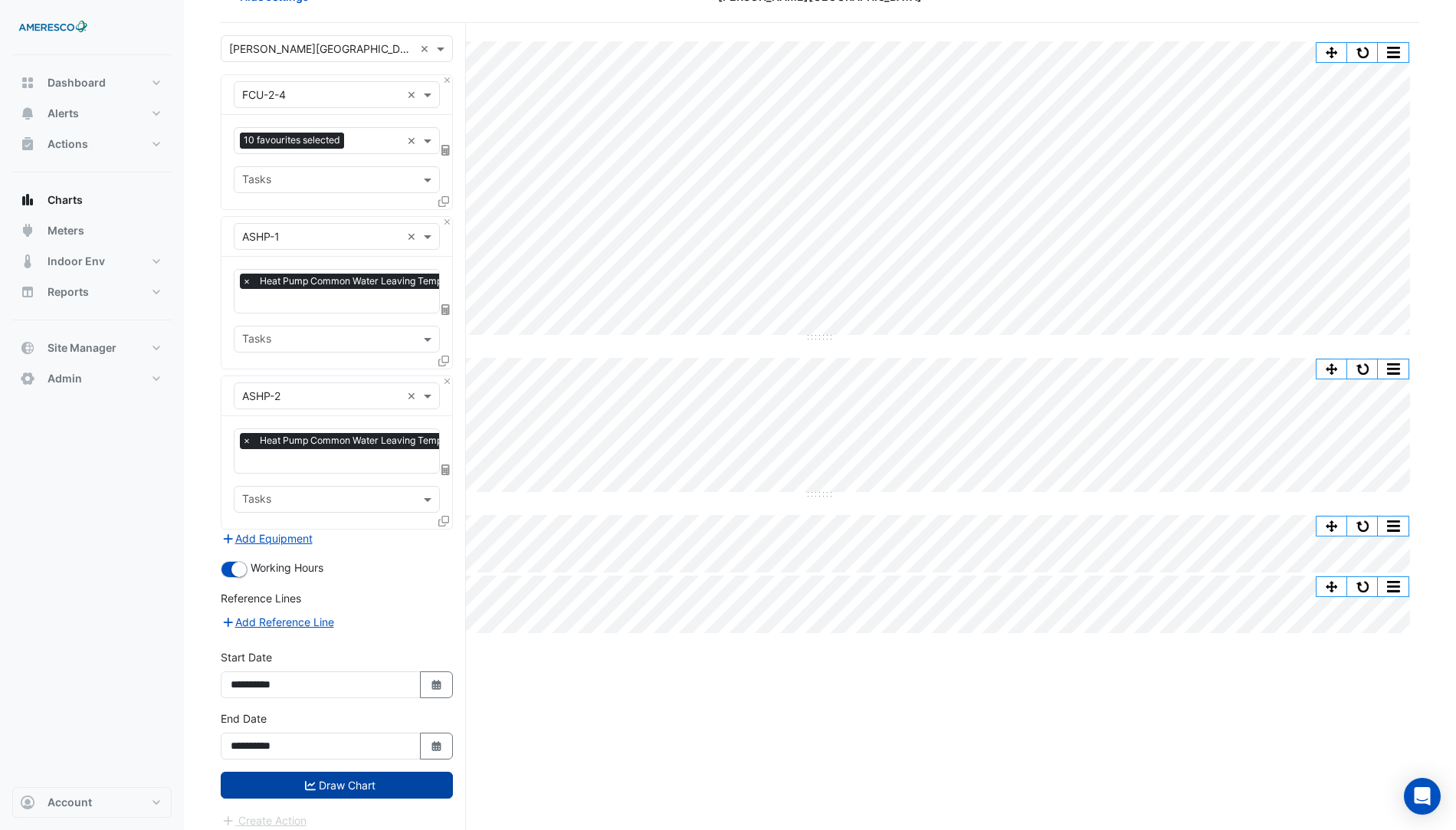
click at [395, 778] on button "Draw Chart" at bounding box center [336, 786] width 232 height 27
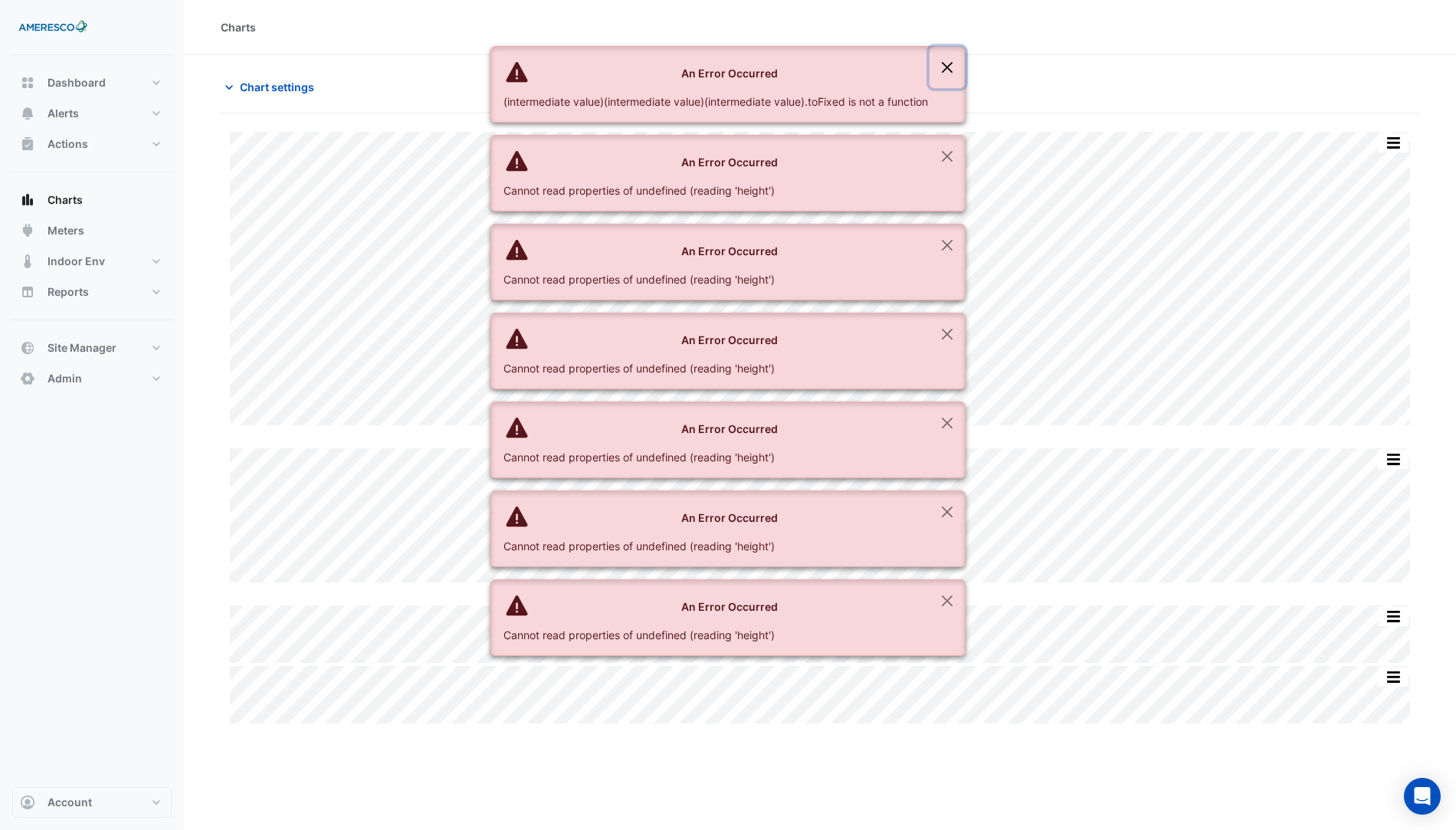
click at [947, 66] on button "Close" at bounding box center [947, 67] width 35 height 41
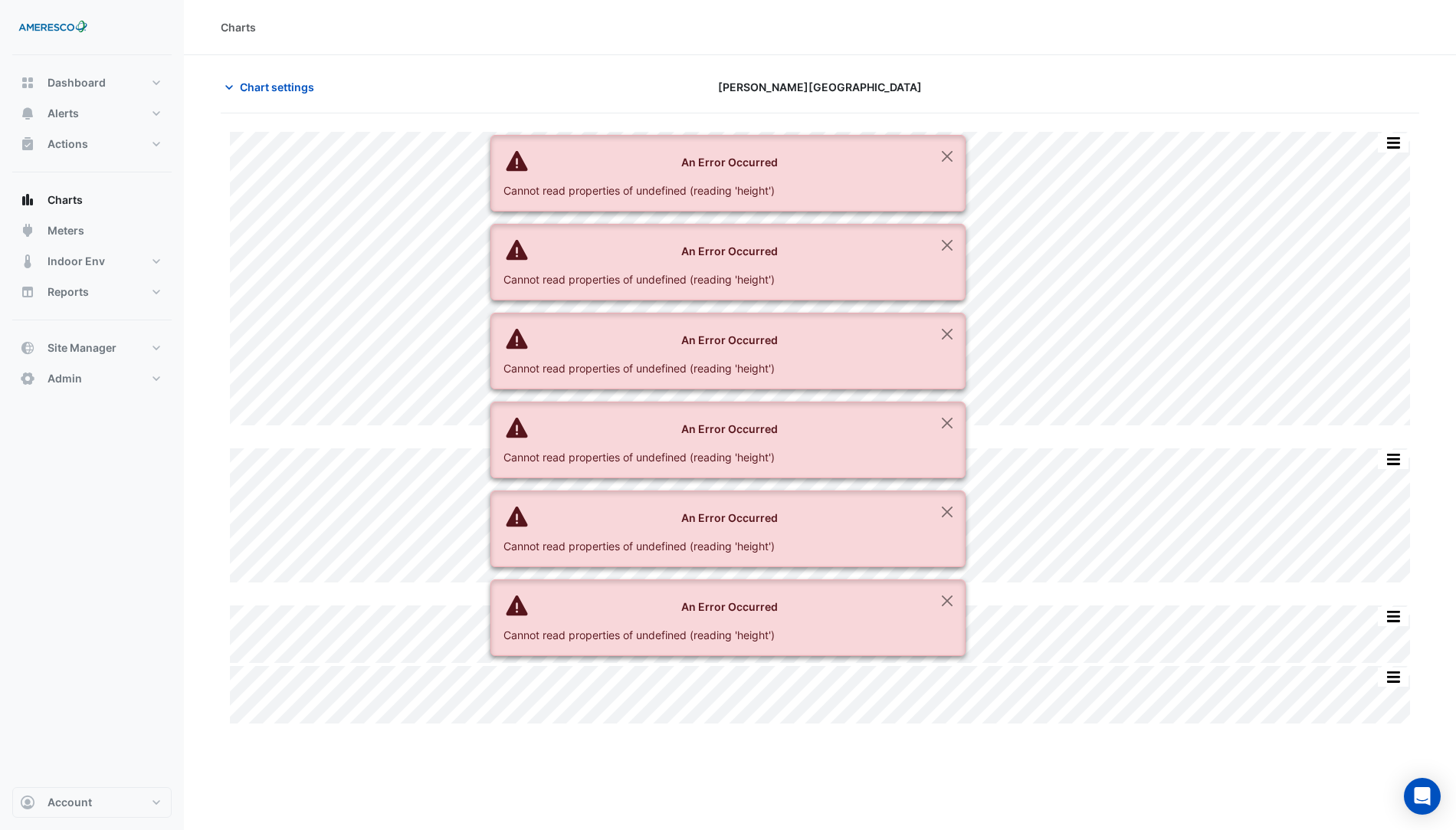
click at [948, 71] on section "Chart settings Kelly Elementary Split by Equip Split All Split None Print Save …" at bounding box center [820, 494] width 1272 height 877
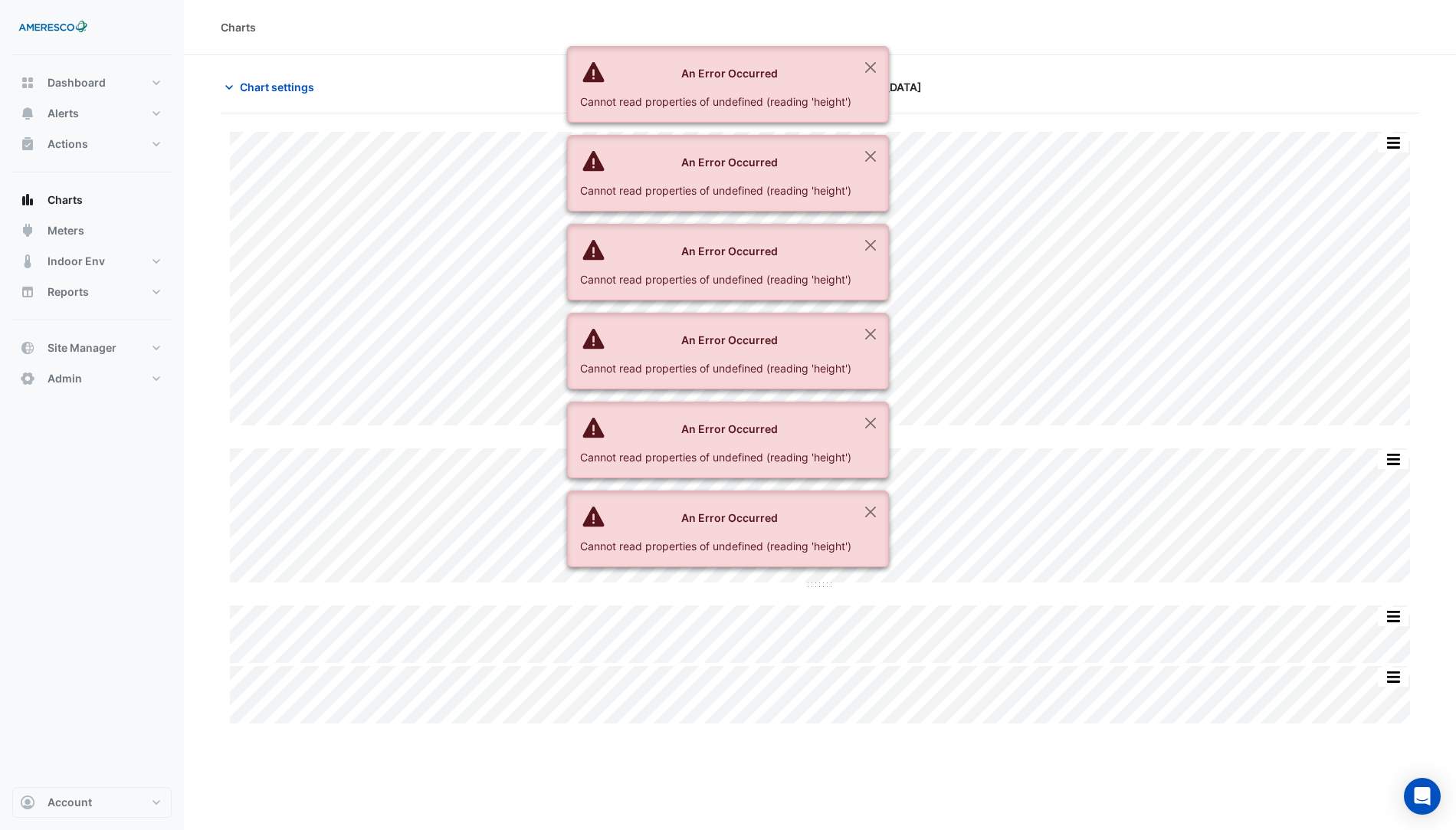
click at [948, 71] on section "Chart settings Kelly Elementary Split by Equip Split All Split None Print Save …" at bounding box center [820, 494] width 1272 height 877
click at [863, 59] on button "Close" at bounding box center [870, 67] width 35 height 41
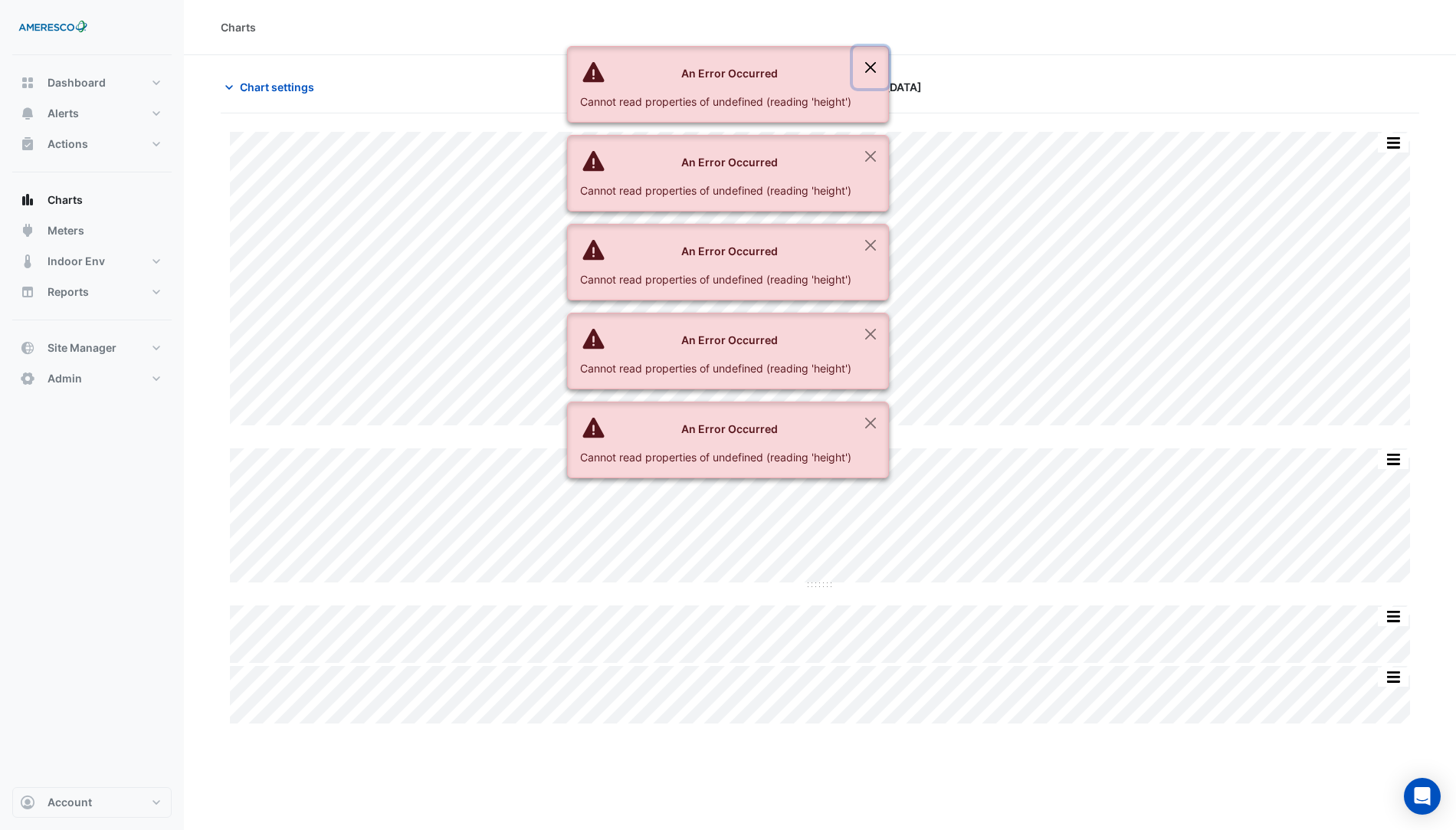
click at [863, 59] on button "Close" at bounding box center [870, 67] width 35 height 41
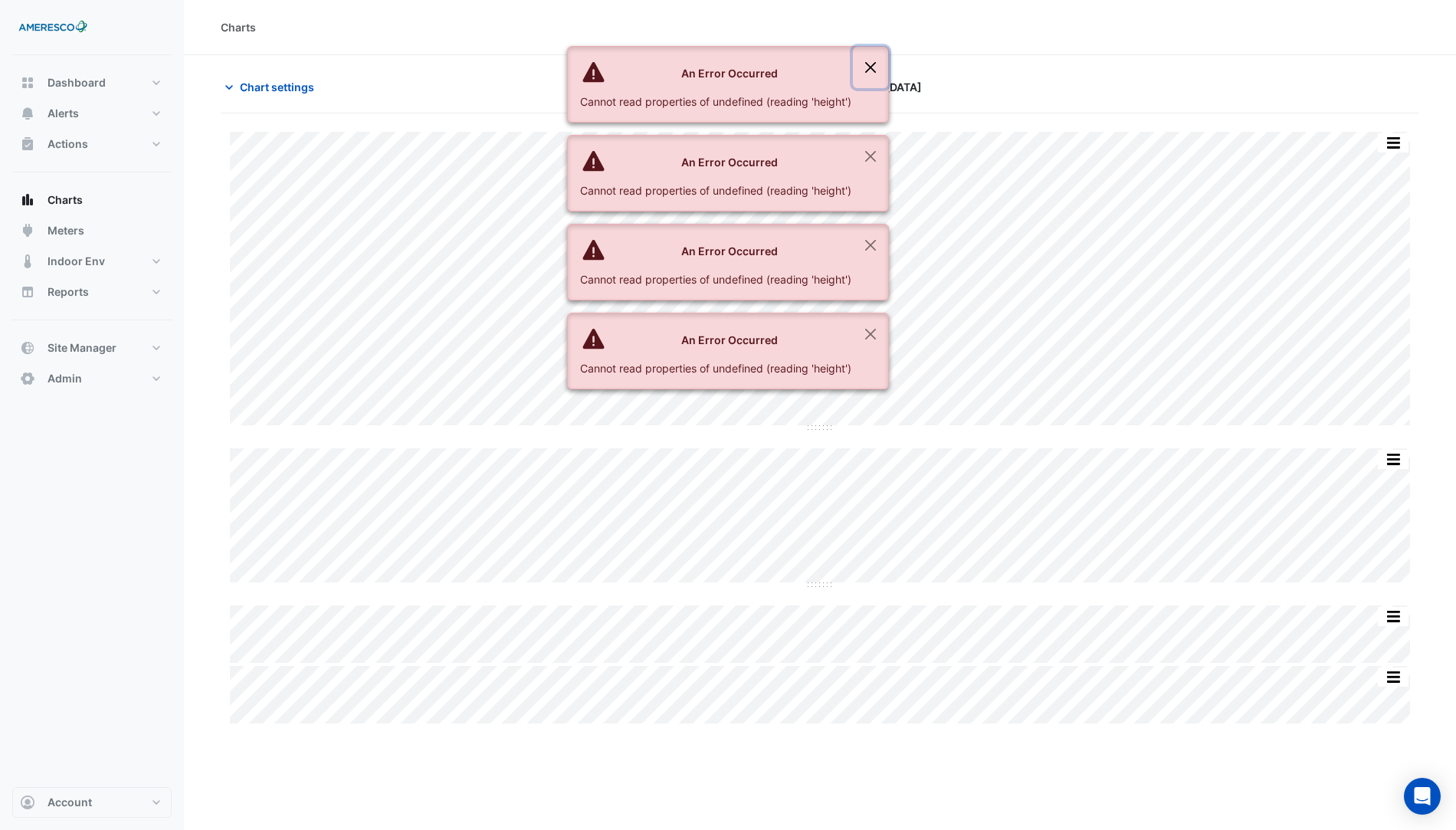
click at [863, 59] on button "Close" at bounding box center [870, 67] width 35 height 41
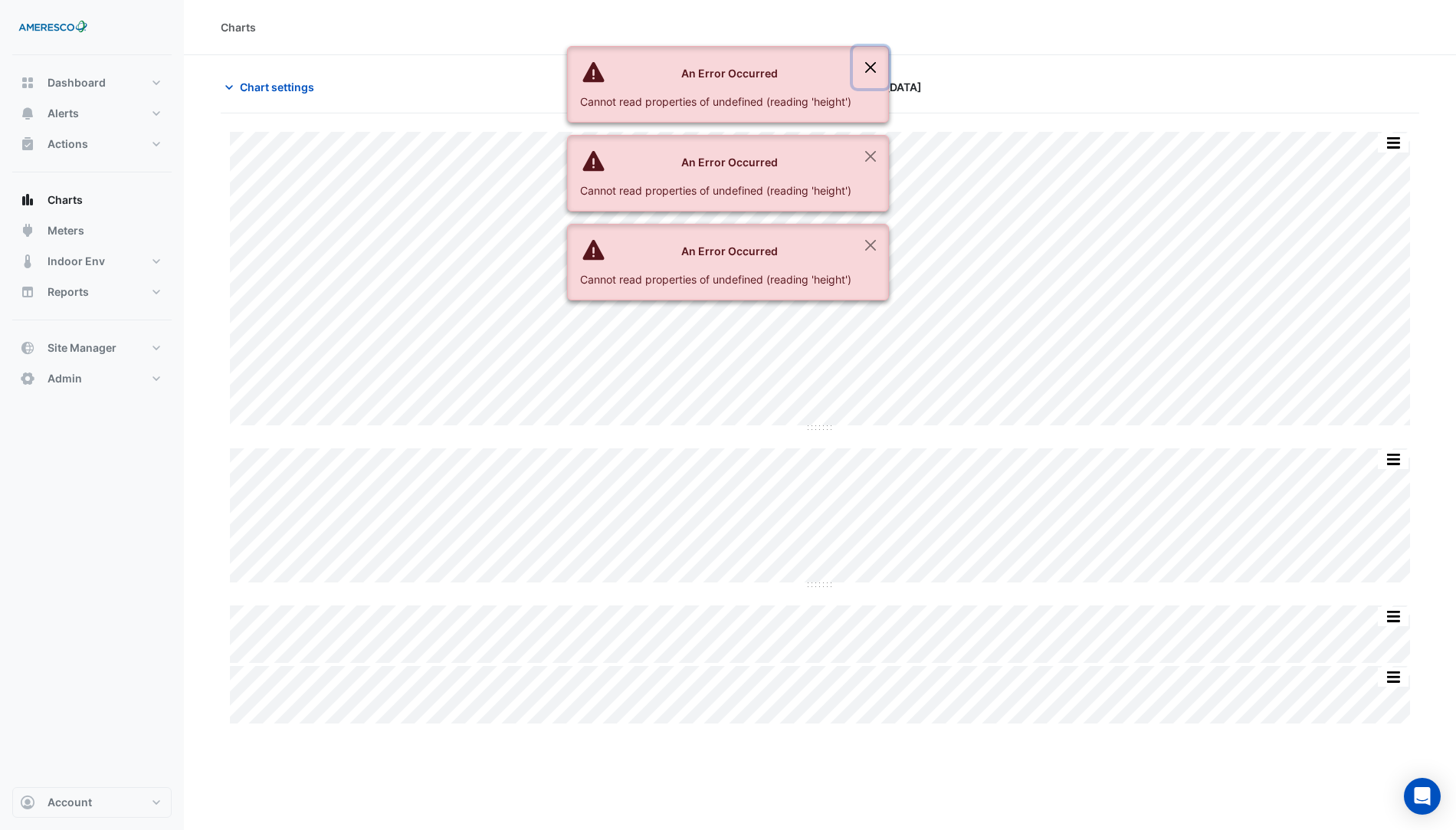
click at [863, 59] on button "Close" at bounding box center [870, 67] width 35 height 41
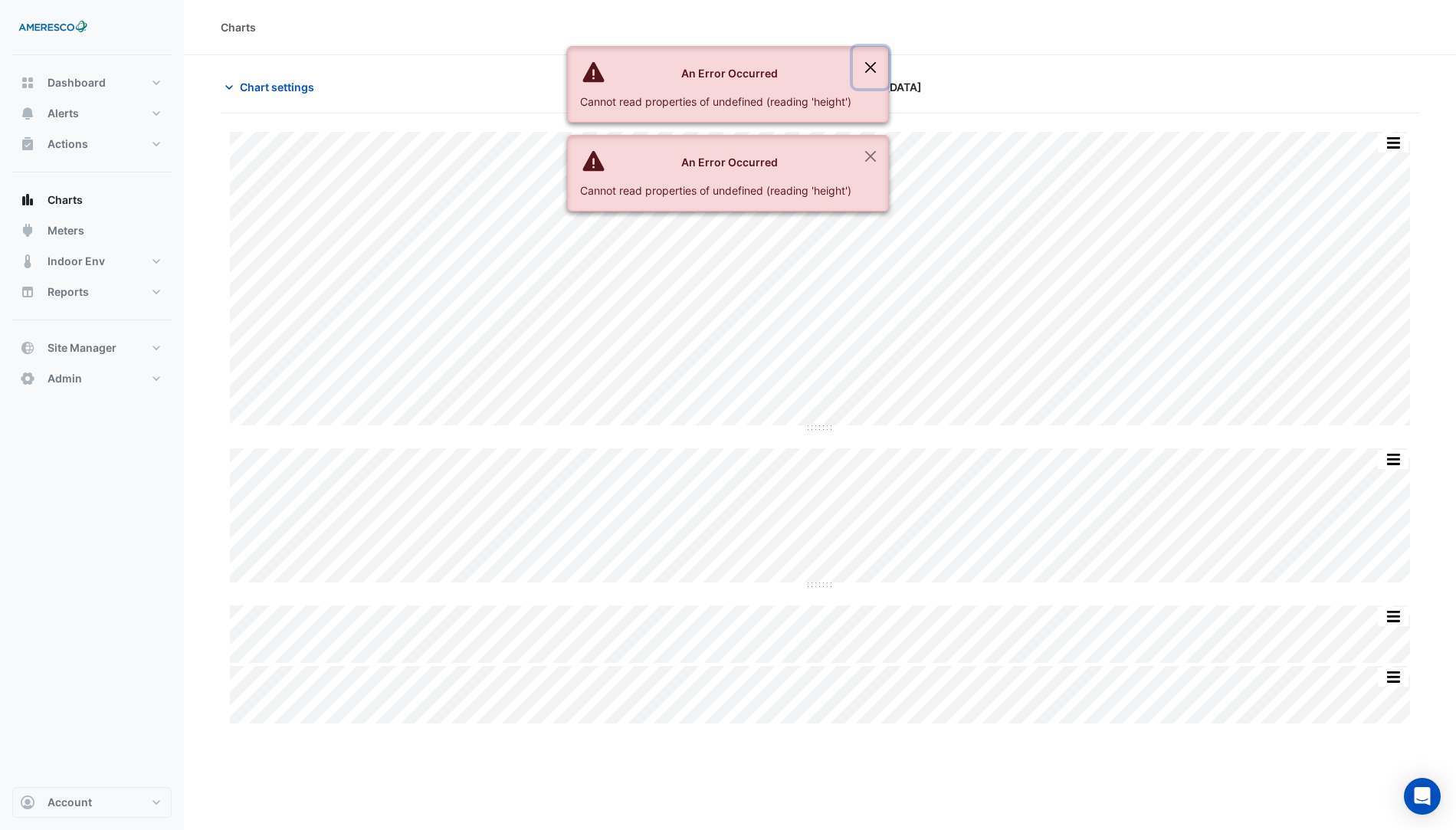
click at [863, 59] on button "Close" at bounding box center [870, 67] width 35 height 41
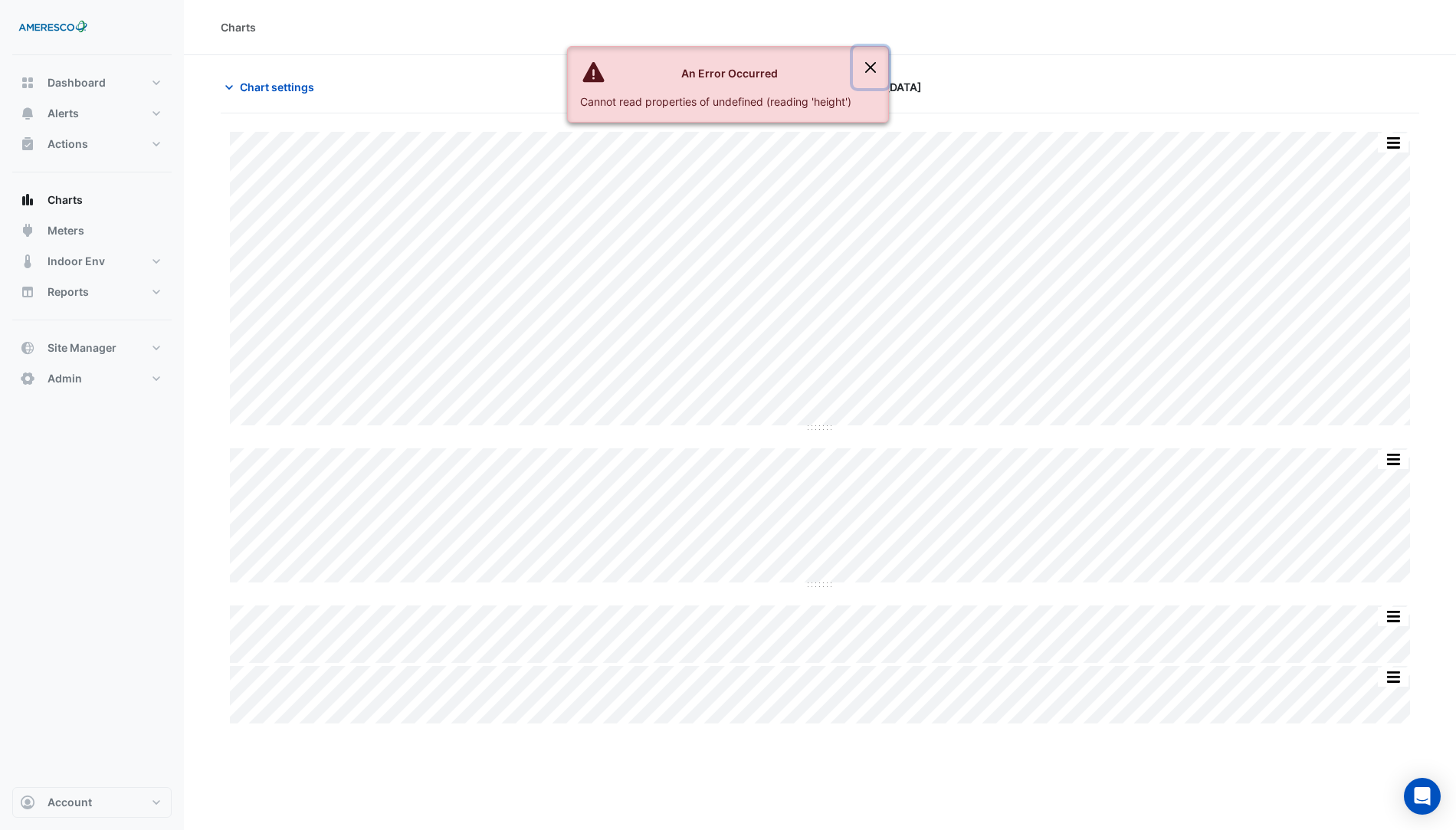
click at [863, 59] on button "Close" at bounding box center [870, 67] width 35 height 41
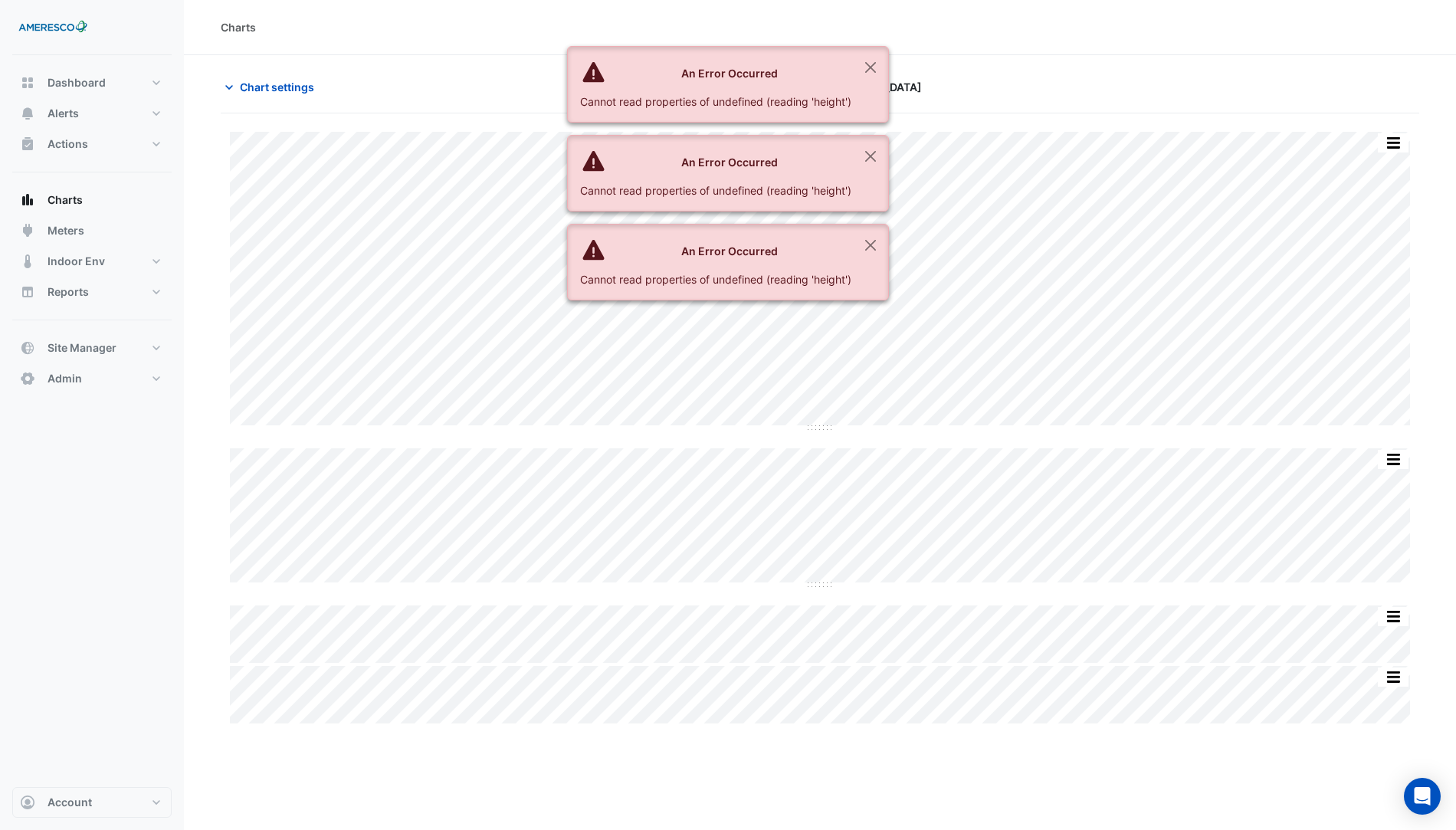
click at [849, 299] on div "An Error Occurred Cannot read properties of undefined (reading 'height') An Err…" at bounding box center [728, 179] width 322 height 267
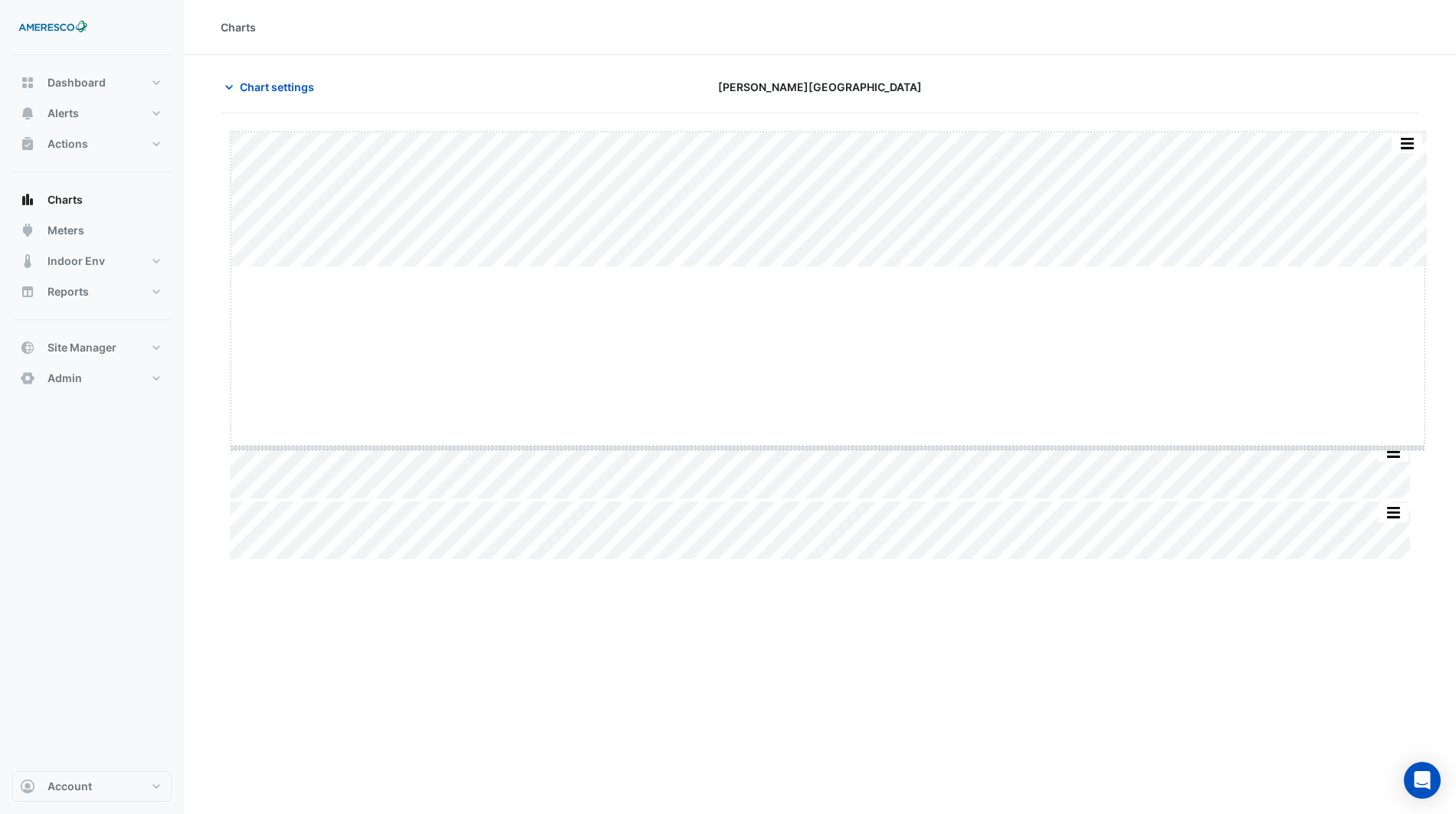
drag, startPoint x: 826, startPoint y: 267, endPoint x: 812, endPoint y: 448, distance: 181.5
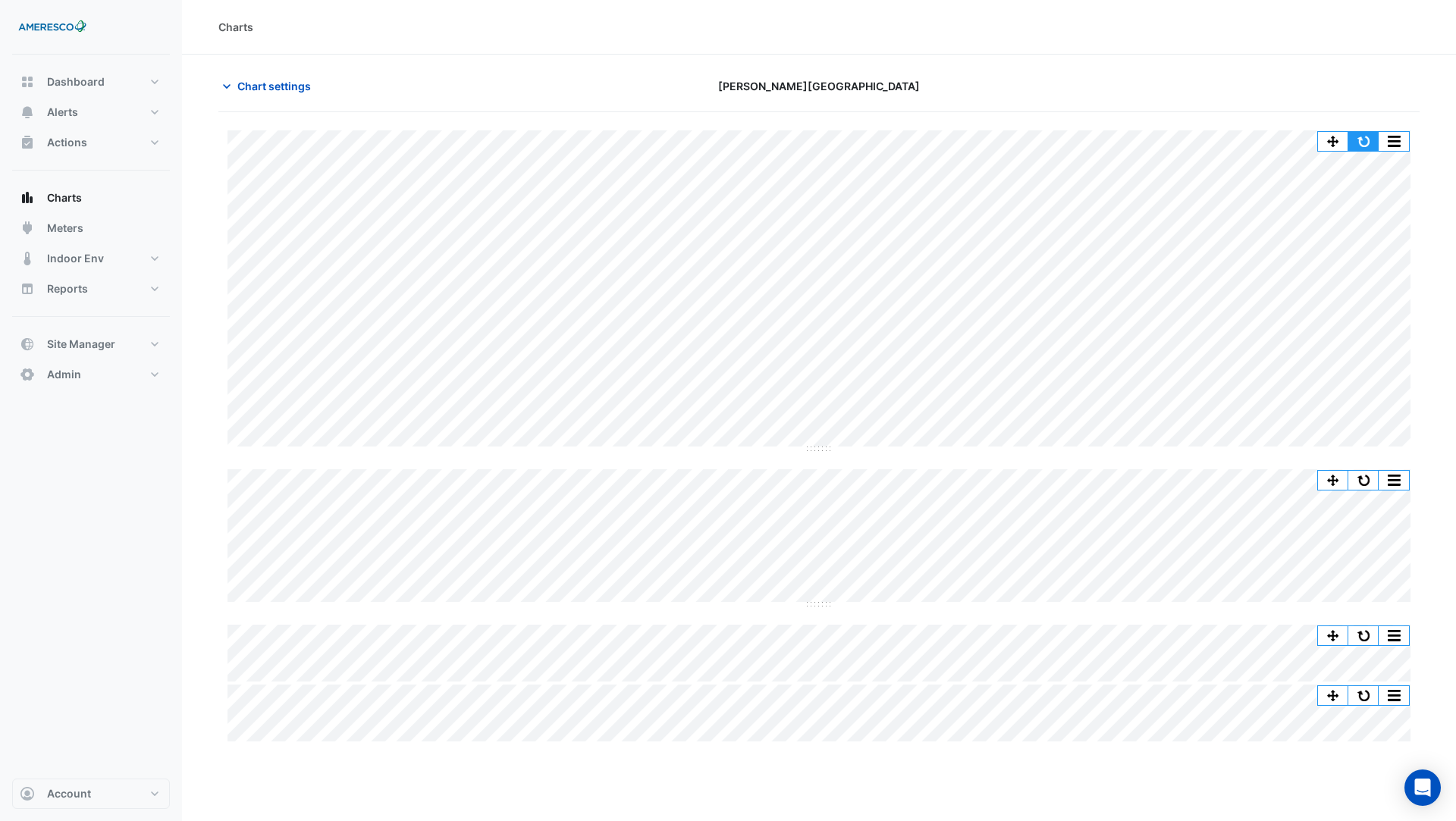
click at [1363, 136] on button "button" at bounding box center [1363, 141] width 31 height 19
click at [1356, 139] on button "button" at bounding box center [1363, 141] width 31 height 19
click at [282, 83] on span "Chart settings" at bounding box center [274, 86] width 74 height 16
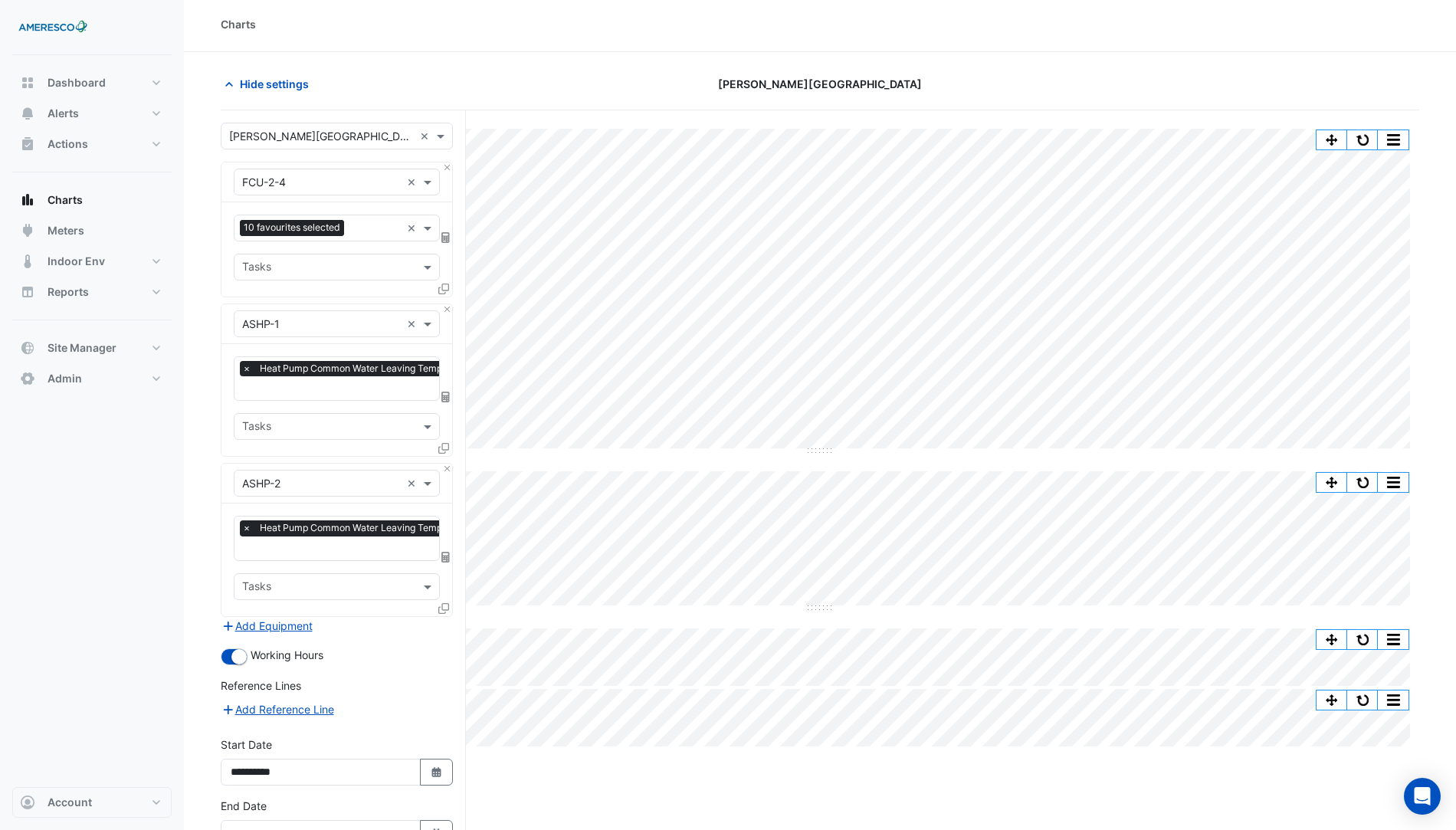
scroll to position [4, 0]
click at [1370, 138] on button "button" at bounding box center [1362, 139] width 31 height 19
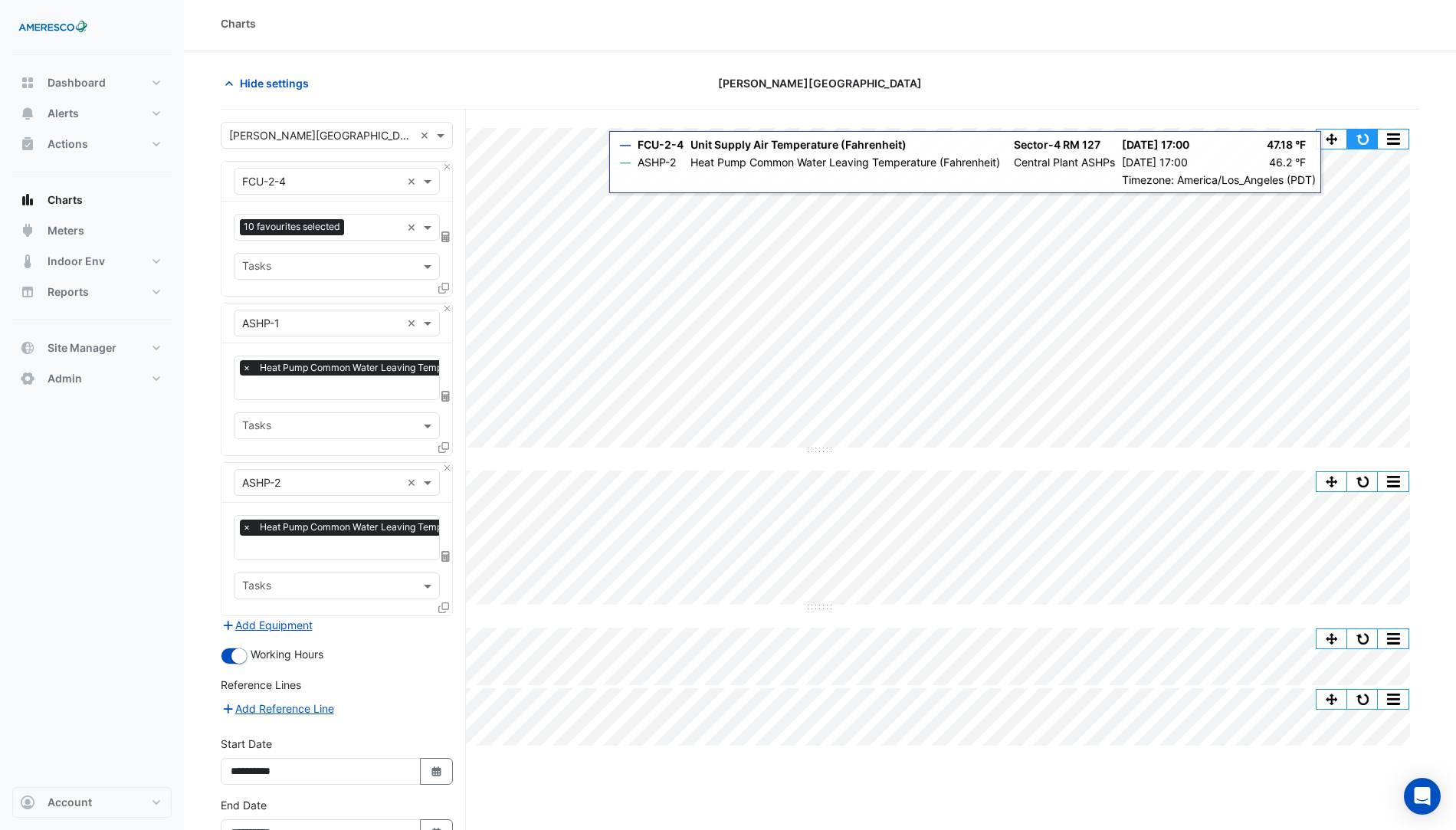
click at [1362, 140] on button "button" at bounding box center [1362, 139] width 31 height 19
click at [1351, 135] on button "button" at bounding box center [1362, 139] width 31 height 19
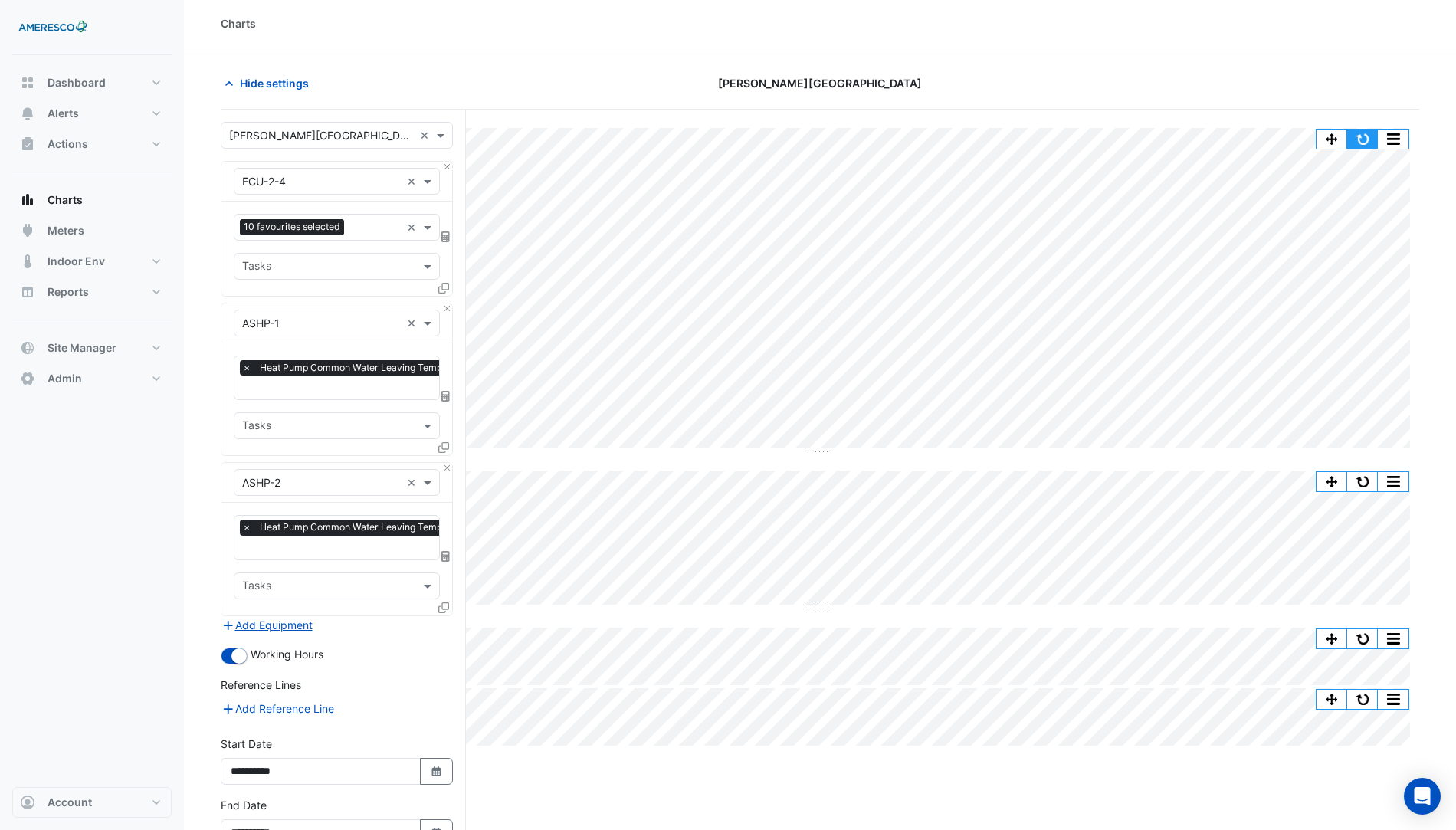
click at [1365, 135] on button "button" at bounding box center [1362, 139] width 31 height 19
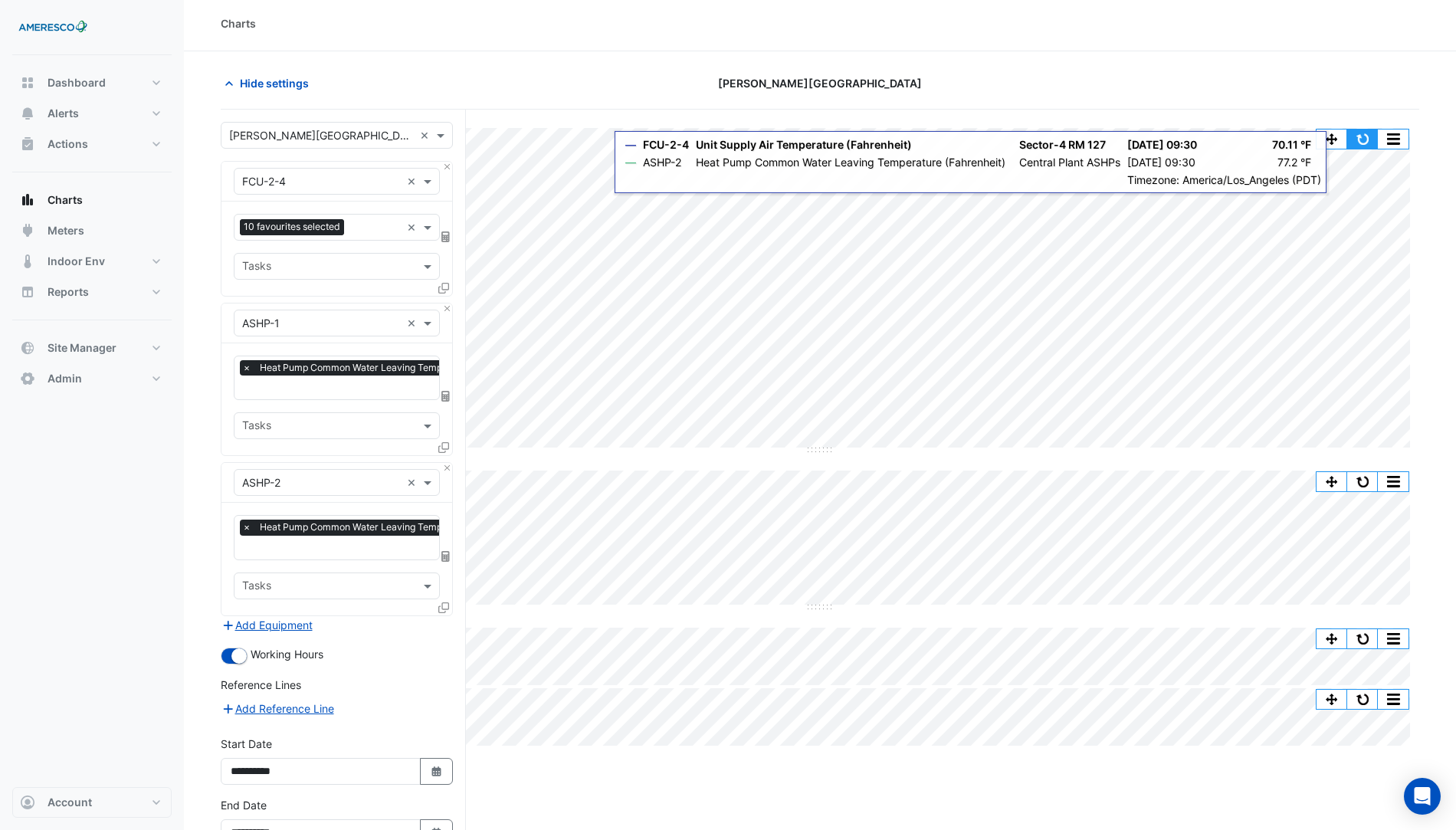
click at [1353, 137] on button "button" at bounding box center [1362, 139] width 31 height 19
click at [1333, 143] on button "button" at bounding box center [1331, 139] width 31 height 19
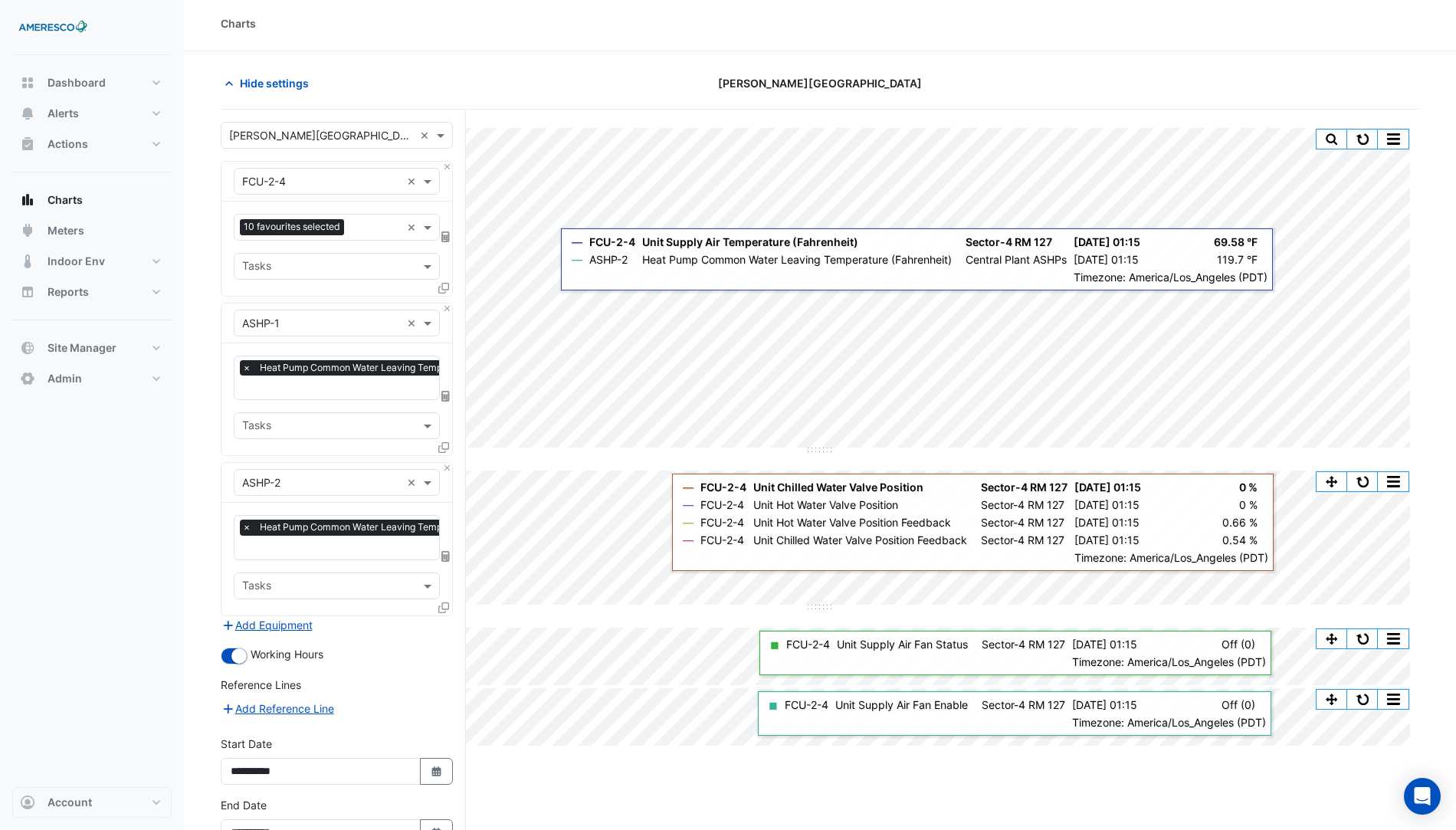
click at [449, 348] on div "Split by Equip Split All Split None Print Save as JPEG Save as PNG Pivot Data T…" at bounding box center [819, 519] width 1198 height 819
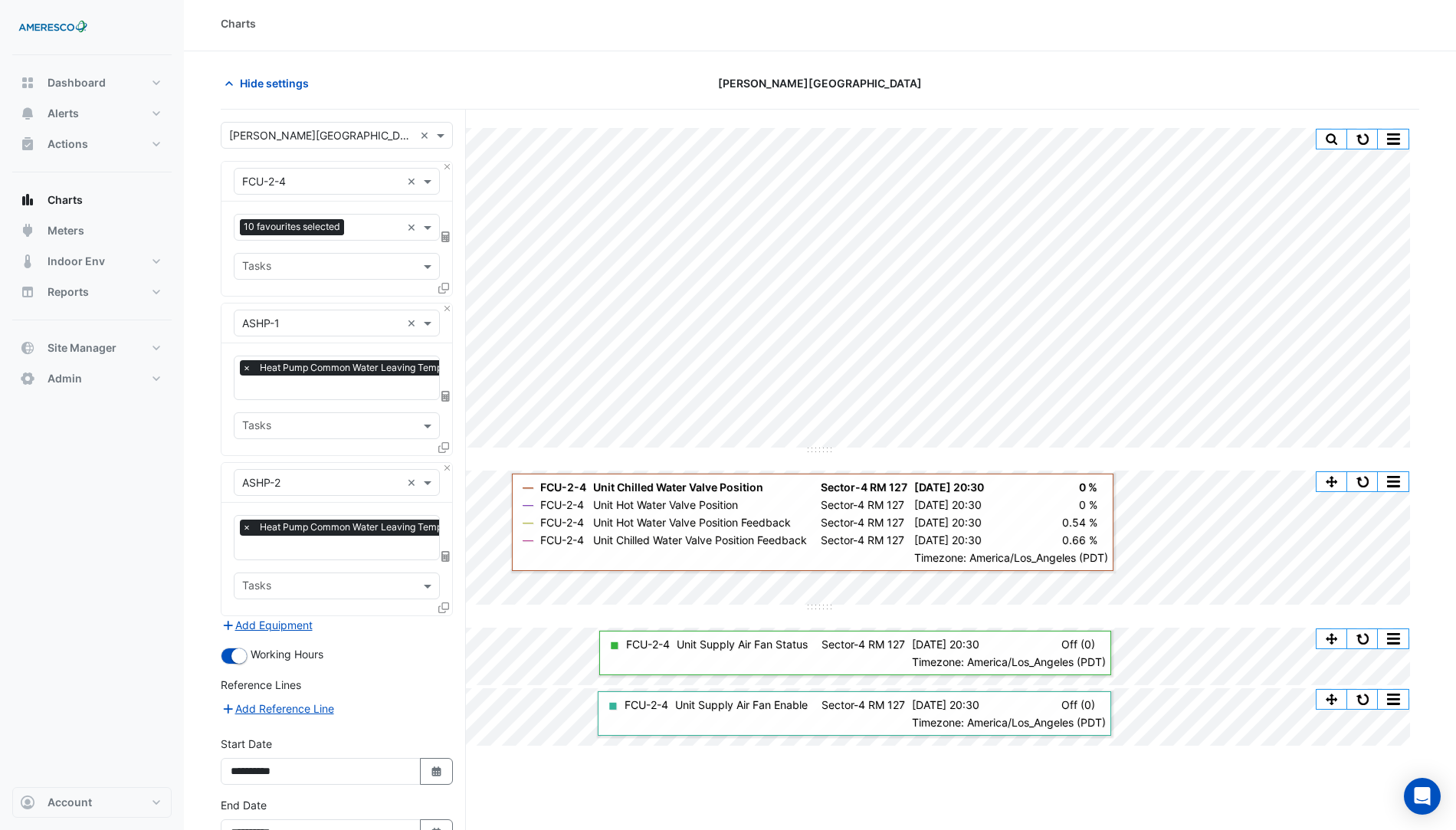
click at [435, 306] on div "Split by Equip Split All Split None Print Save as JPEG Save as PNG Pivot Data T…" at bounding box center [819, 519] width 1198 height 819
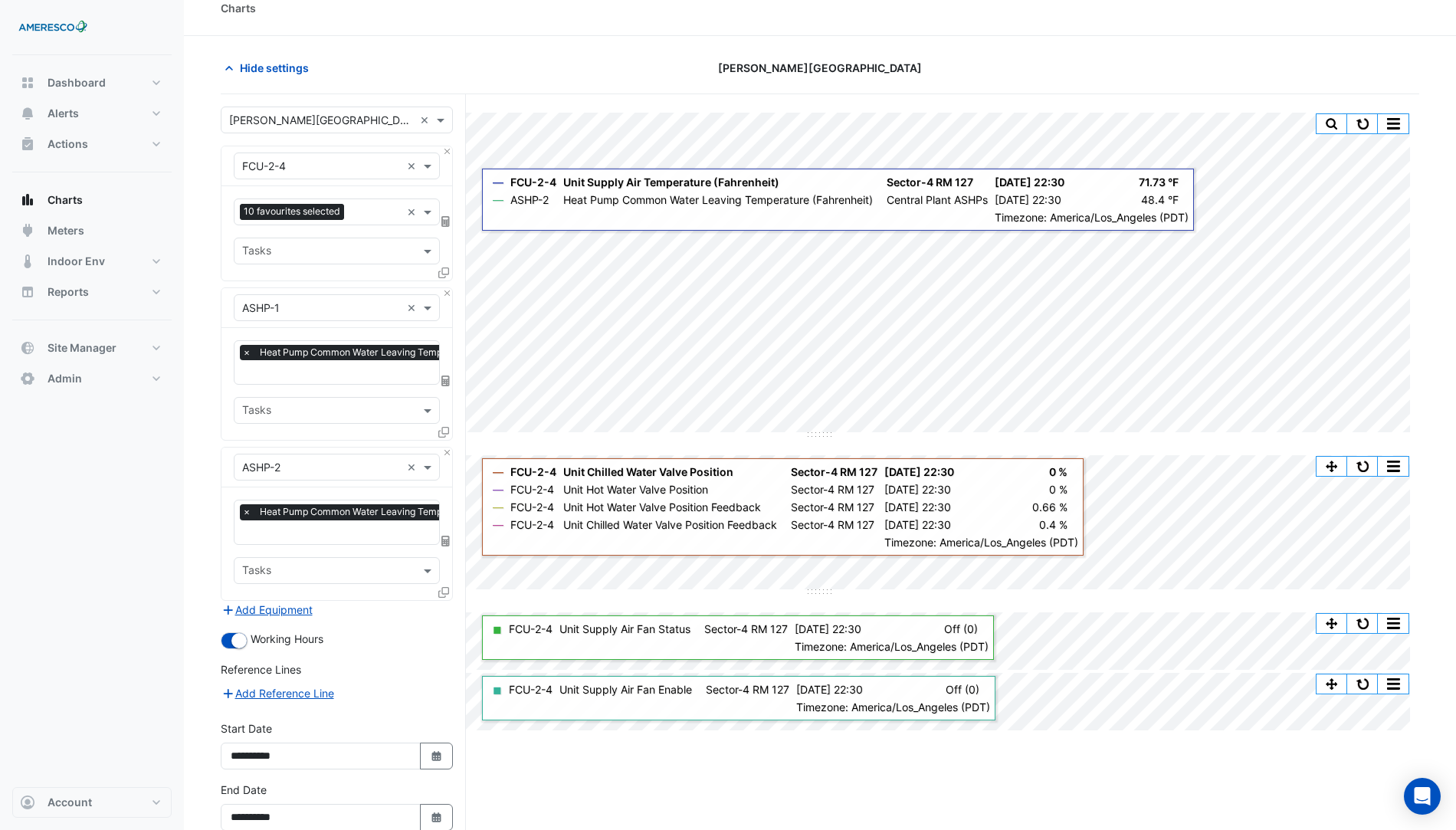
scroll to position [20, 0]
click at [284, 607] on button "Add Equipment" at bounding box center [266, 609] width 93 height 17
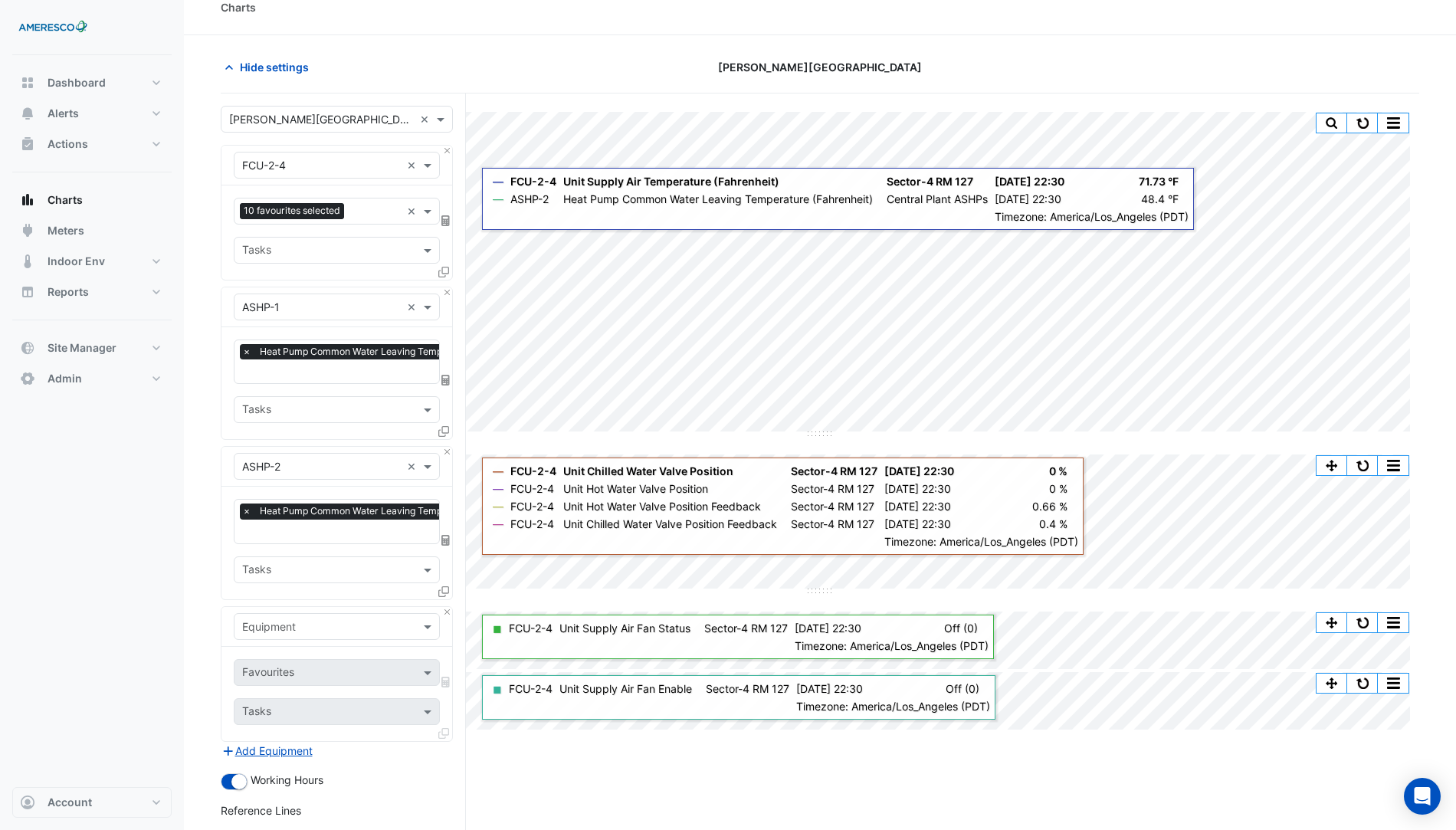
click at [305, 620] on input "text" at bounding box center [321, 628] width 159 height 16
type input "*******"
click at [325, 658] on div "Weather" at bounding box center [337, 652] width 205 height 22
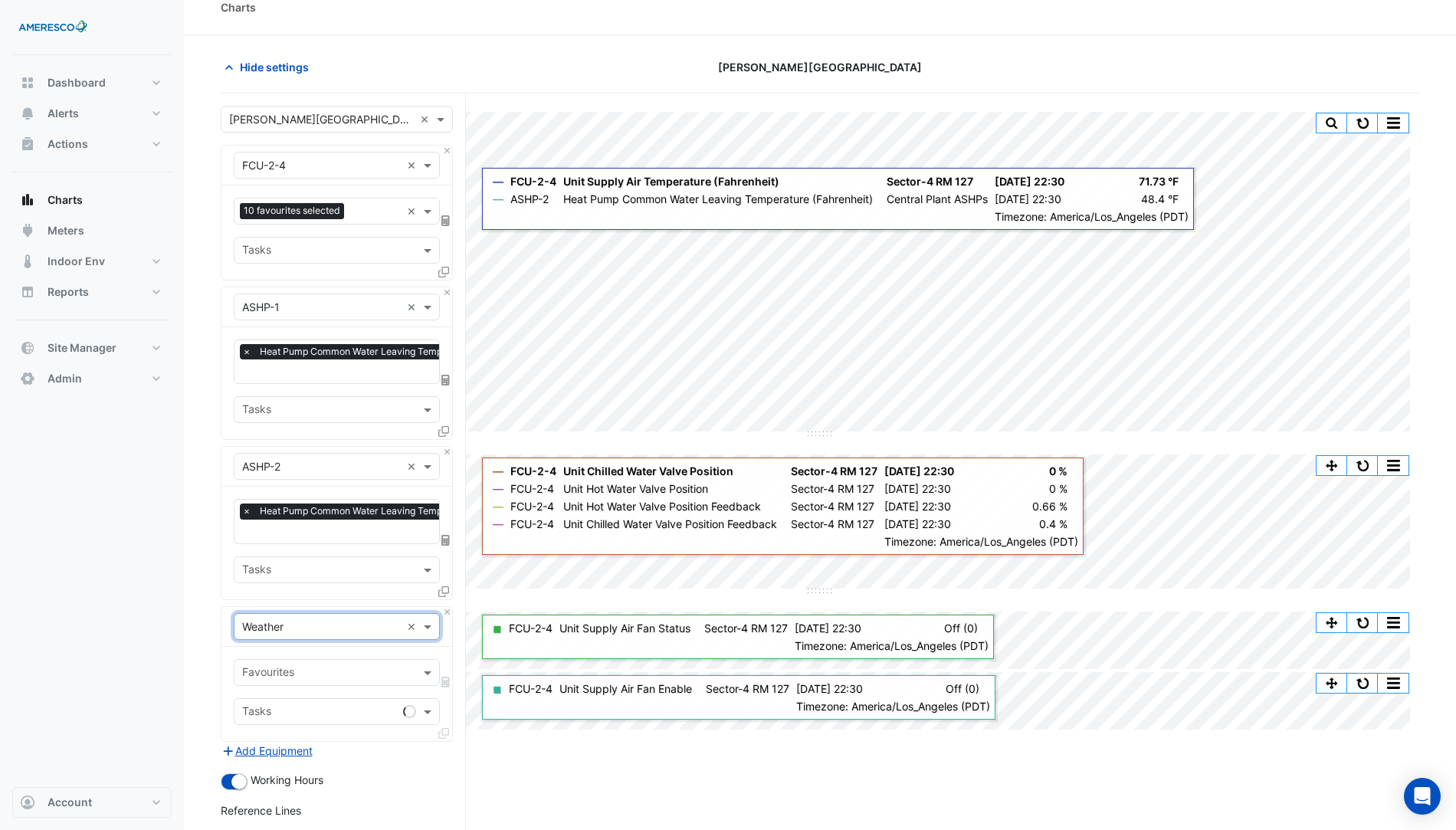
click at [300, 667] on input "text" at bounding box center [328, 674] width 171 height 16
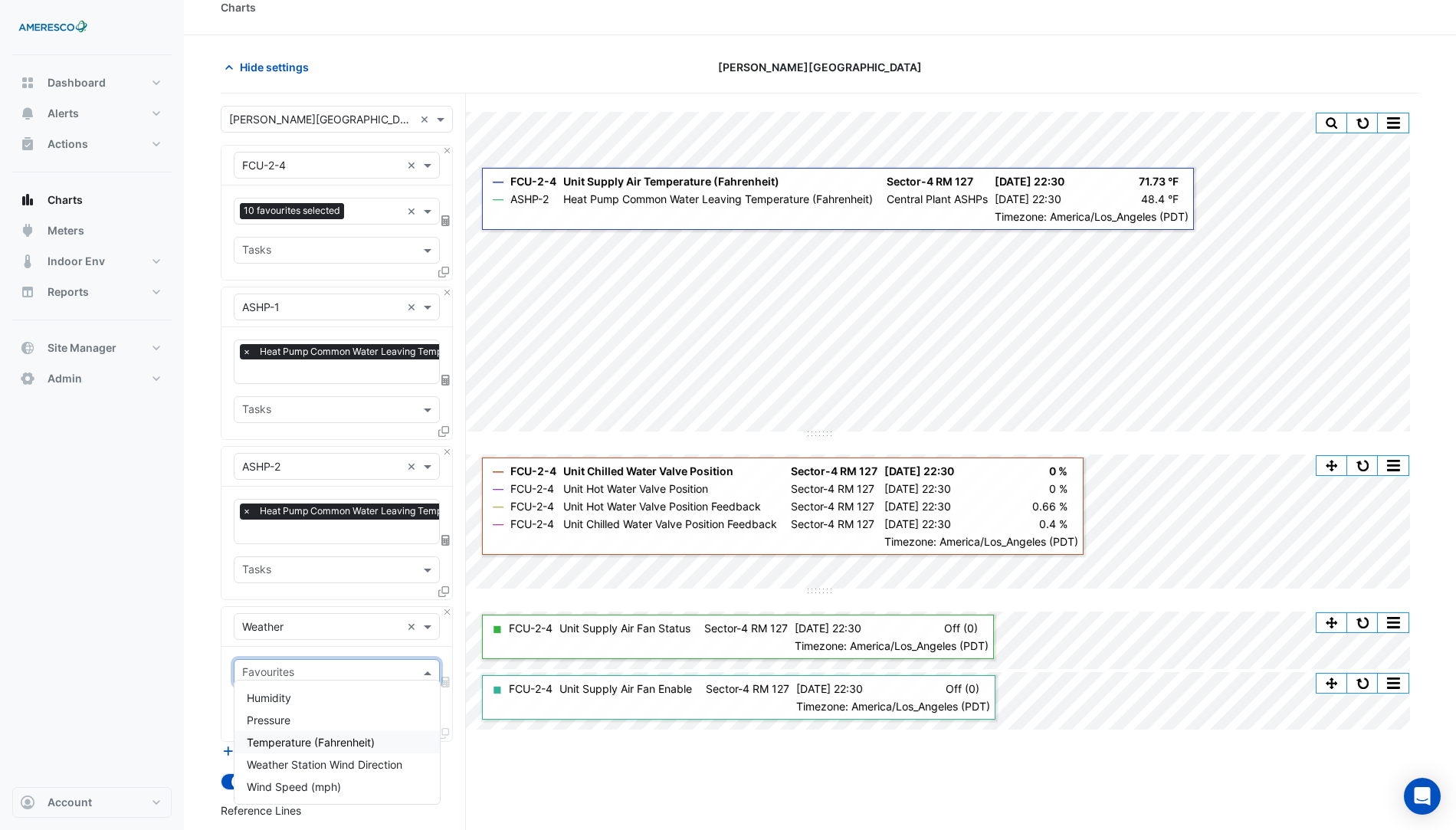
click at [312, 742] on span "Temperature (Fahrenheit)" at bounding box center [310, 743] width 128 height 13
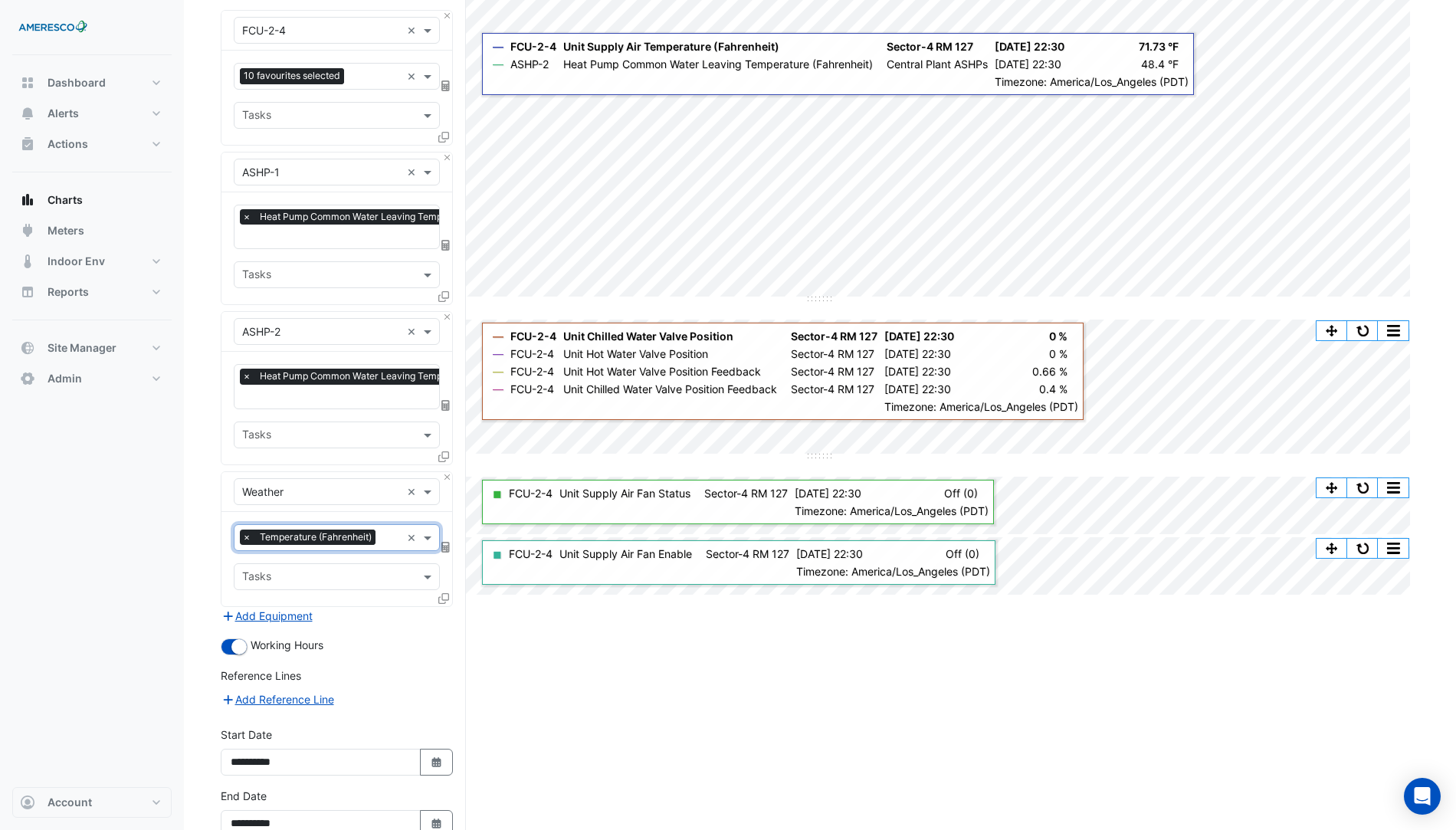
scroll to position [232, 0]
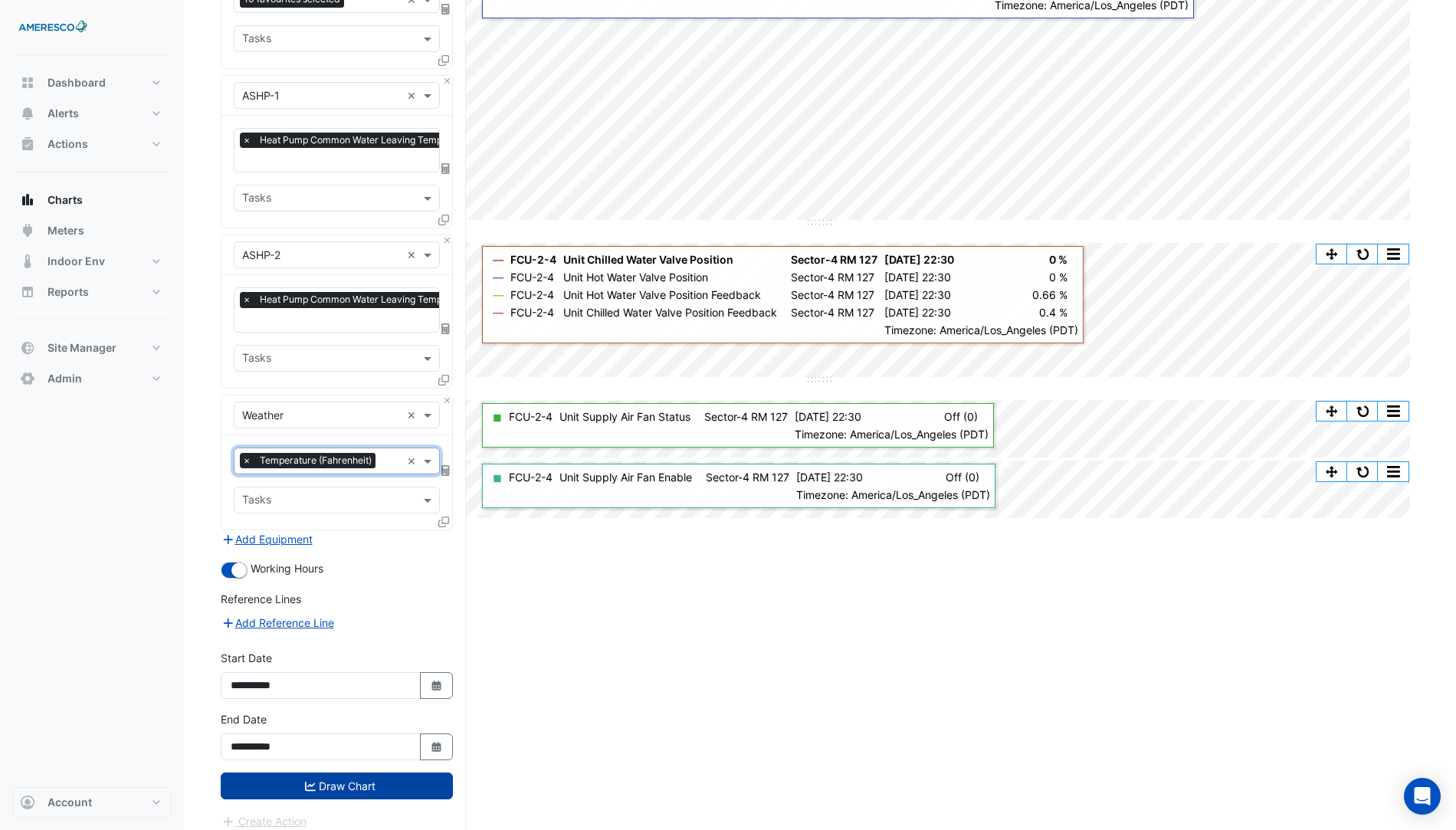
click at [357, 787] on button "Draw Chart" at bounding box center [336, 786] width 232 height 27
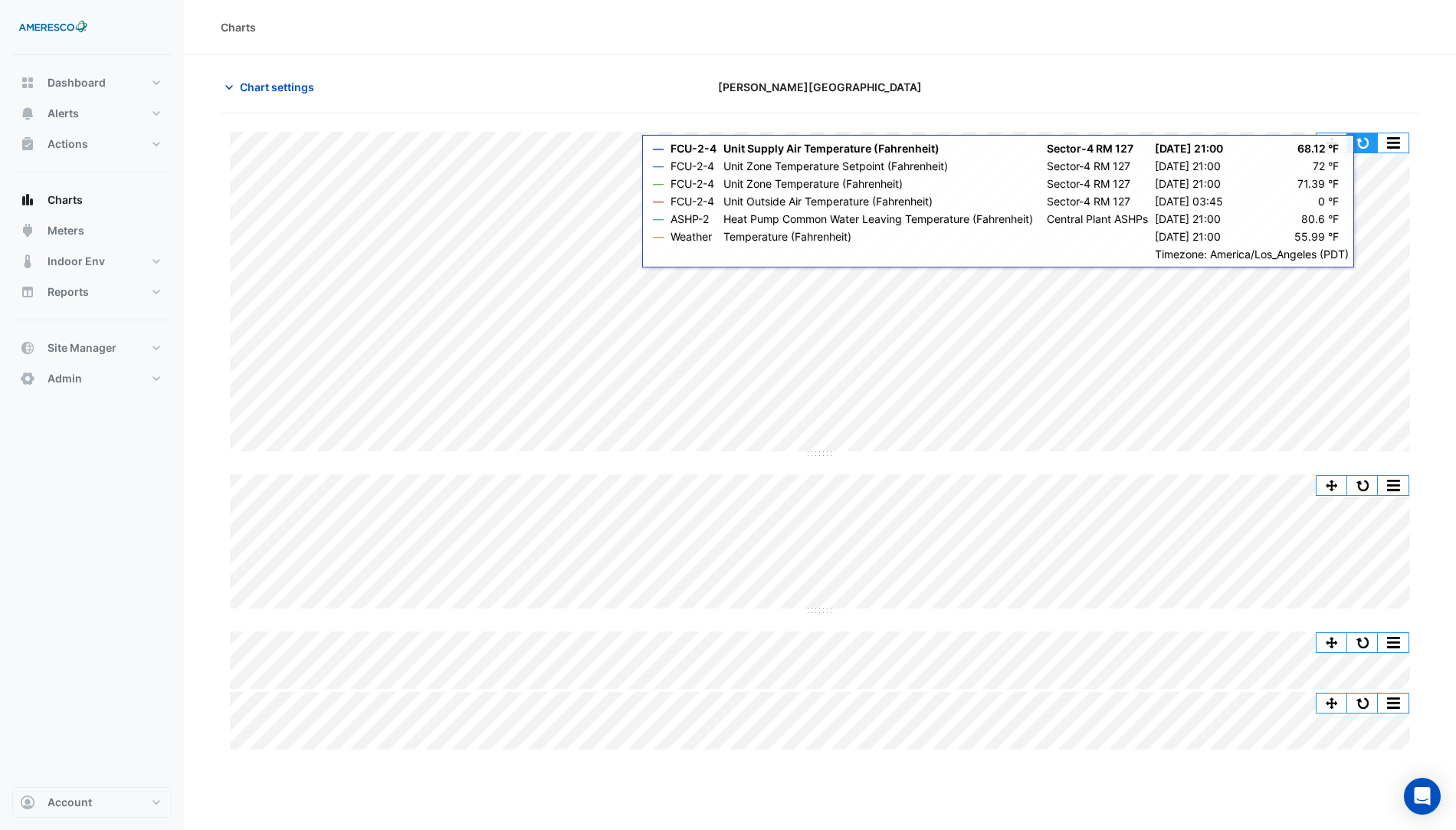
click at [1366, 145] on button "button" at bounding box center [1362, 143] width 31 height 19
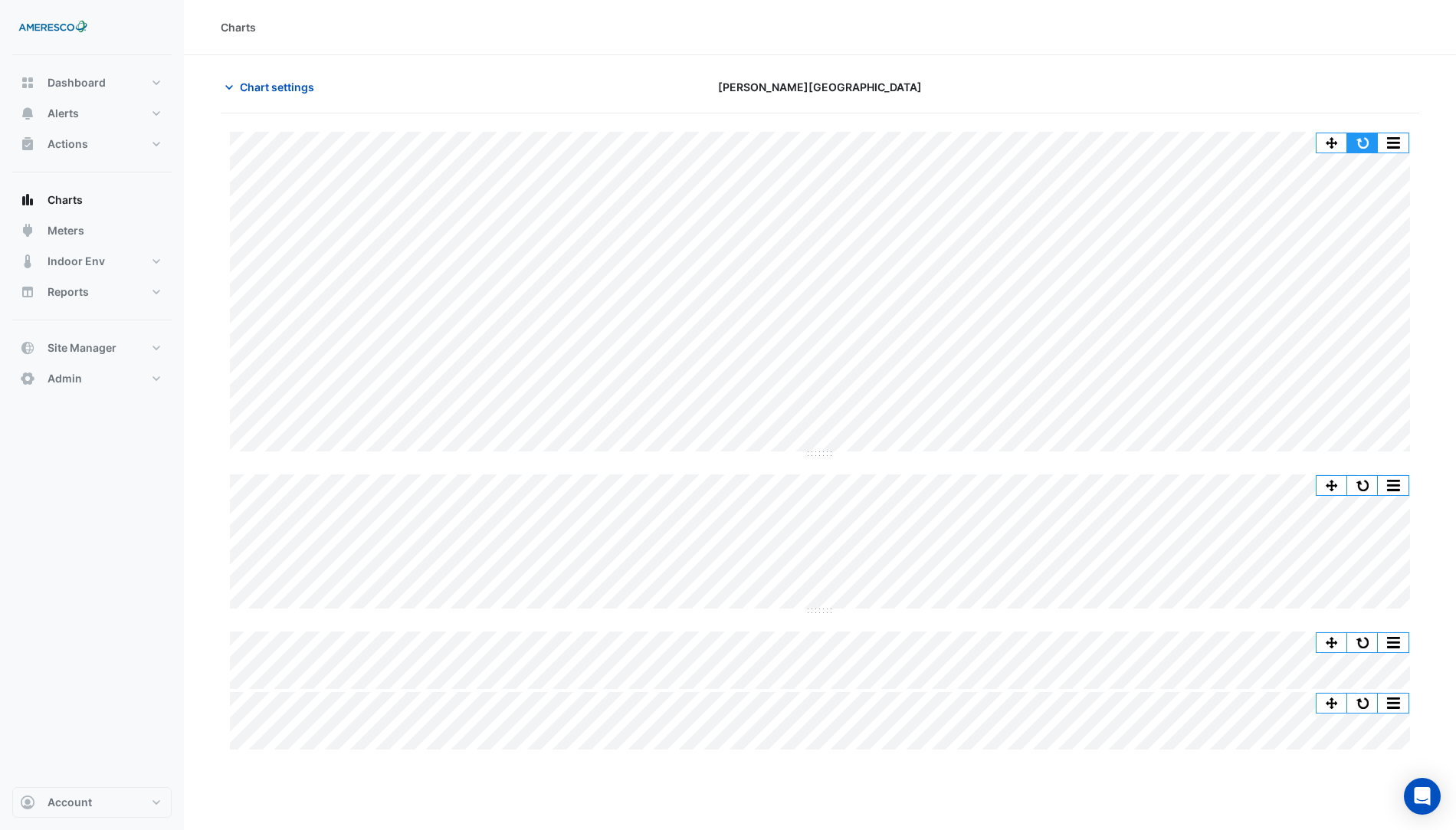
click at [1366, 137] on button "button" at bounding box center [1362, 143] width 31 height 19
click at [284, 86] on span "Chart settings" at bounding box center [277, 87] width 75 height 16
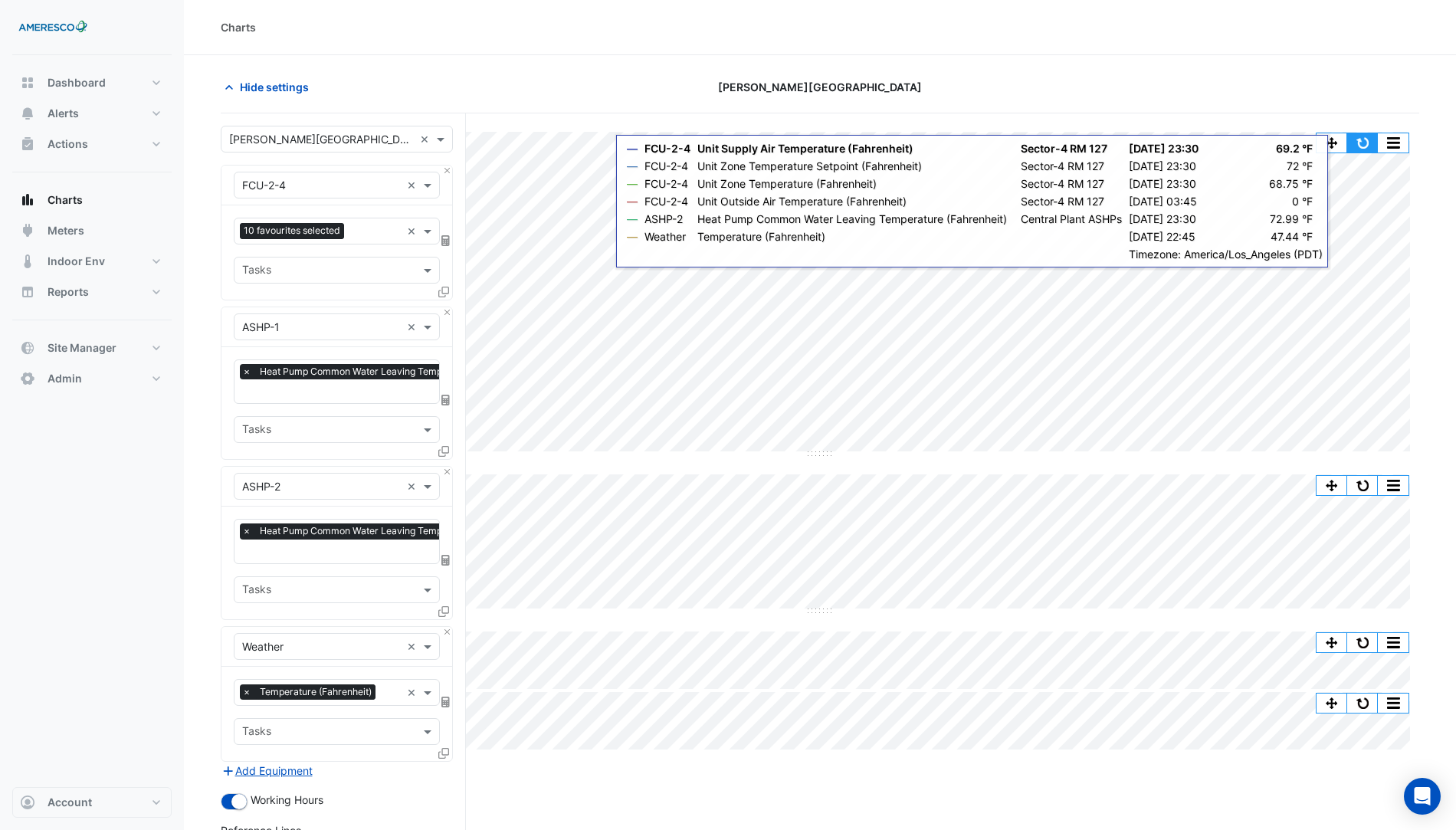
click at [1362, 149] on button "button" at bounding box center [1362, 143] width 31 height 19
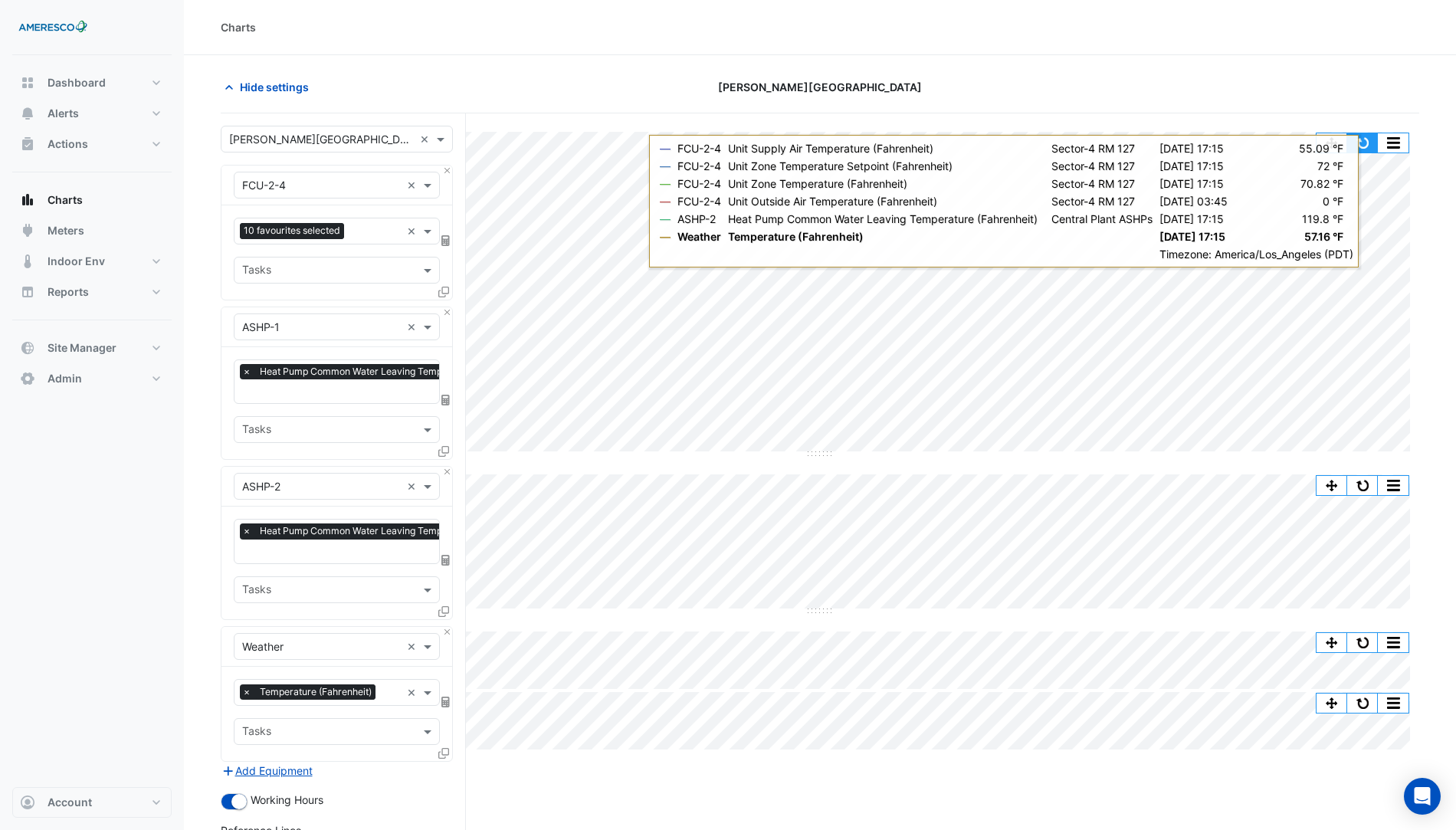
click at [1370, 141] on button "button" at bounding box center [1362, 143] width 31 height 19
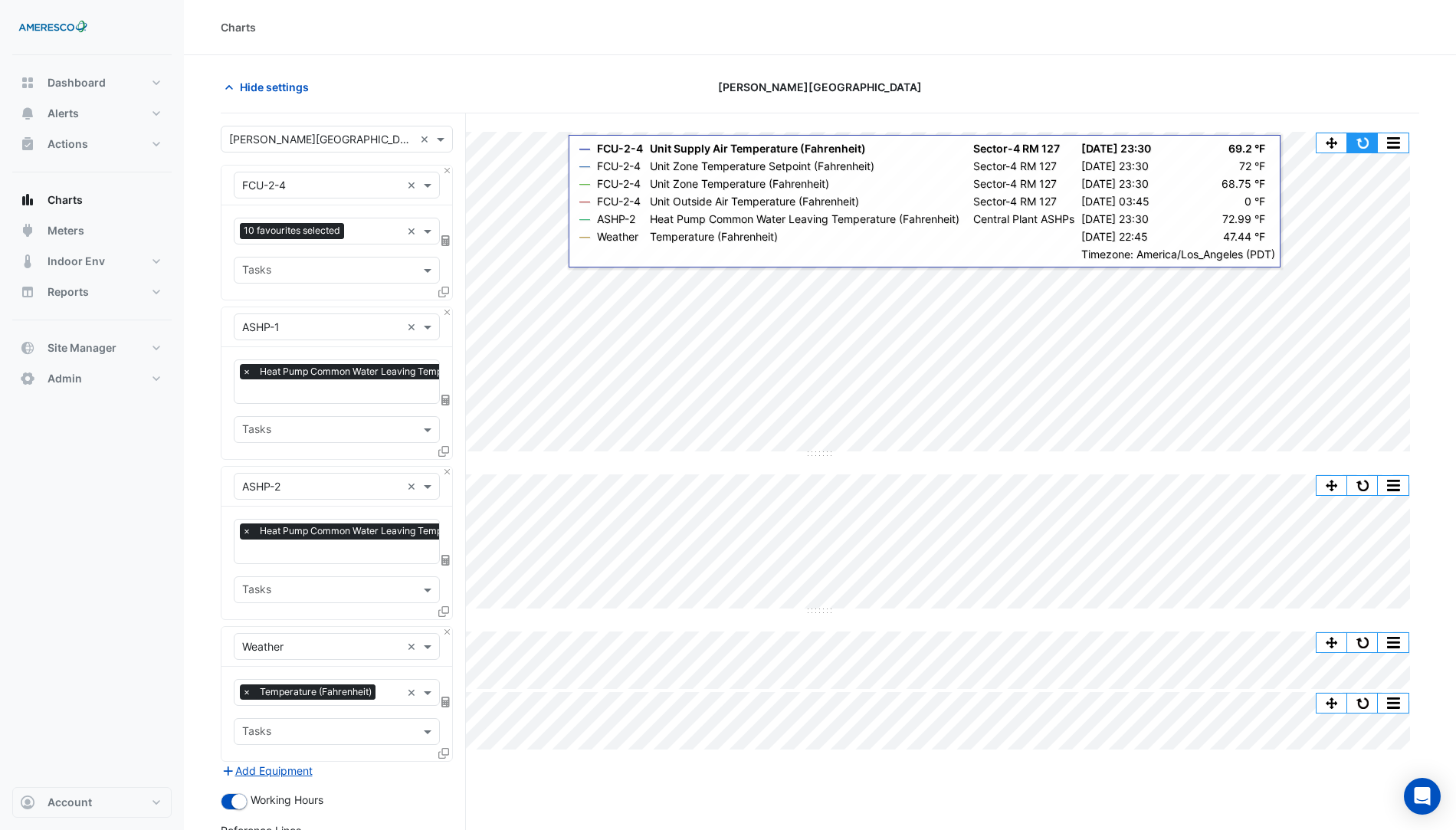
click at [1366, 149] on button "button" at bounding box center [1362, 143] width 31 height 19
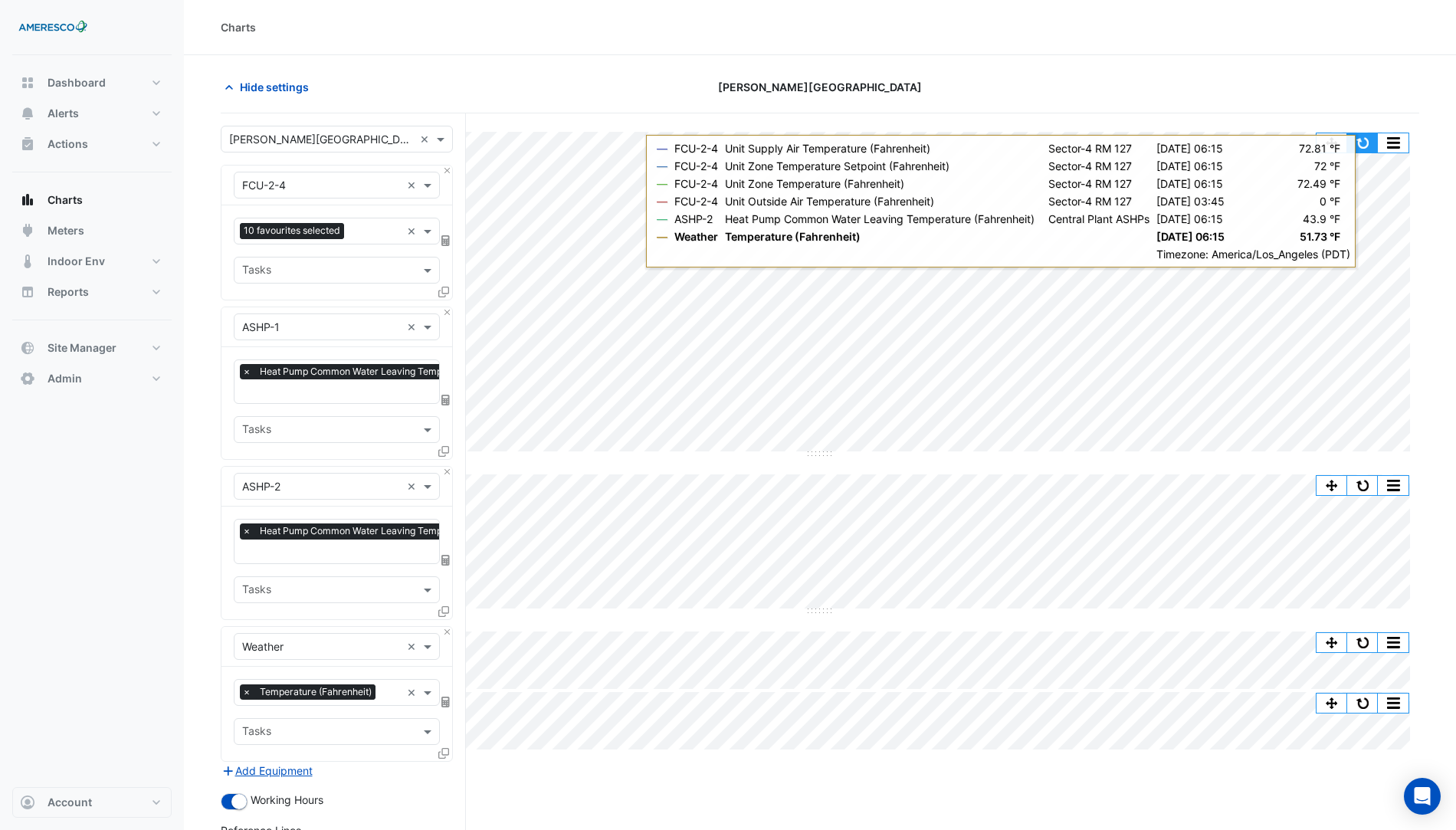
click at [1366, 145] on button "button" at bounding box center [1362, 143] width 31 height 19
click at [1361, 134] on button "button" at bounding box center [1362, 143] width 31 height 19
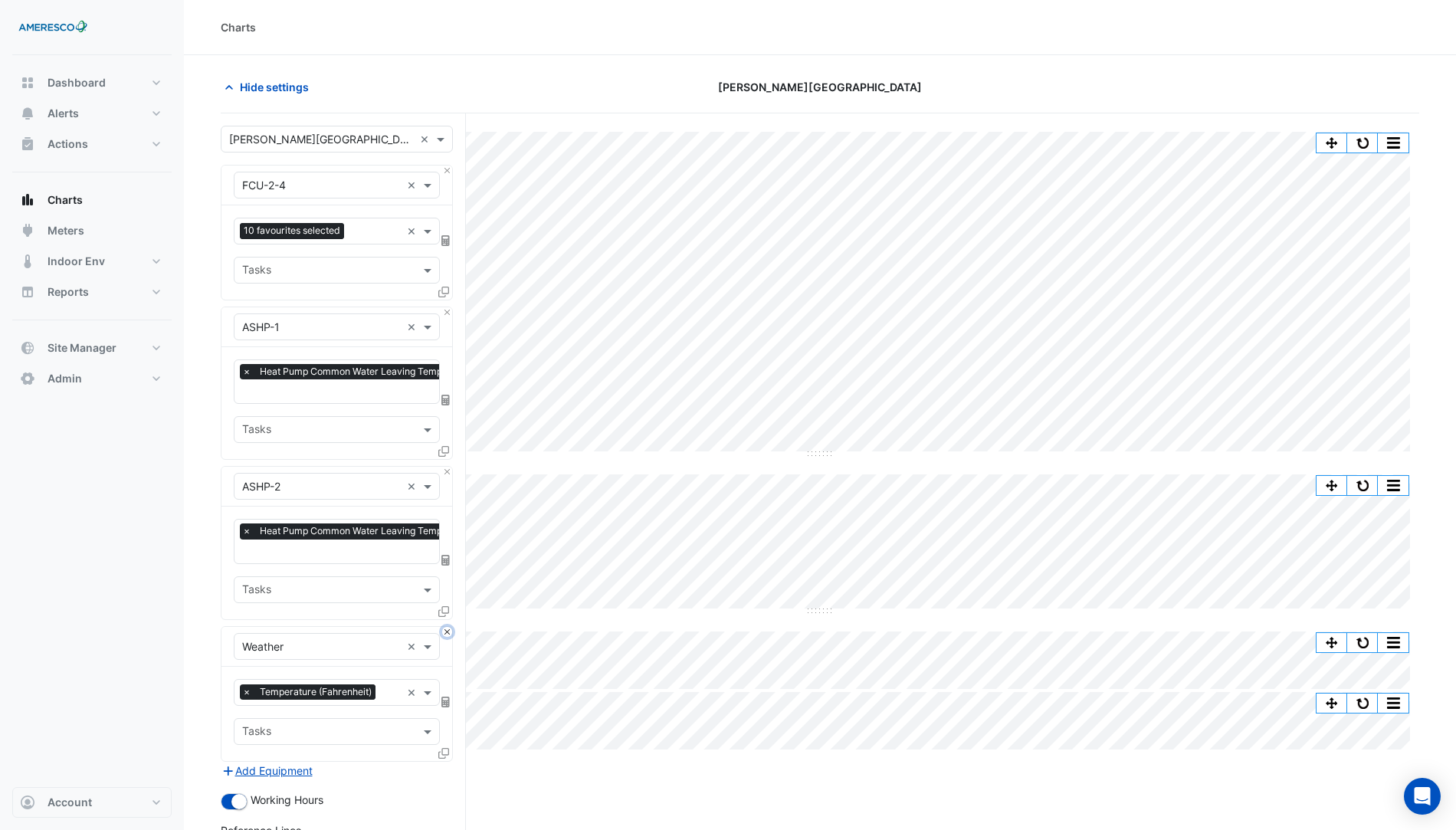
click at [448, 627] on button "Close" at bounding box center [447, 632] width 10 height 10
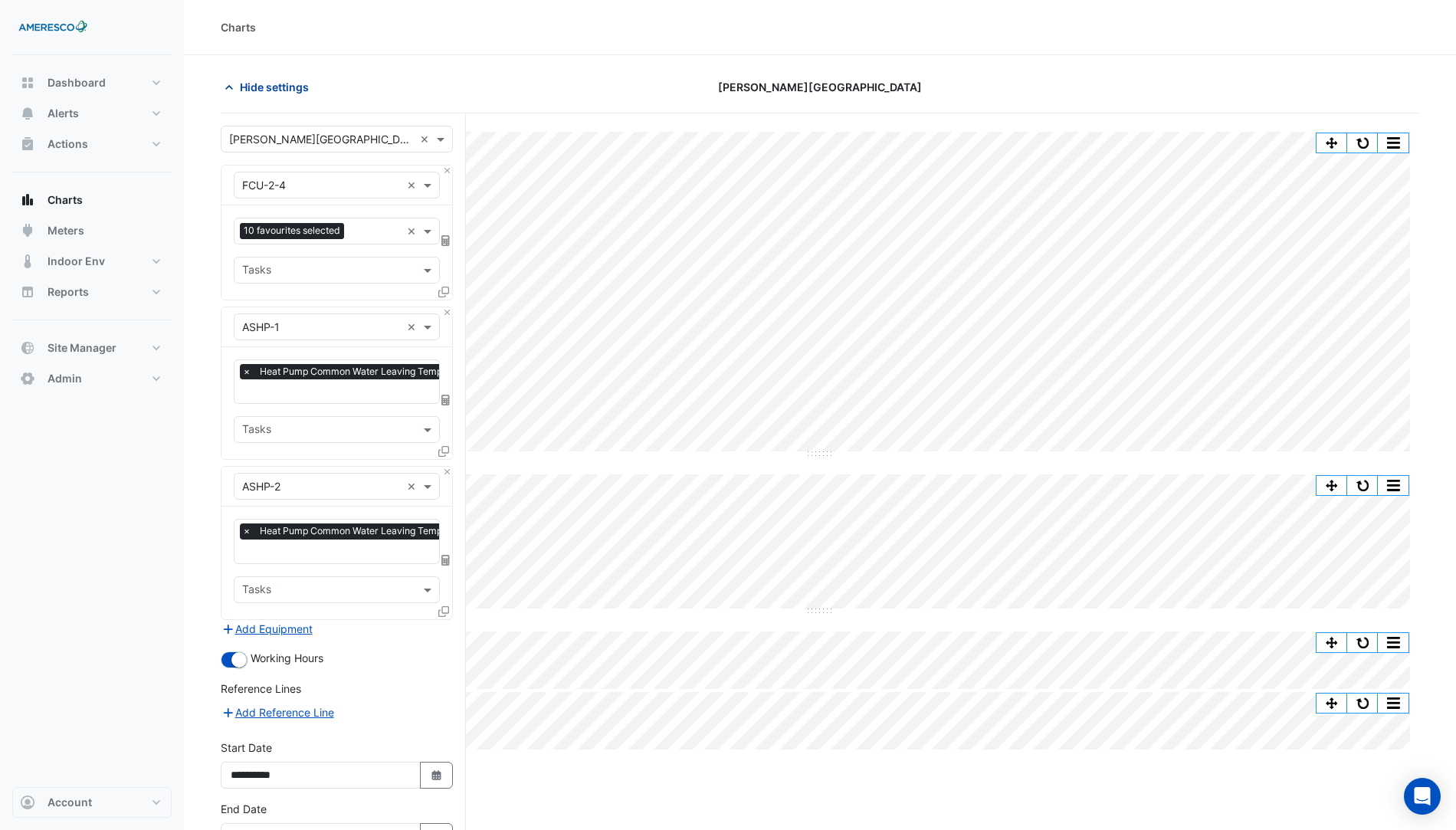
scroll to position [4, 0]
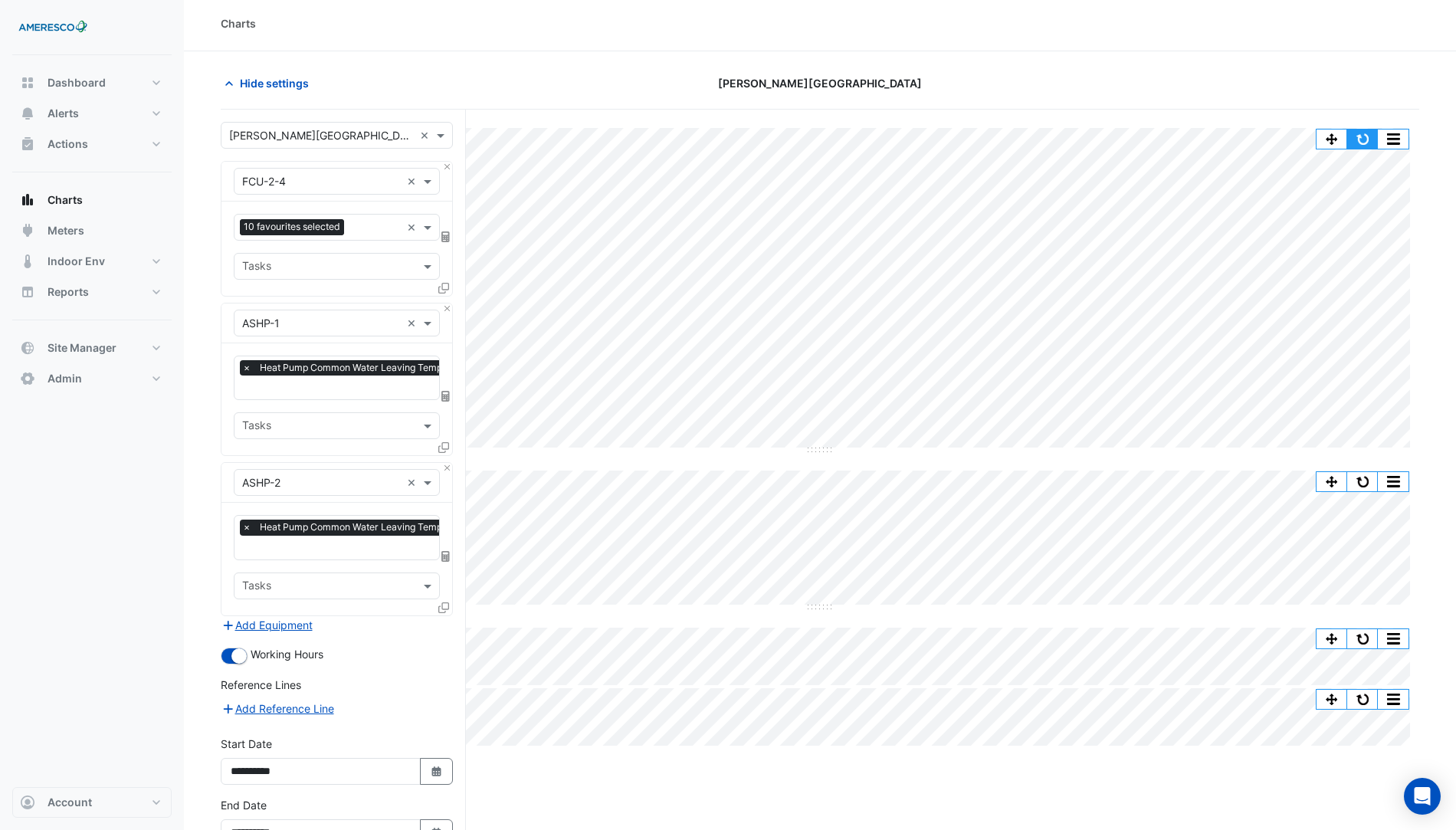
click at [1366, 129] on button "button" at bounding box center [1362, 139] width 31 height 19
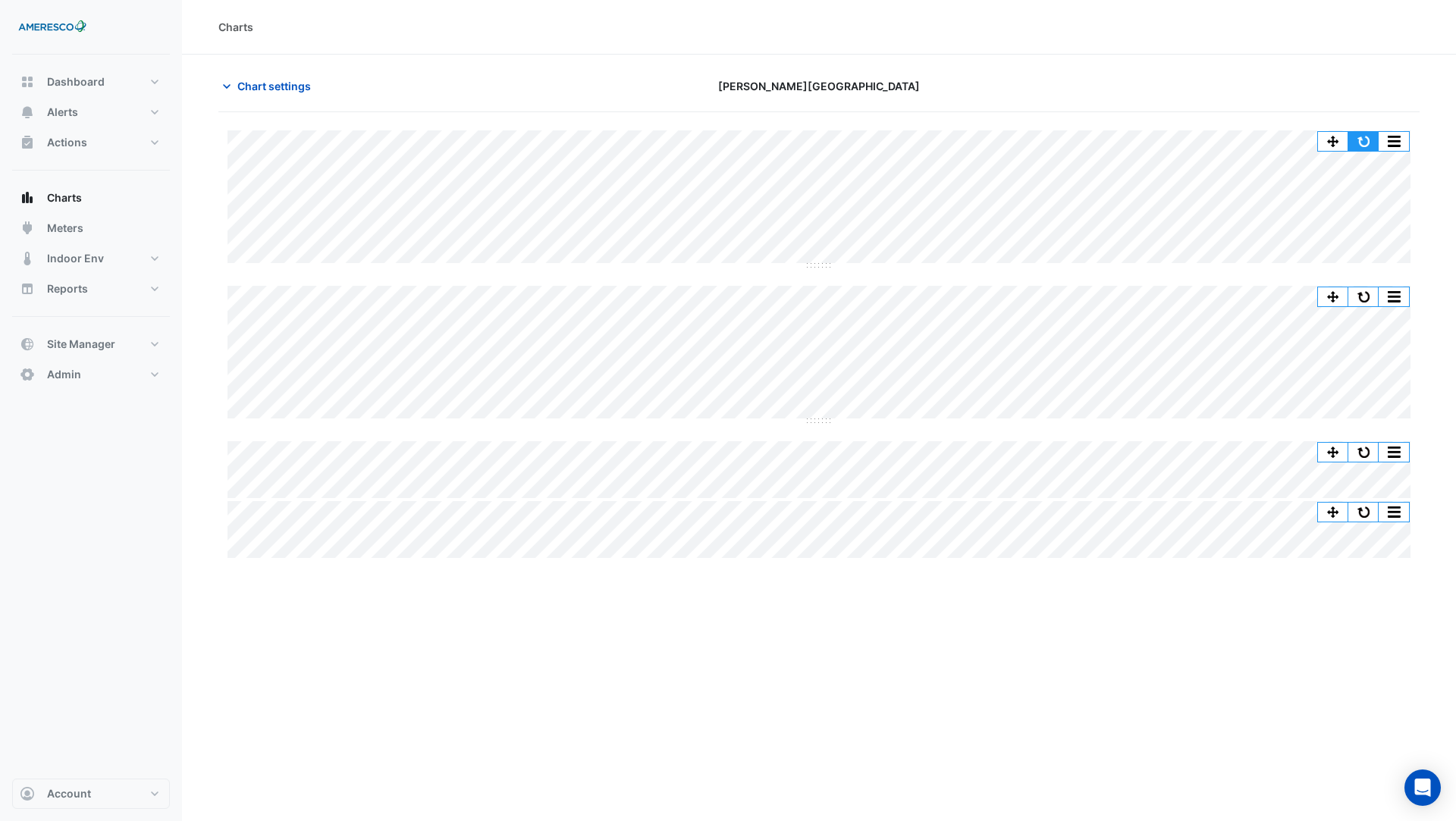
click at [1370, 138] on button "button" at bounding box center [1363, 141] width 31 height 19
click at [265, 76] on button "Chart settings" at bounding box center [269, 86] width 102 height 27
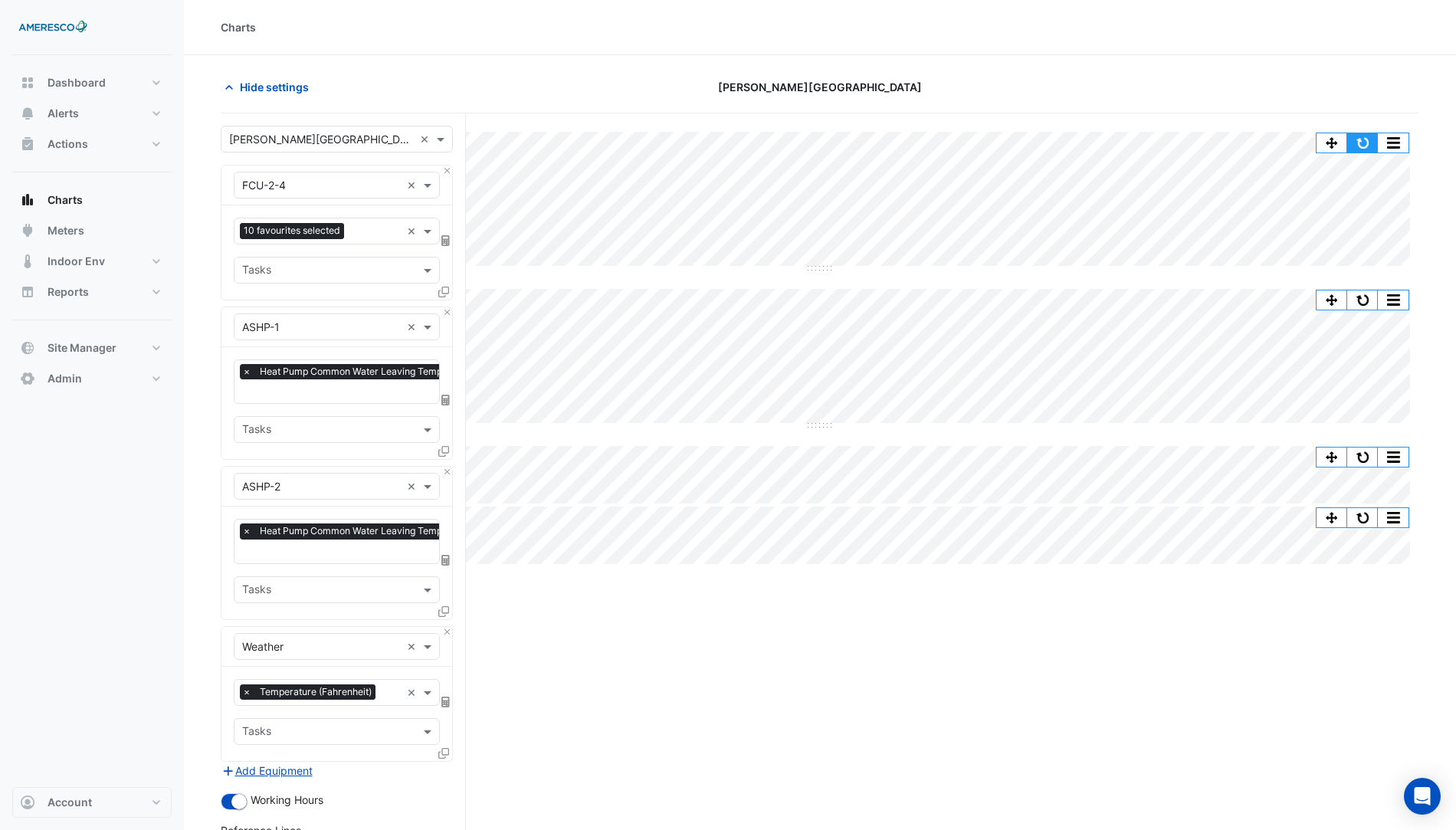
click at [1370, 136] on button "button" at bounding box center [1362, 143] width 31 height 19
